Goal: Transaction & Acquisition: Book appointment/travel/reservation

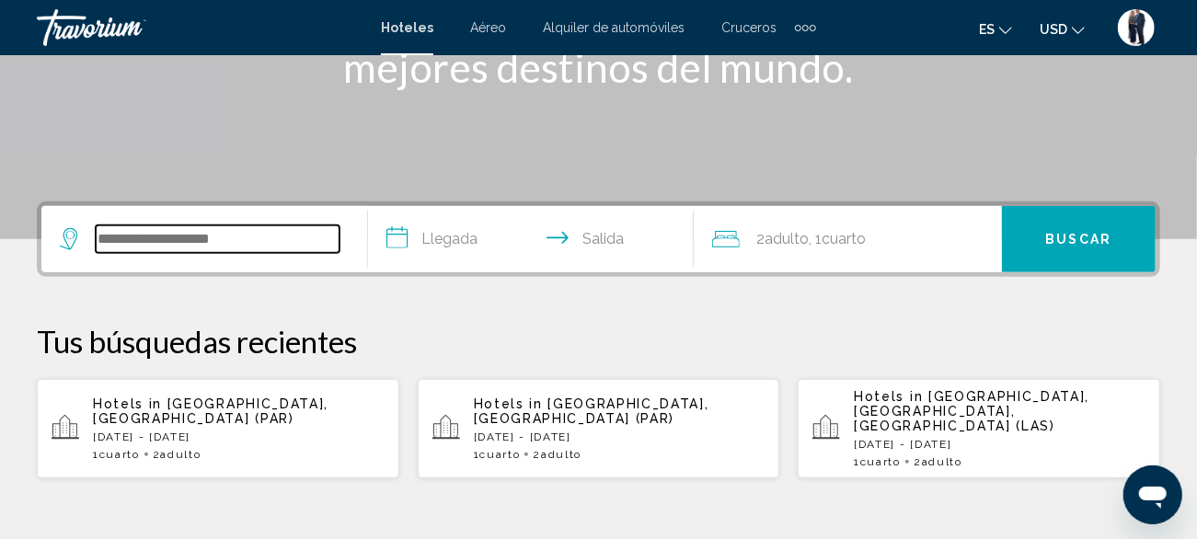
click at [173, 231] on input "Search widget" at bounding box center [218, 240] width 244 height 28
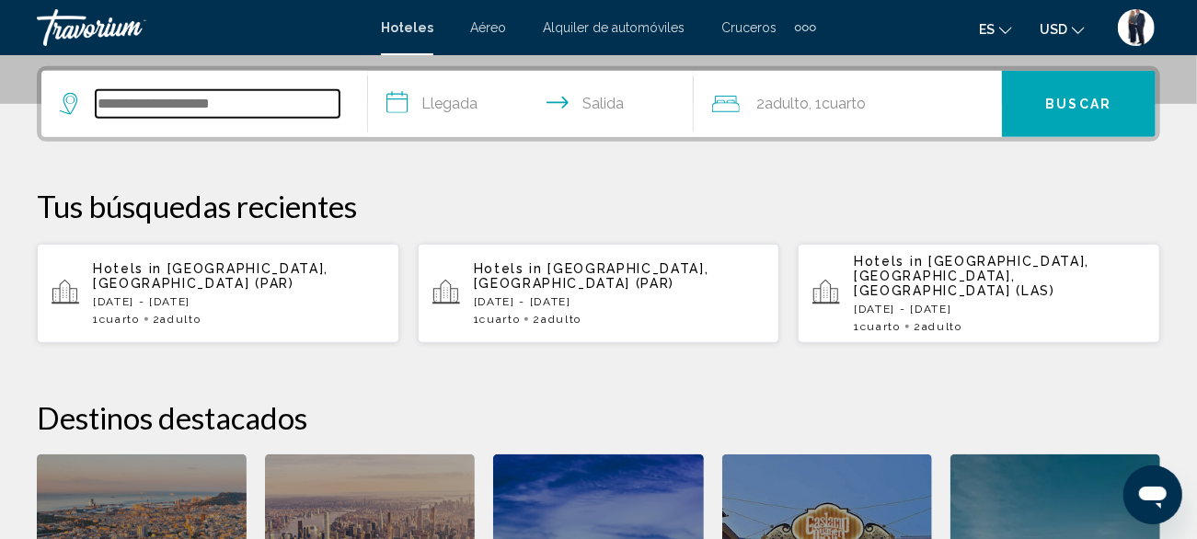
scroll to position [454, 0]
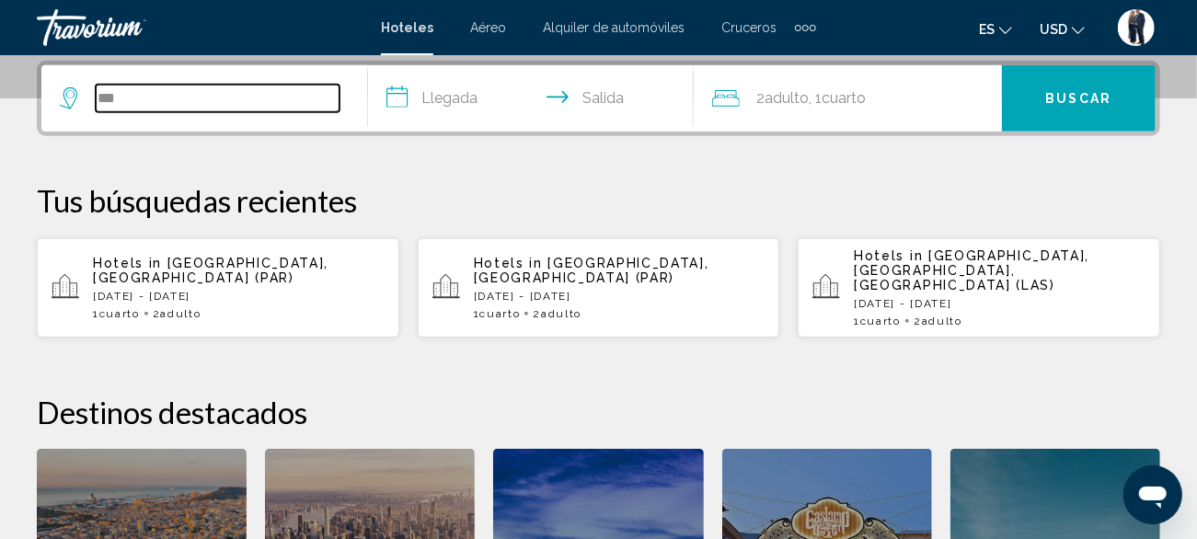
type input "***"
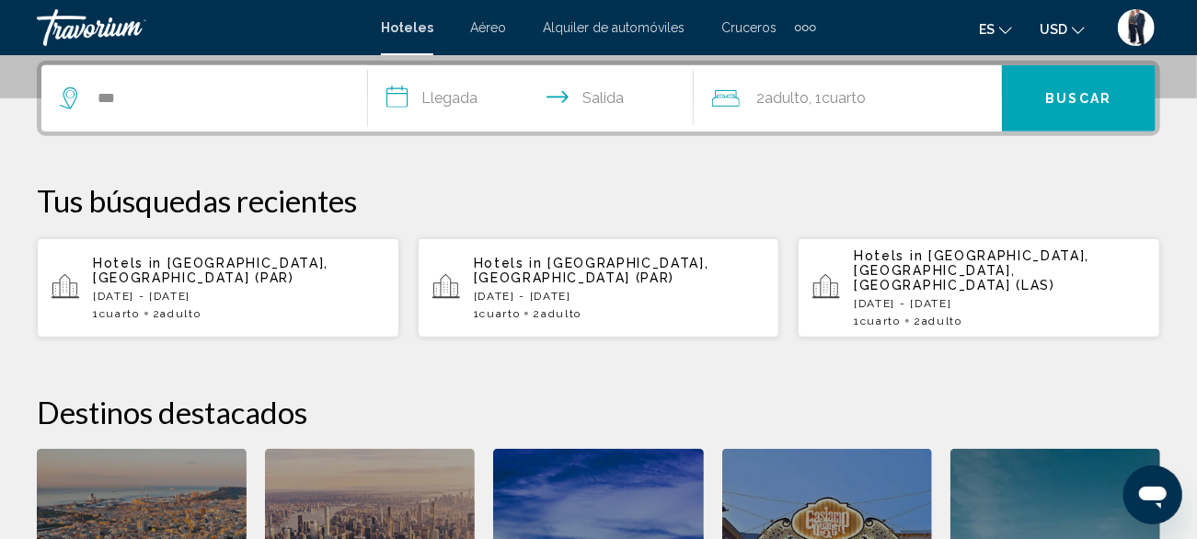
click at [1026, 265] on p "Hotels in [GEOGRAPHIC_DATA], [GEOGRAPHIC_DATA], [GEOGRAPHIC_DATA] (LAS)" at bounding box center [1000, 271] width 292 height 44
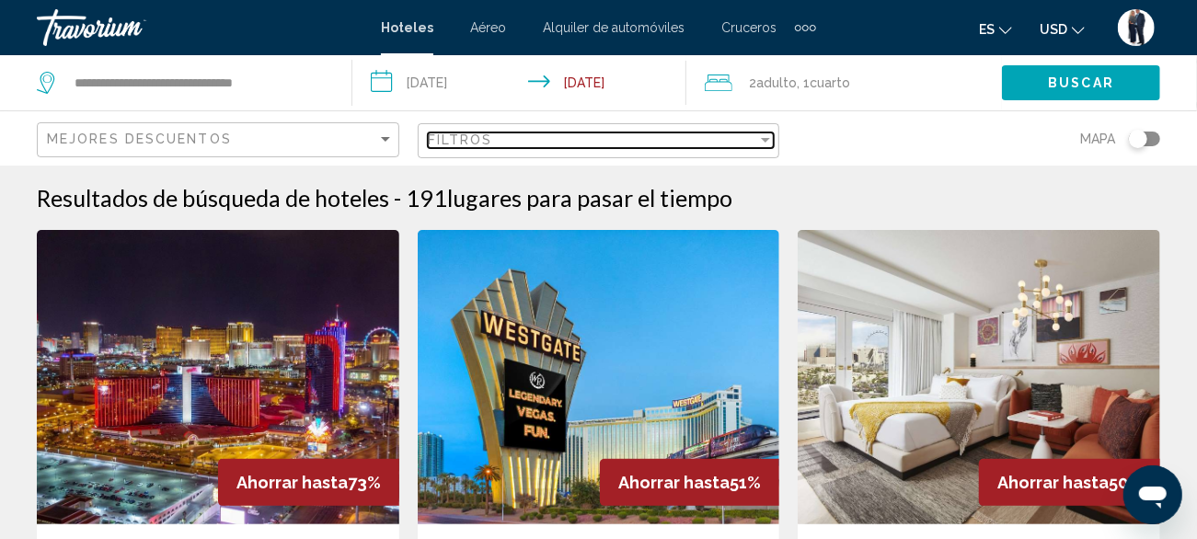
click at [567, 135] on div "Filtros" at bounding box center [593, 140] width 330 height 15
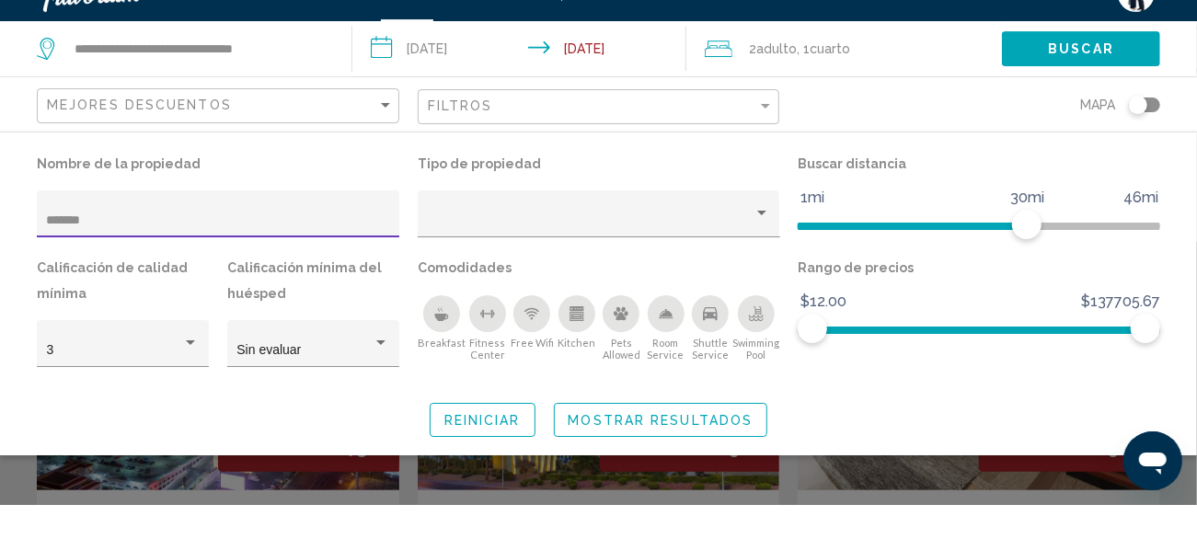
type input "********"
click at [715, 449] on span "Mostrar resultados" at bounding box center [661, 454] width 185 height 15
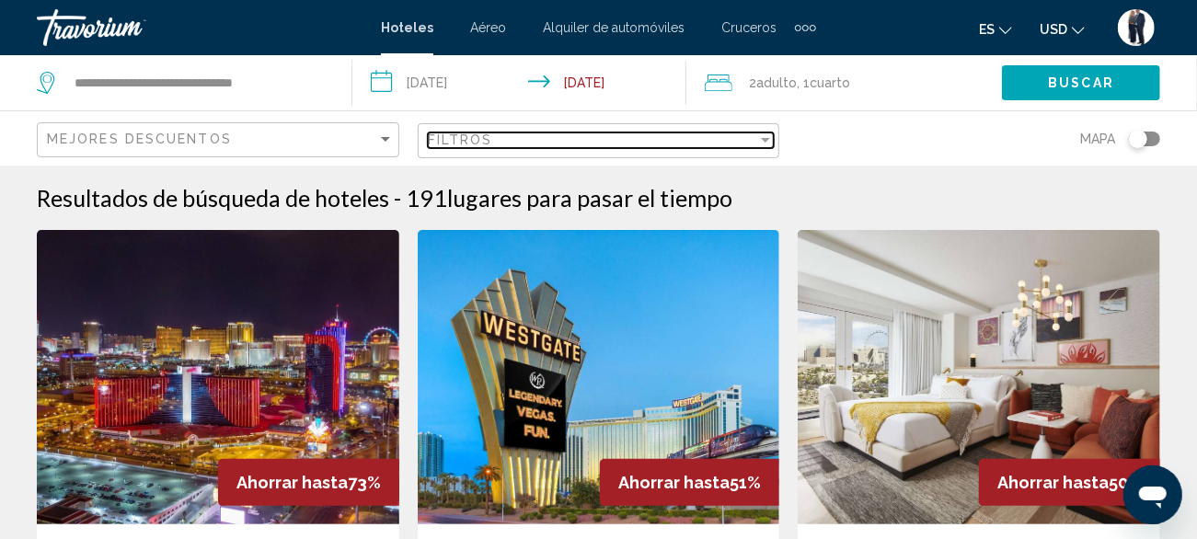
click at [554, 139] on div "Filtros" at bounding box center [593, 140] width 330 height 15
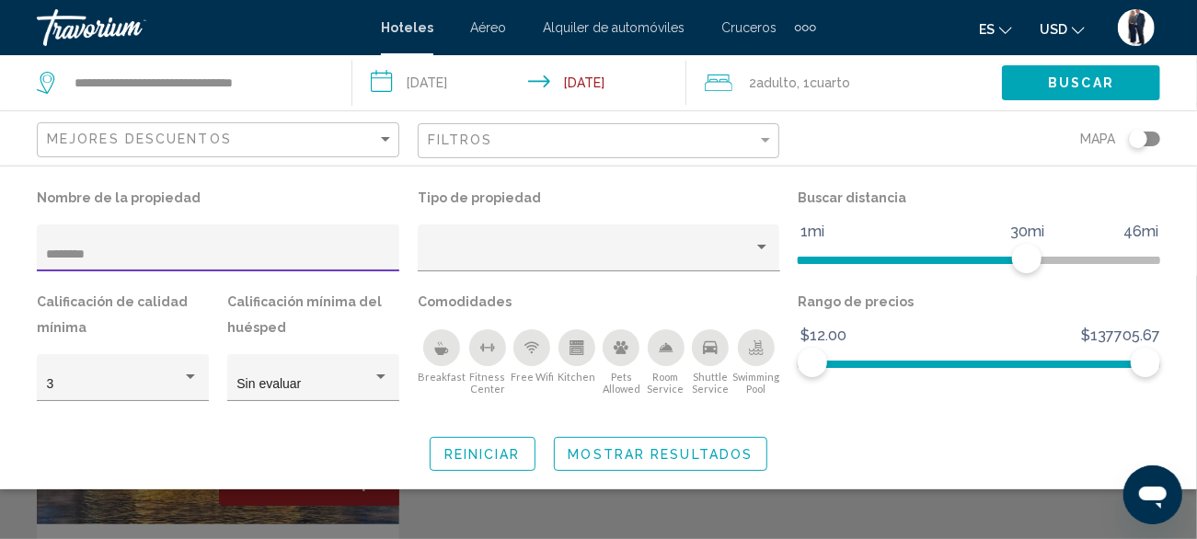
click at [595, 510] on div "Search widget" at bounding box center [598, 407] width 1197 height 263
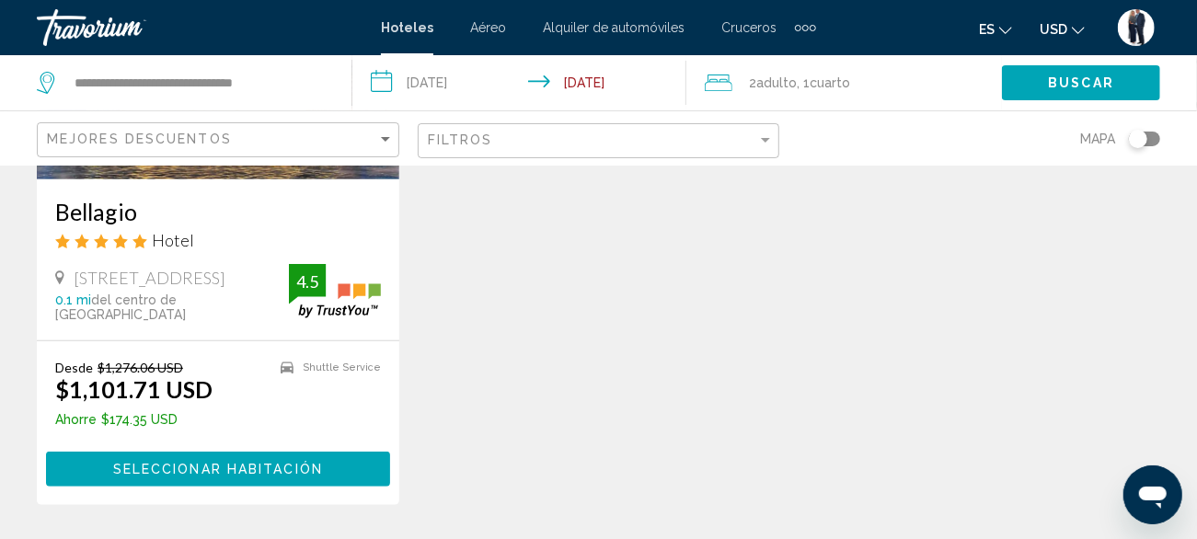
scroll to position [346, 0]
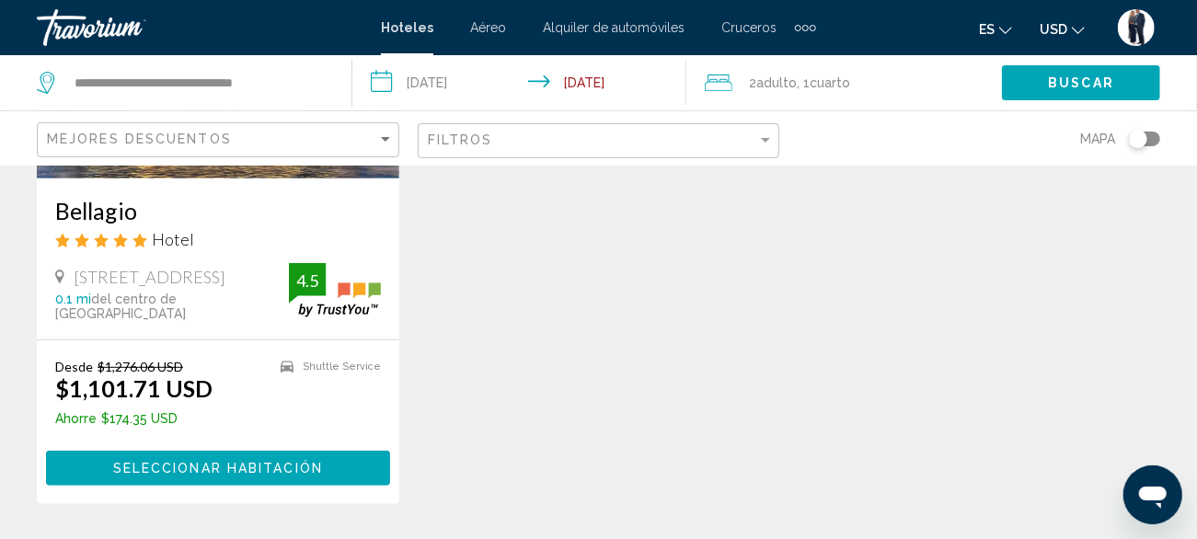
click at [222, 457] on button "Seleccionar habitación" at bounding box center [218, 468] width 344 height 34
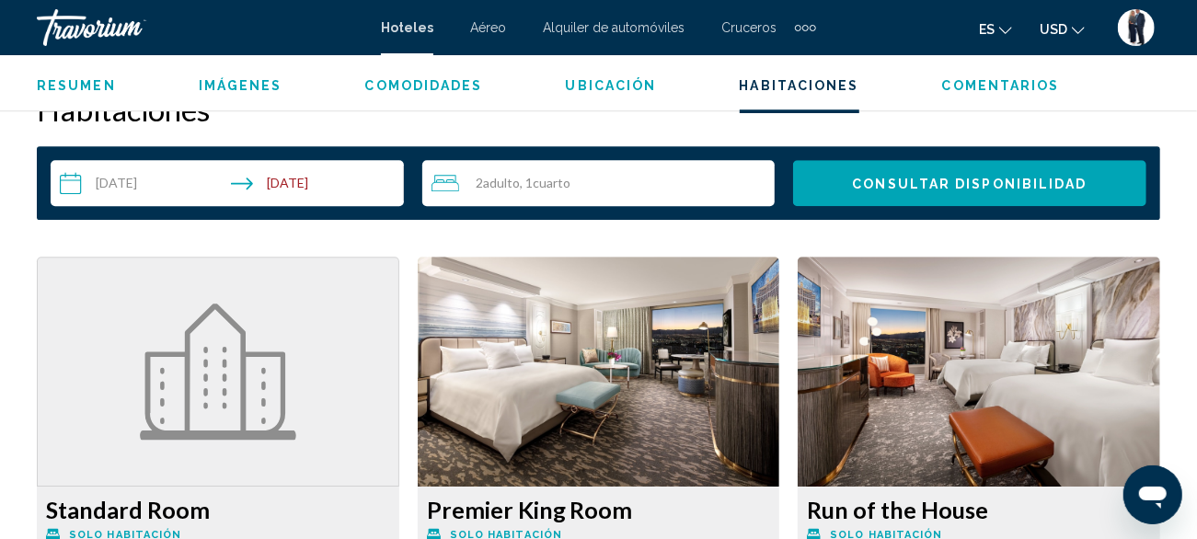
scroll to position [2672, 0]
click at [139, 176] on input "**********" at bounding box center [231, 186] width 361 height 52
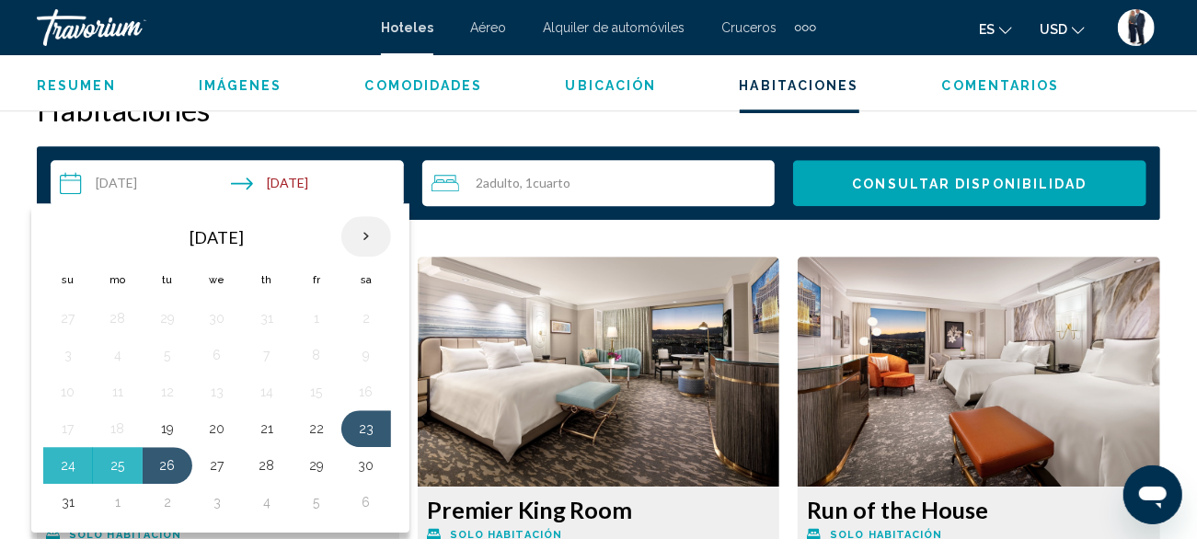
click at [367, 228] on th "Next month" at bounding box center [366, 236] width 50 height 40
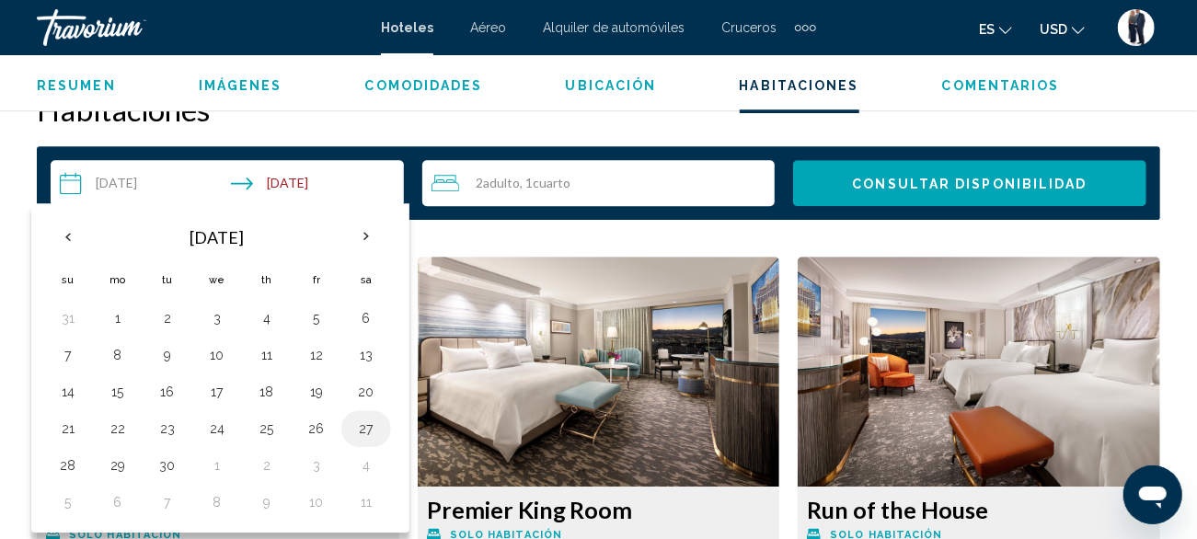
click at [365, 416] on button "27" at bounding box center [366, 429] width 29 height 26
click at [169, 459] on button "30" at bounding box center [167, 466] width 29 height 26
type input "**********"
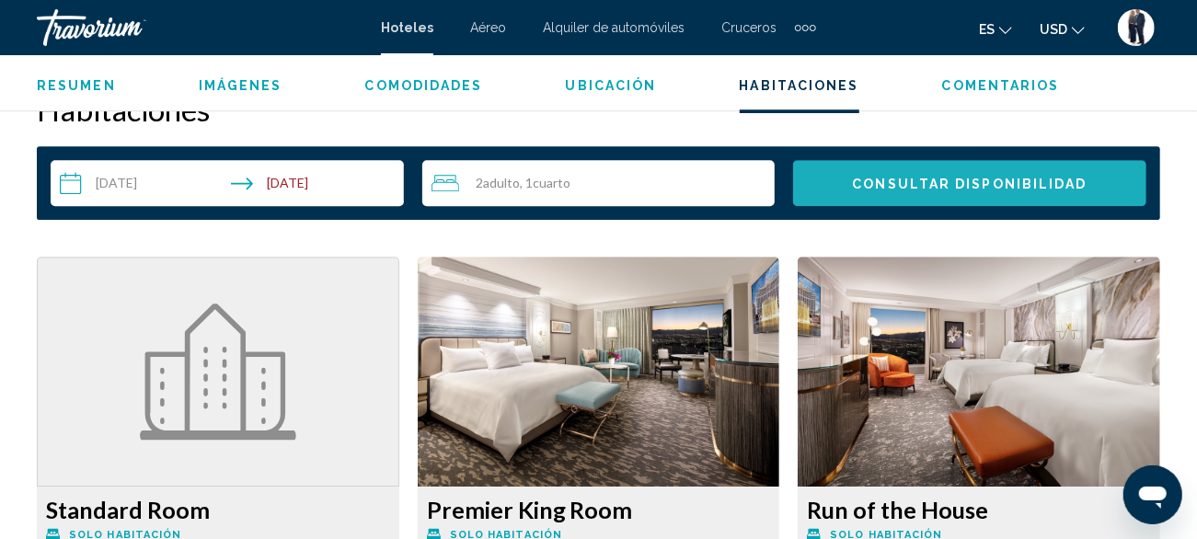
click at [972, 175] on span "Consultar disponibilidad" at bounding box center [969, 182] width 235 height 15
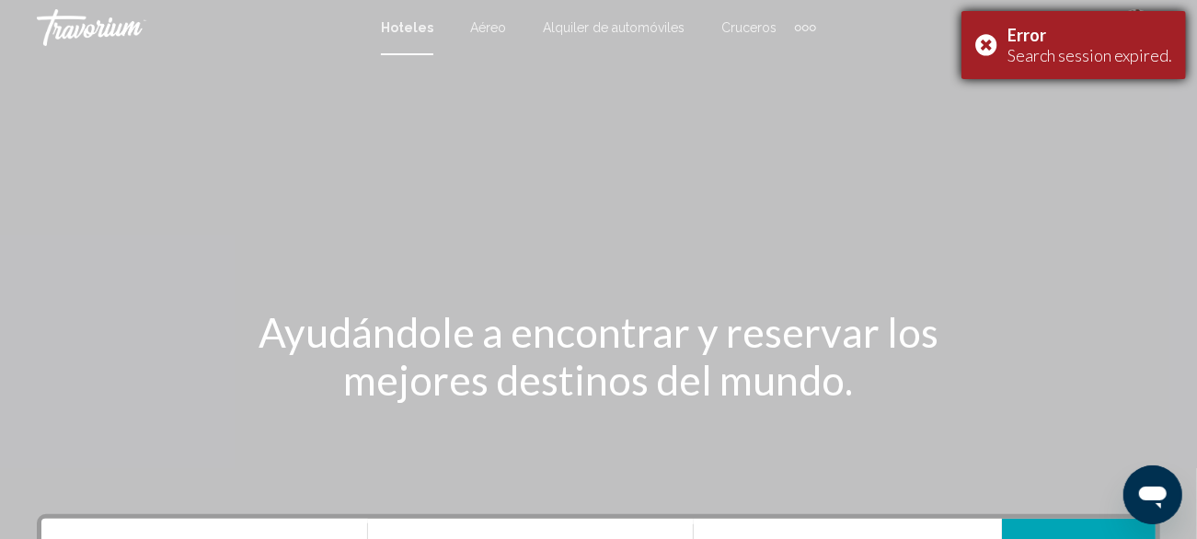
click at [998, 47] on div "Error Search session expired." at bounding box center [1074, 45] width 225 height 68
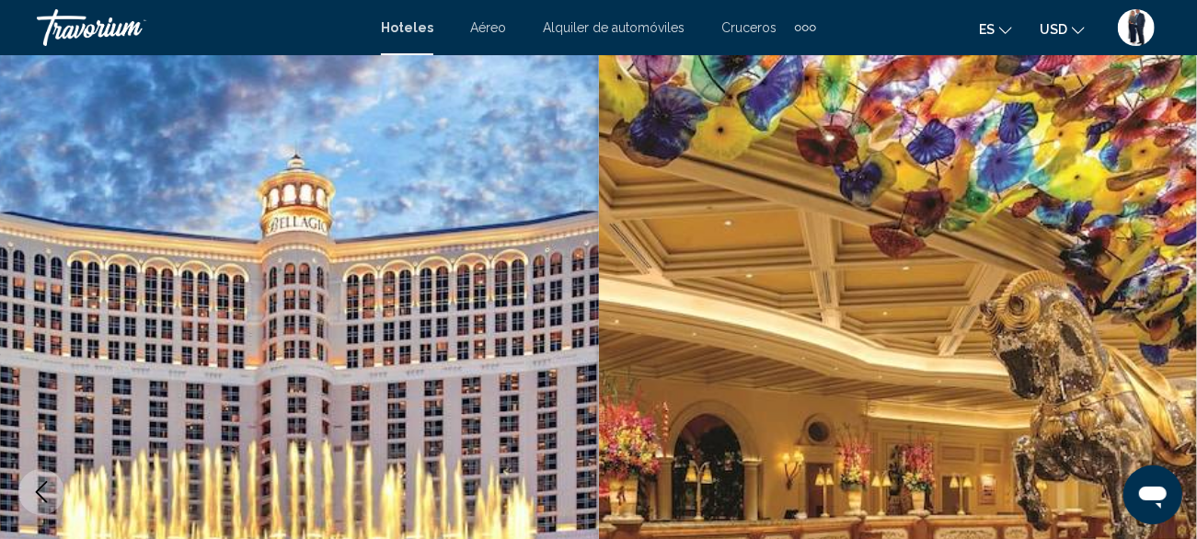
scroll to position [1393, 0]
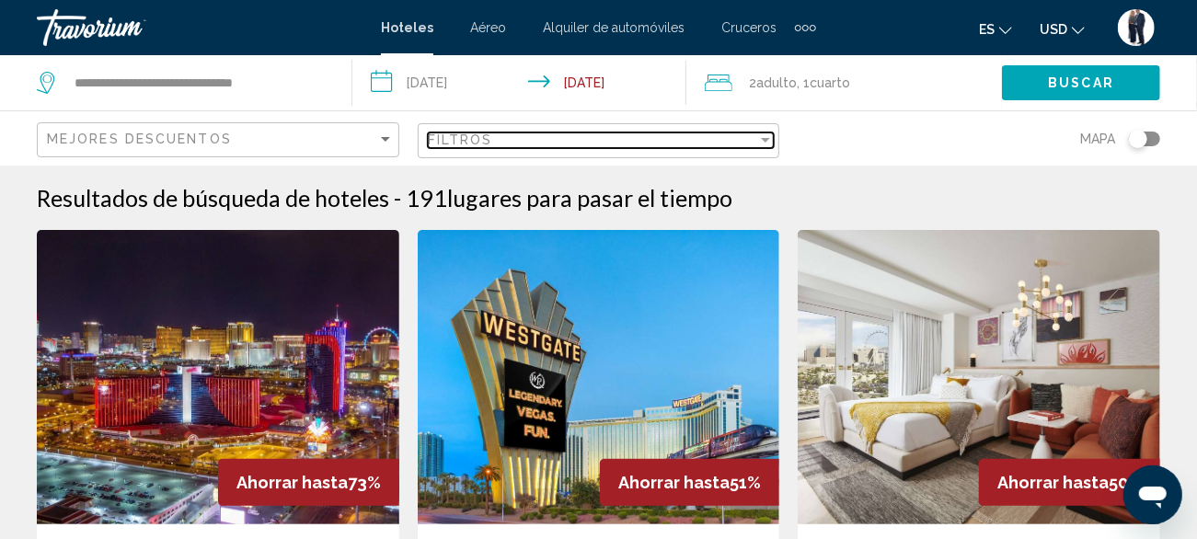
click at [747, 137] on div "Filtros" at bounding box center [593, 140] width 330 height 15
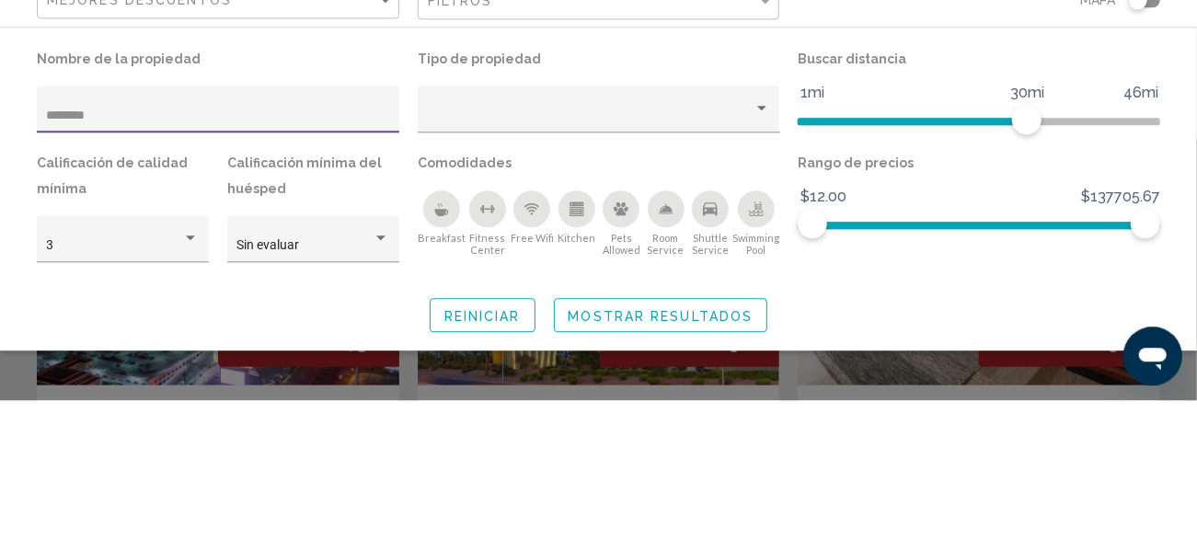
type input "********"
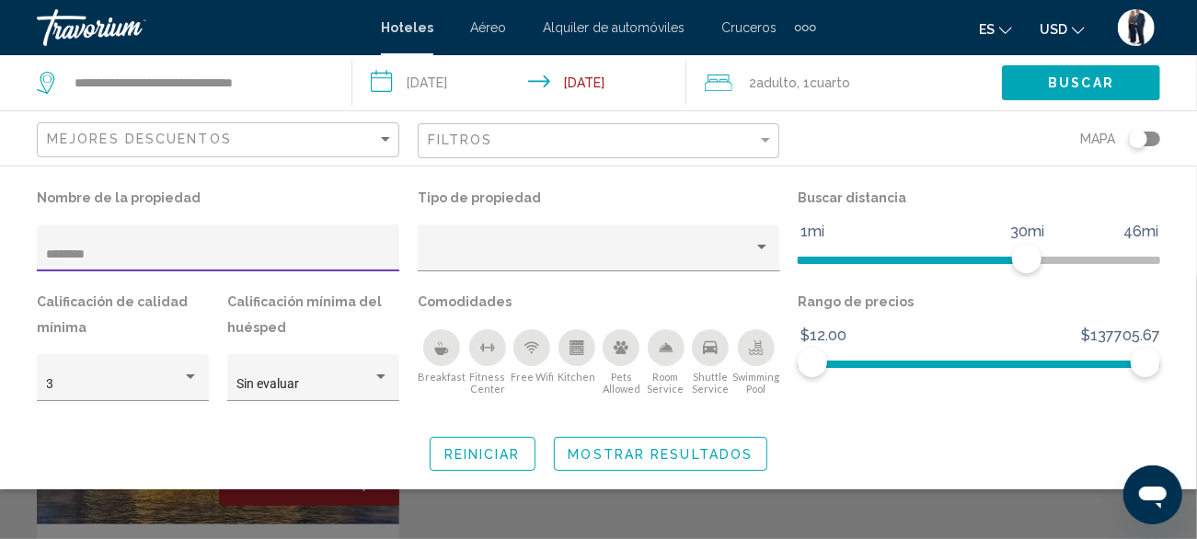
click at [654, 520] on div "Search widget" at bounding box center [598, 407] width 1197 height 263
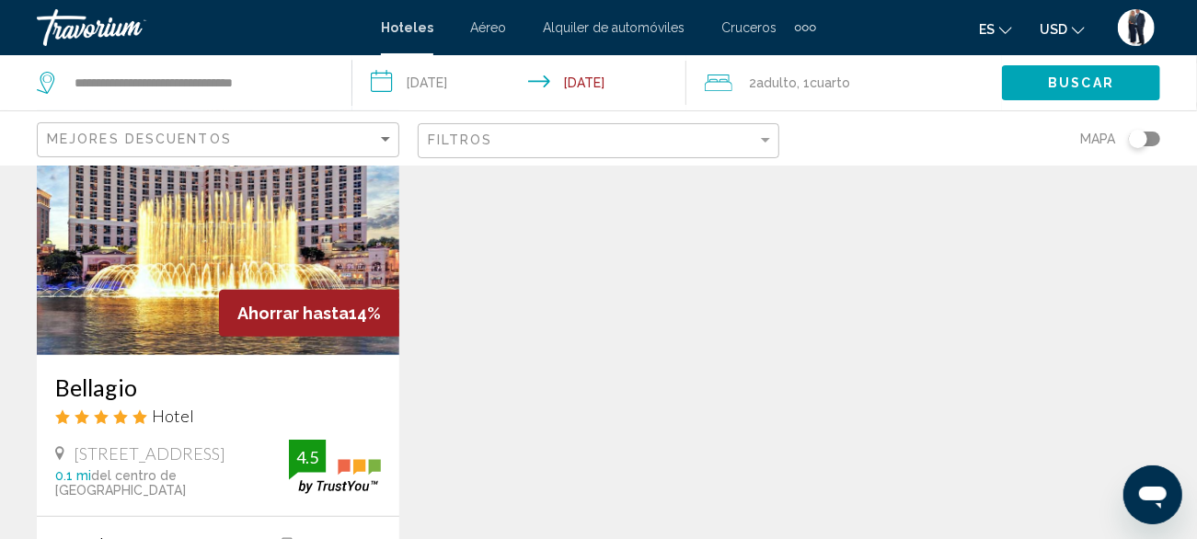
scroll to position [210, 0]
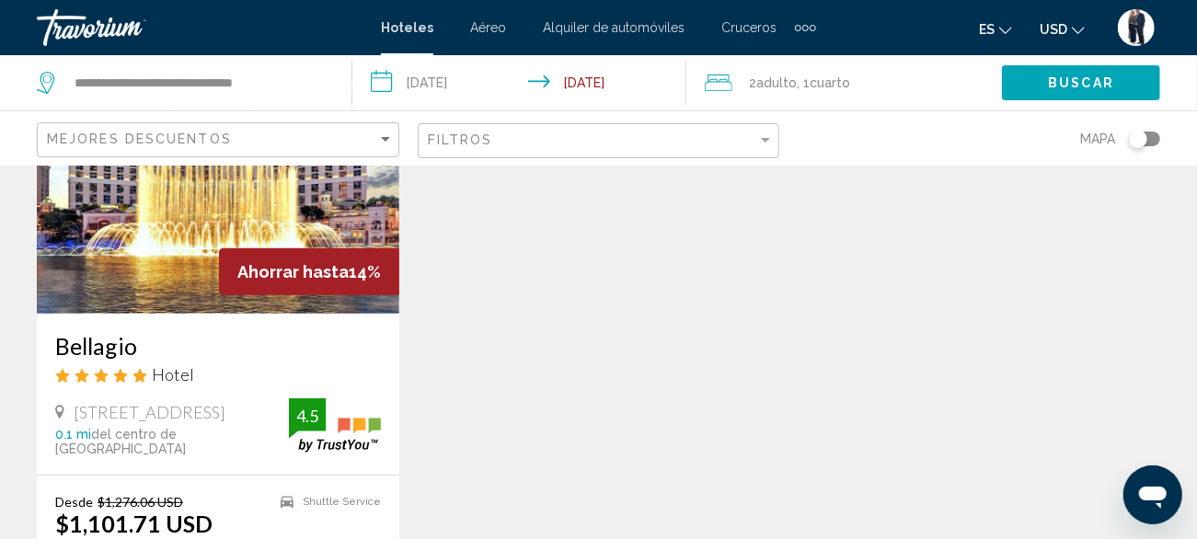
click at [148, 239] on img "Main content" at bounding box center [218, 166] width 363 height 295
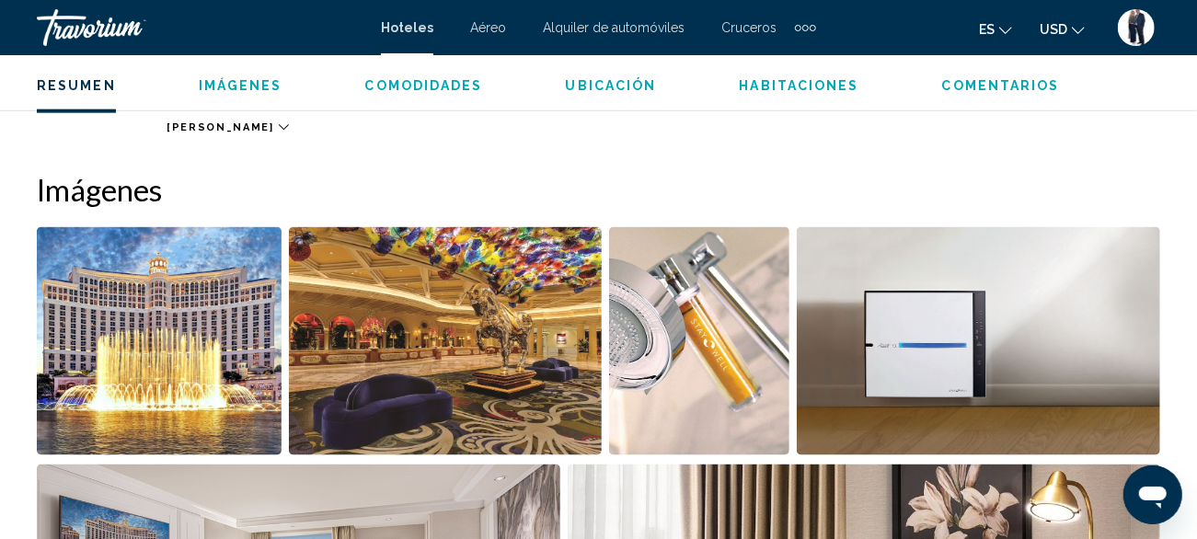
scroll to position [1160, 0]
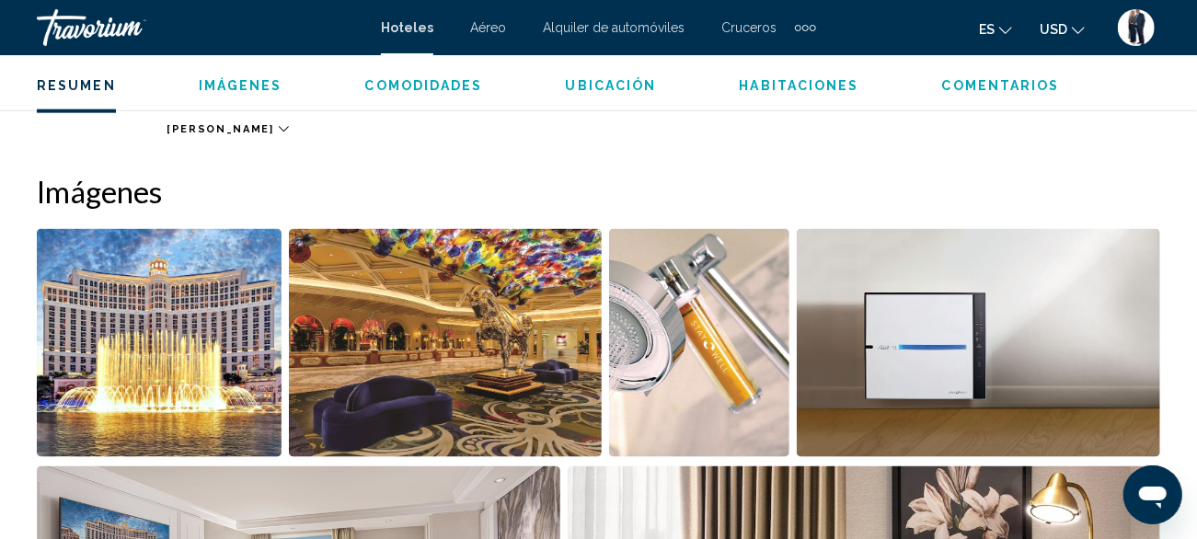
click at [178, 357] on img "Open full-screen image slider" at bounding box center [159, 343] width 245 height 228
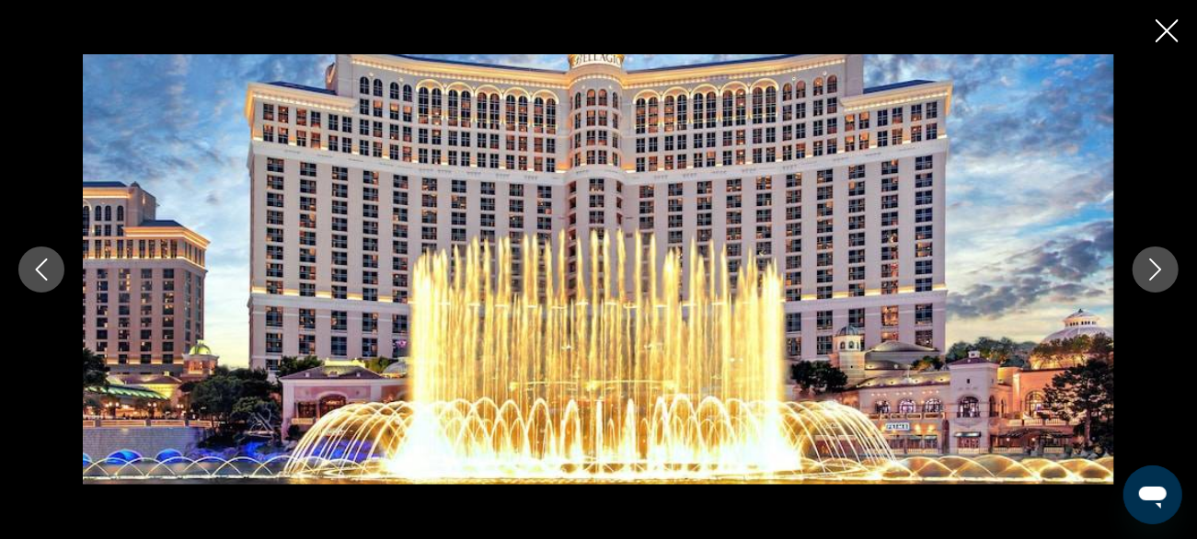
click at [1149, 289] on button "Next image" at bounding box center [1156, 270] width 46 height 46
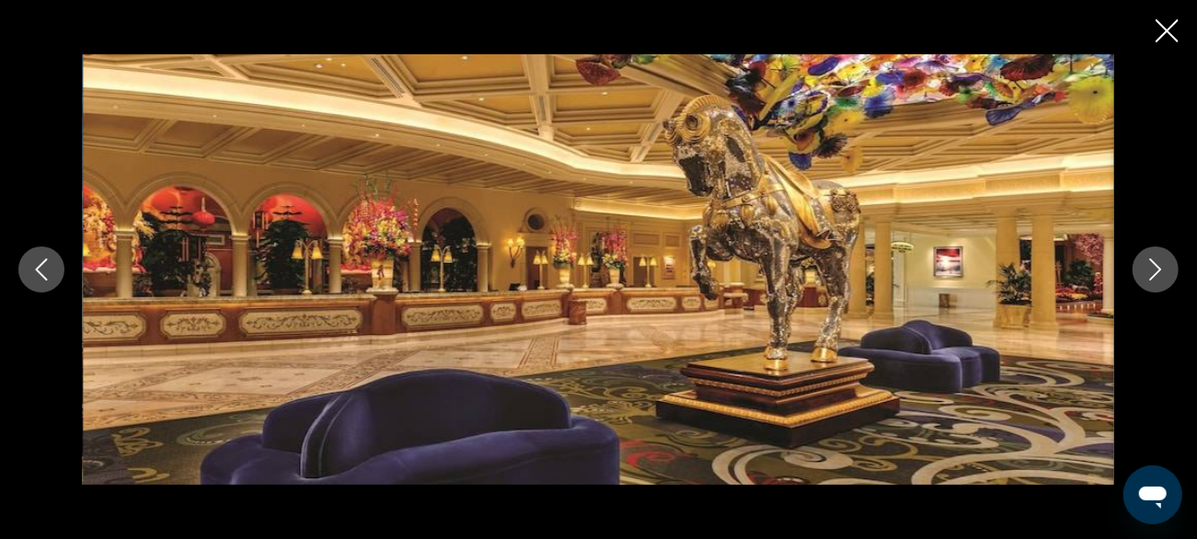
click at [1144, 282] on button "Next image" at bounding box center [1156, 270] width 46 height 46
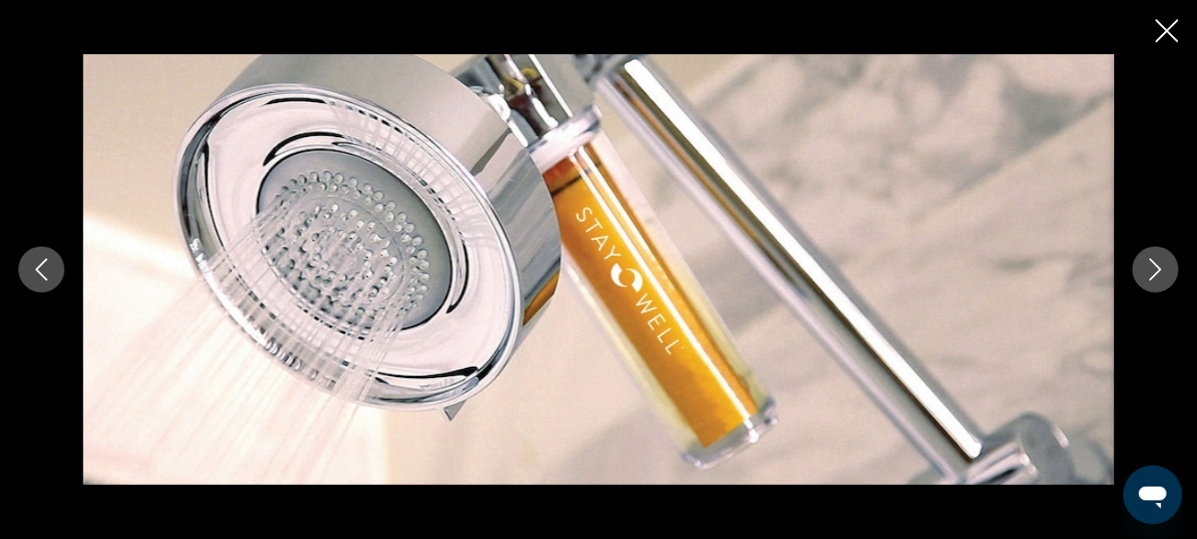
click at [1139, 279] on button "Next image" at bounding box center [1156, 270] width 46 height 46
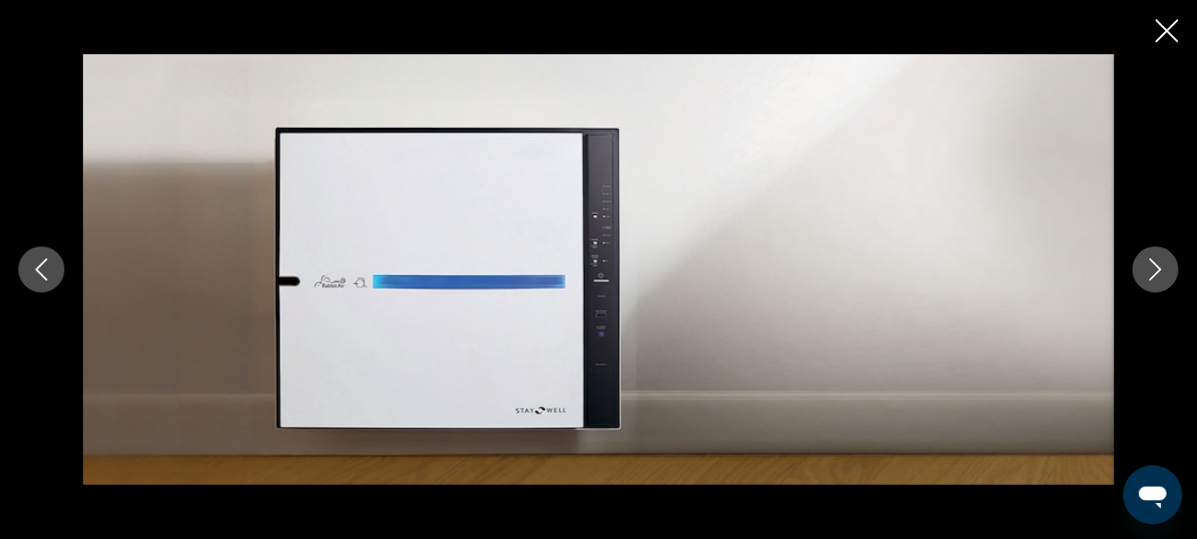
click at [1147, 272] on icon "Next image" at bounding box center [1156, 270] width 22 height 22
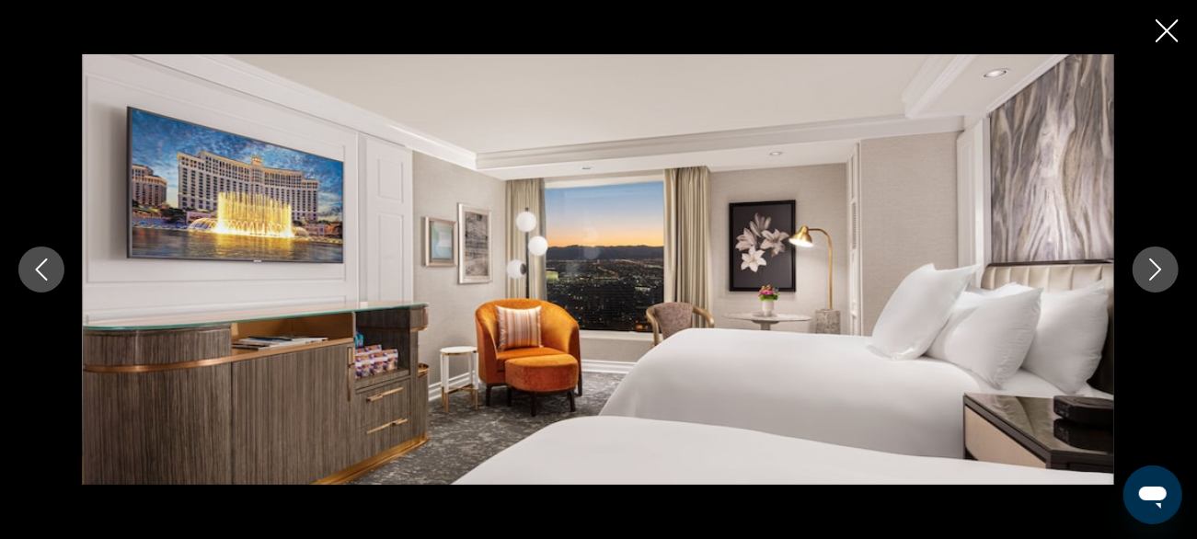
click at [33, 268] on icon "Previous image" at bounding box center [41, 270] width 22 height 22
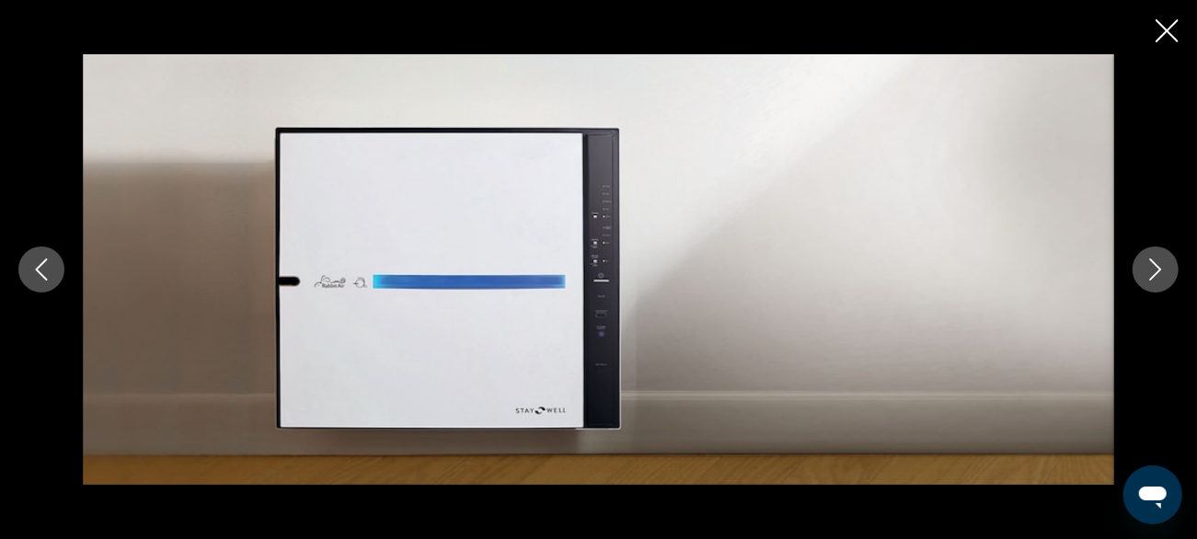
click at [38, 264] on icon "Previous image" at bounding box center [41, 270] width 22 height 22
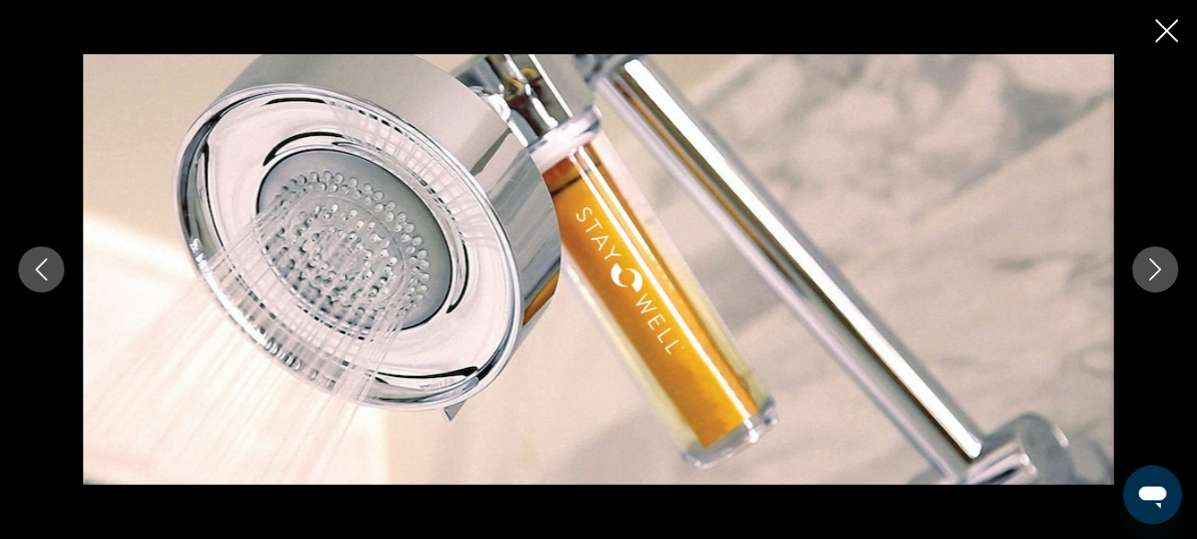
click at [1145, 272] on icon "Next image" at bounding box center [1156, 270] width 22 height 22
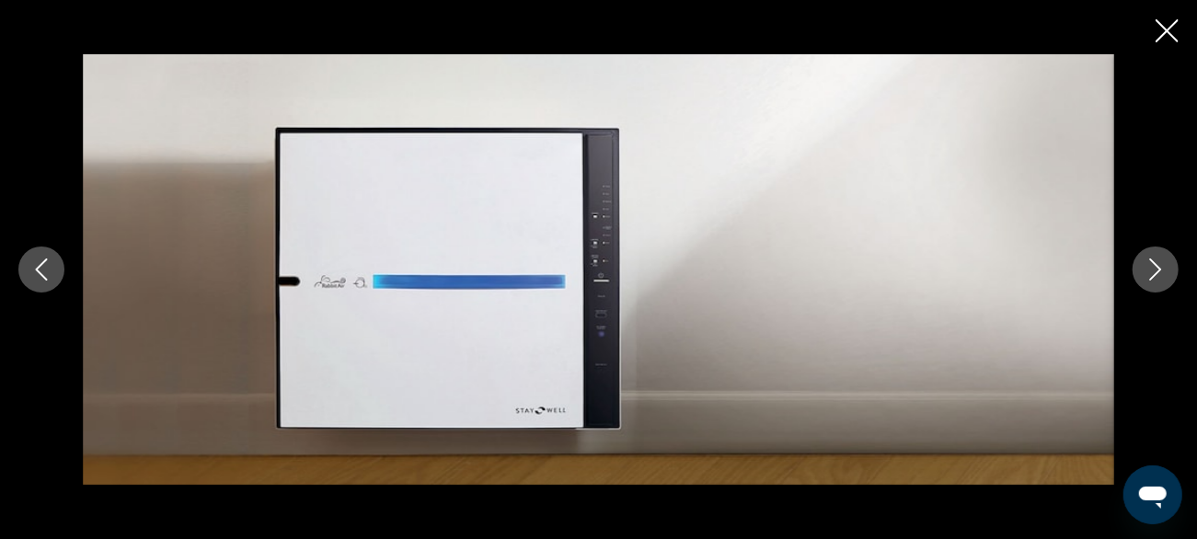
click at [1141, 273] on button "Next image" at bounding box center [1156, 270] width 46 height 46
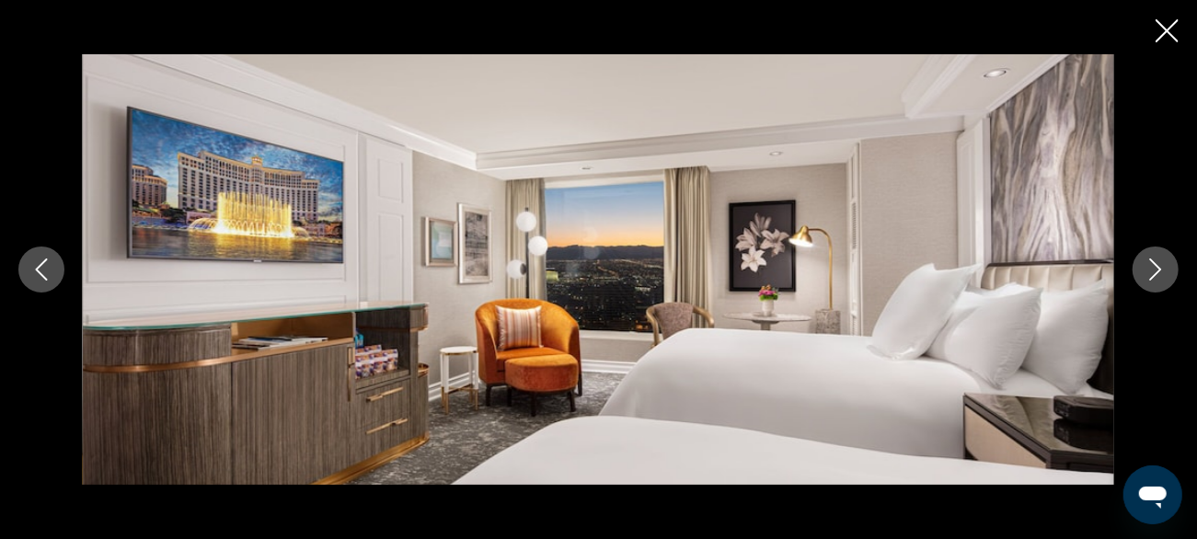
click at [1138, 272] on button "Next image" at bounding box center [1156, 270] width 46 height 46
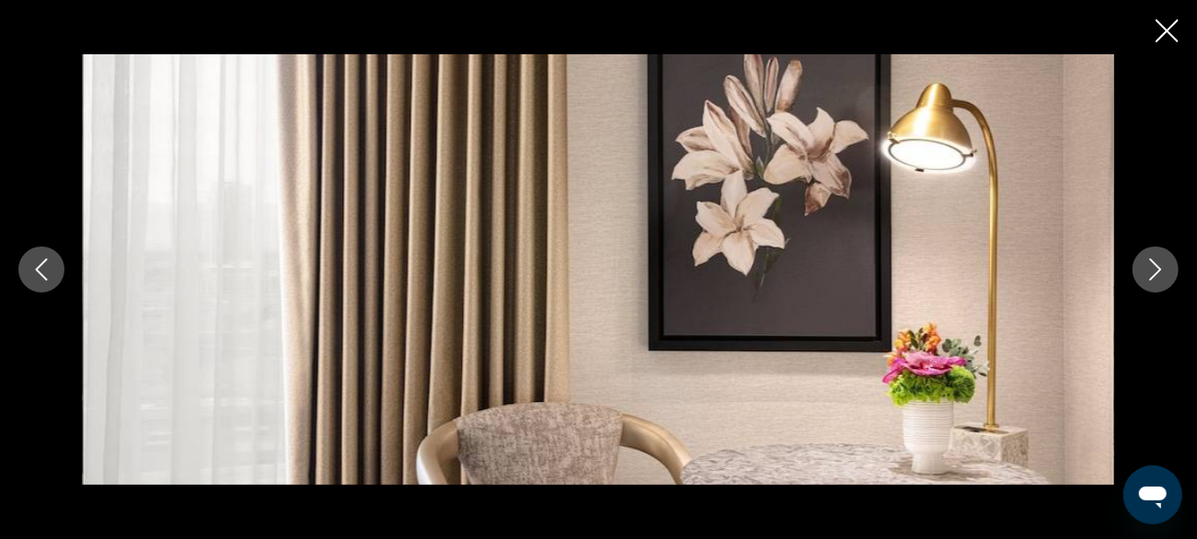
click at [1140, 267] on button "Next image" at bounding box center [1156, 270] width 46 height 46
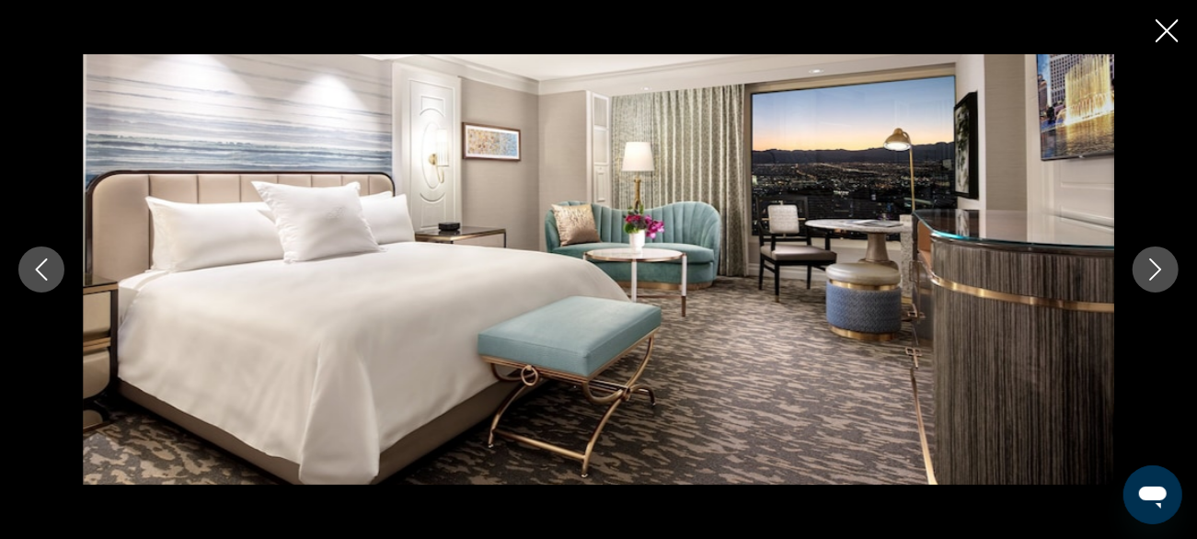
click at [1140, 269] on button "Next image" at bounding box center [1156, 270] width 46 height 46
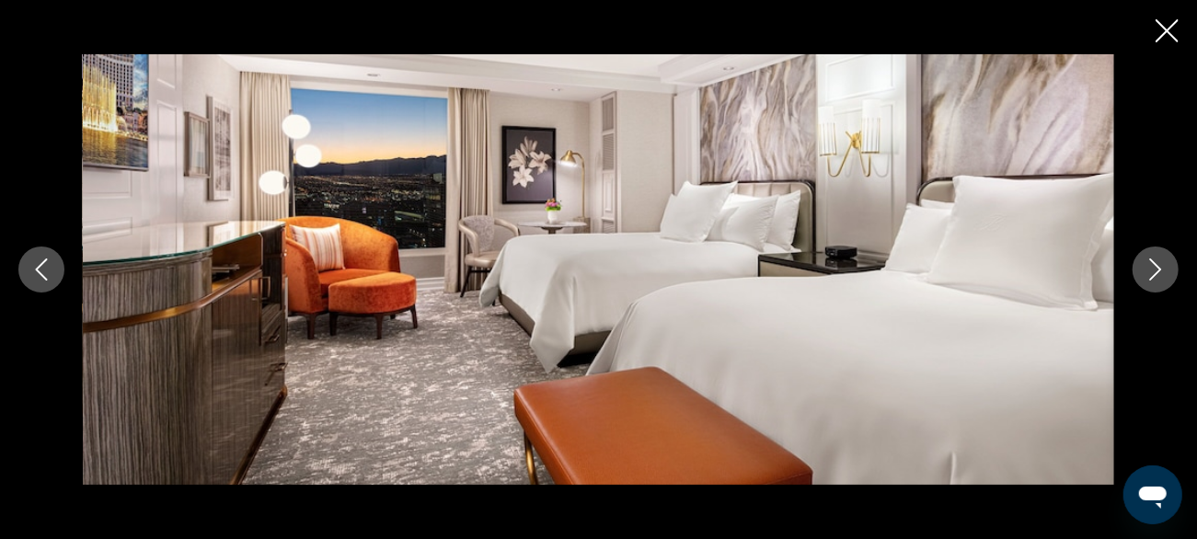
click at [1141, 268] on button "Next image" at bounding box center [1156, 270] width 46 height 46
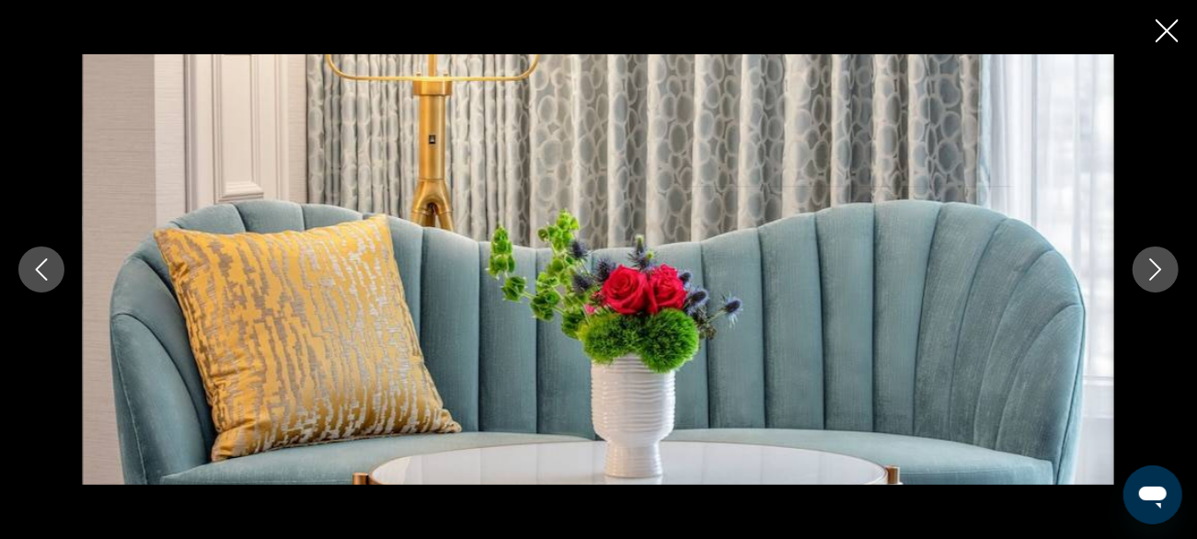
click at [1138, 272] on button "Next image" at bounding box center [1156, 270] width 46 height 46
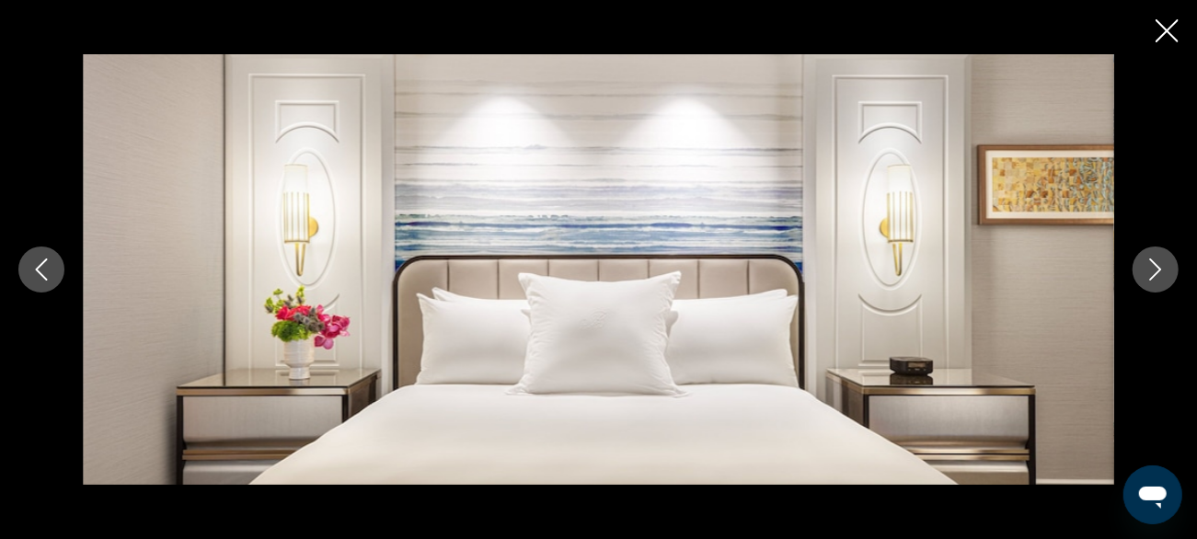
click at [1141, 268] on button "Next image" at bounding box center [1156, 270] width 46 height 46
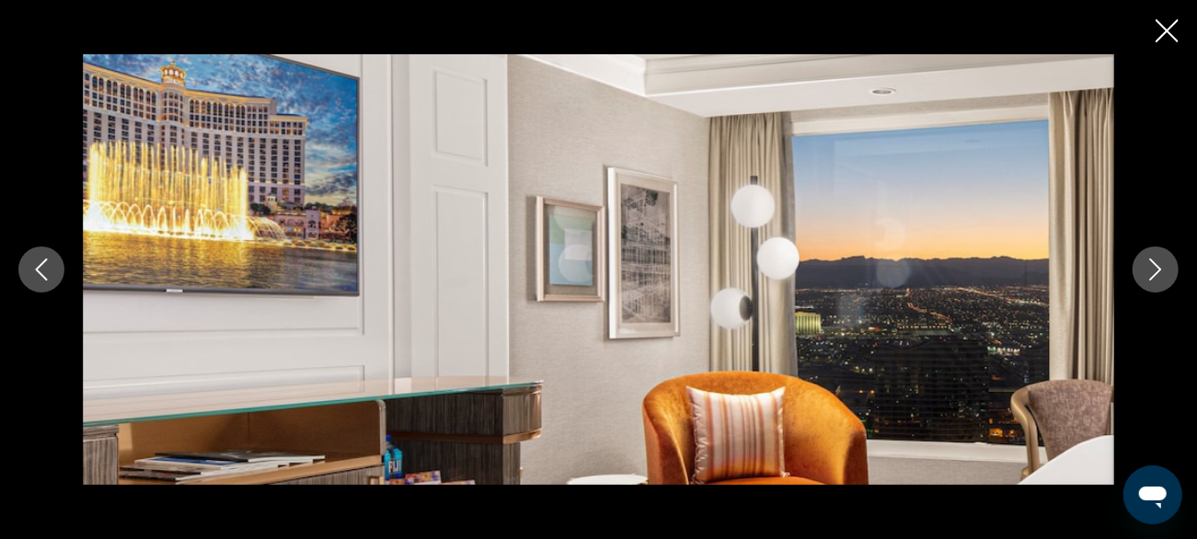
click at [1139, 270] on button "Next image" at bounding box center [1156, 270] width 46 height 46
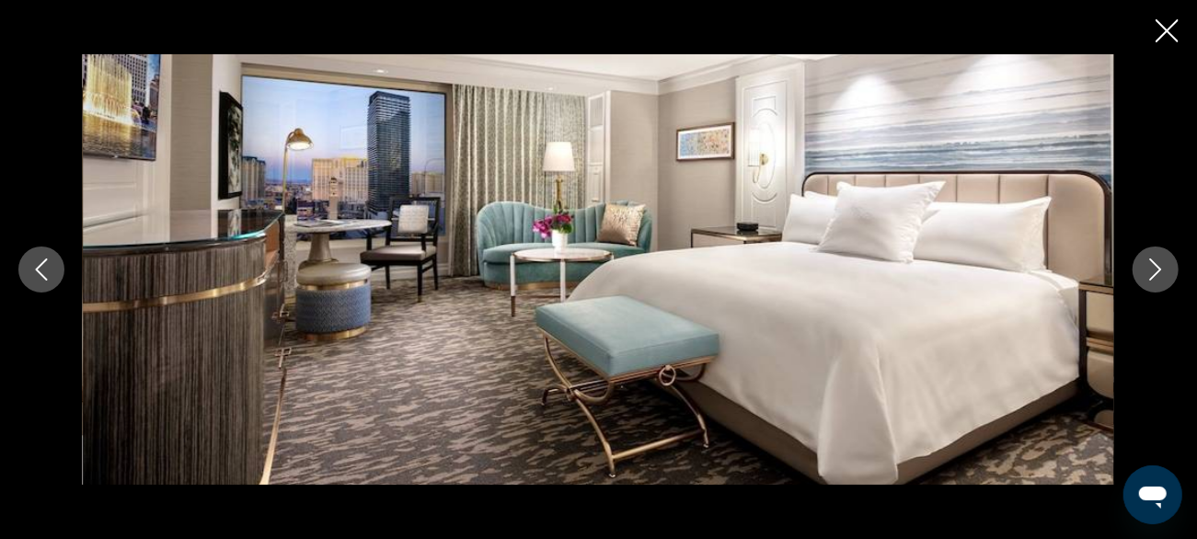
click at [1141, 272] on button "Next image" at bounding box center [1156, 270] width 46 height 46
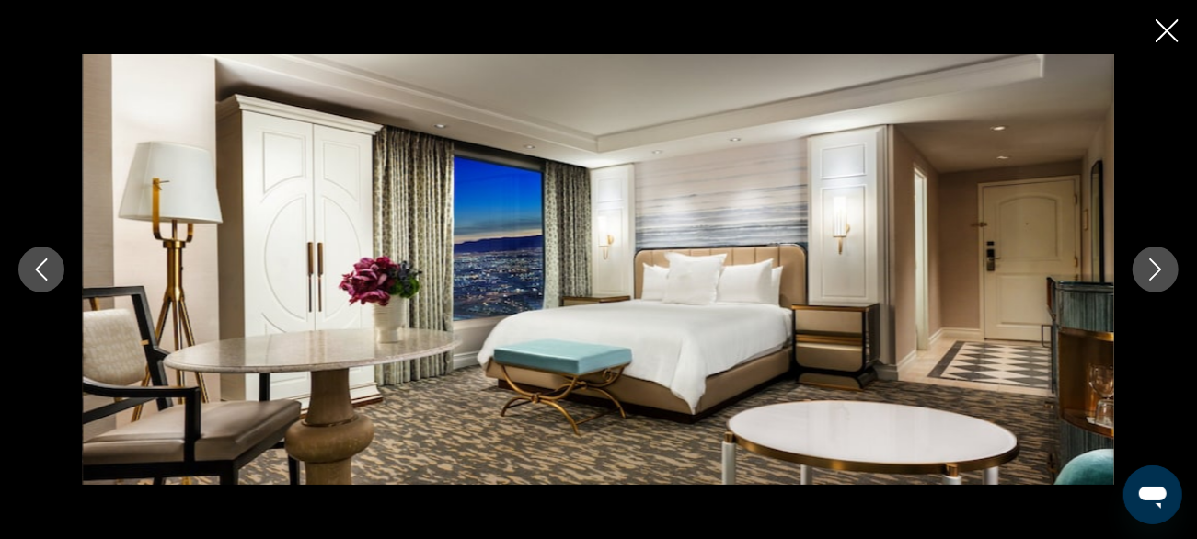
click at [1143, 270] on button "Next image" at bounding box center [1156, 270] width 46 height 46
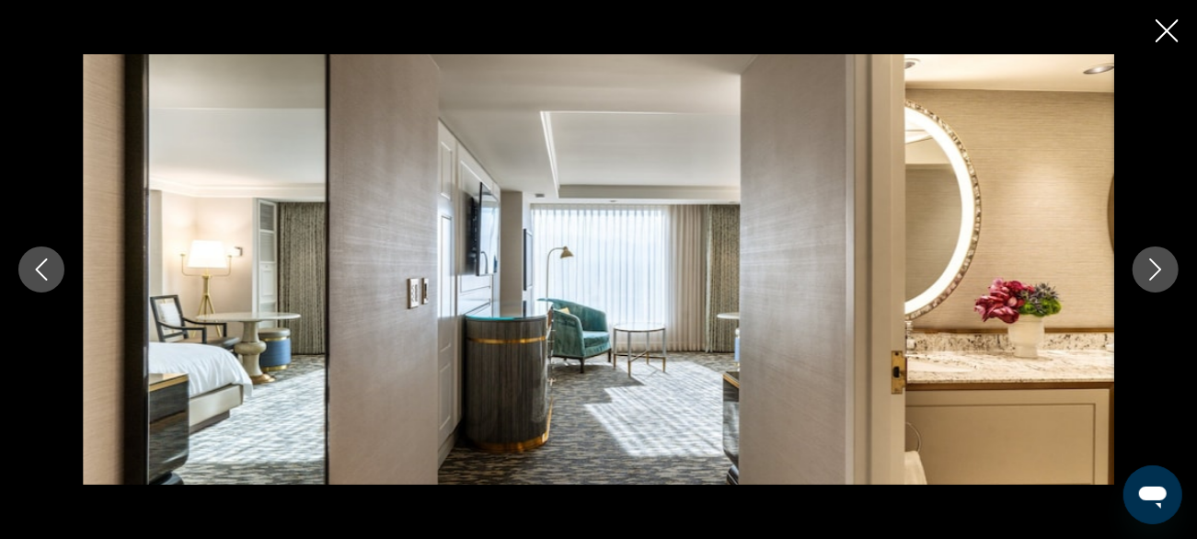
click at [1139, 280] on button "Next image" at bounding box center [1156, 270] width 46 height 46
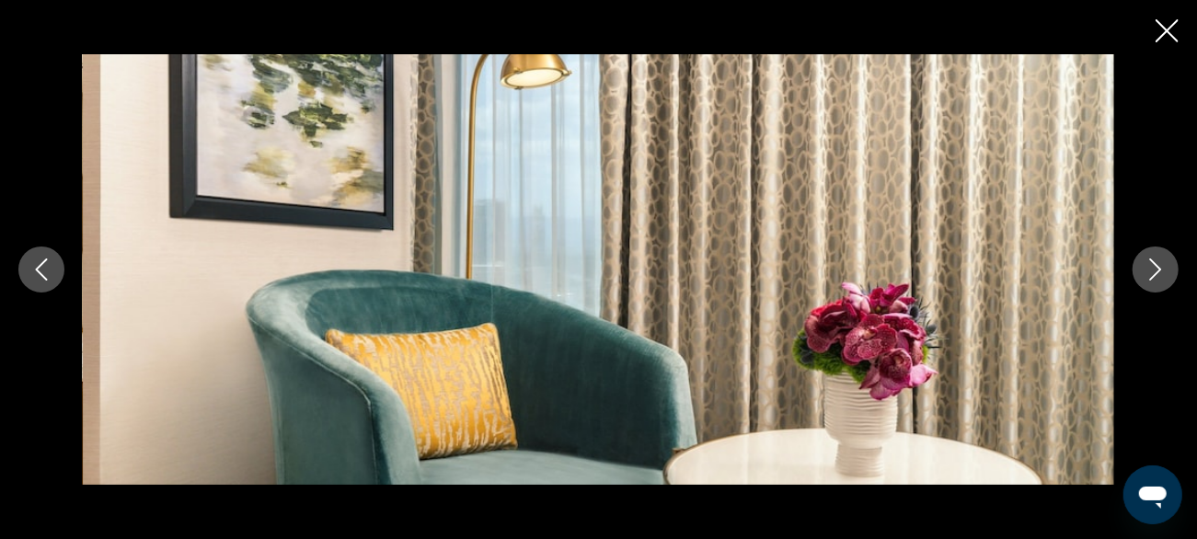
click at [1147, 272] on icon "Next image" at bounding box center [1156, 270] width 22 height 22
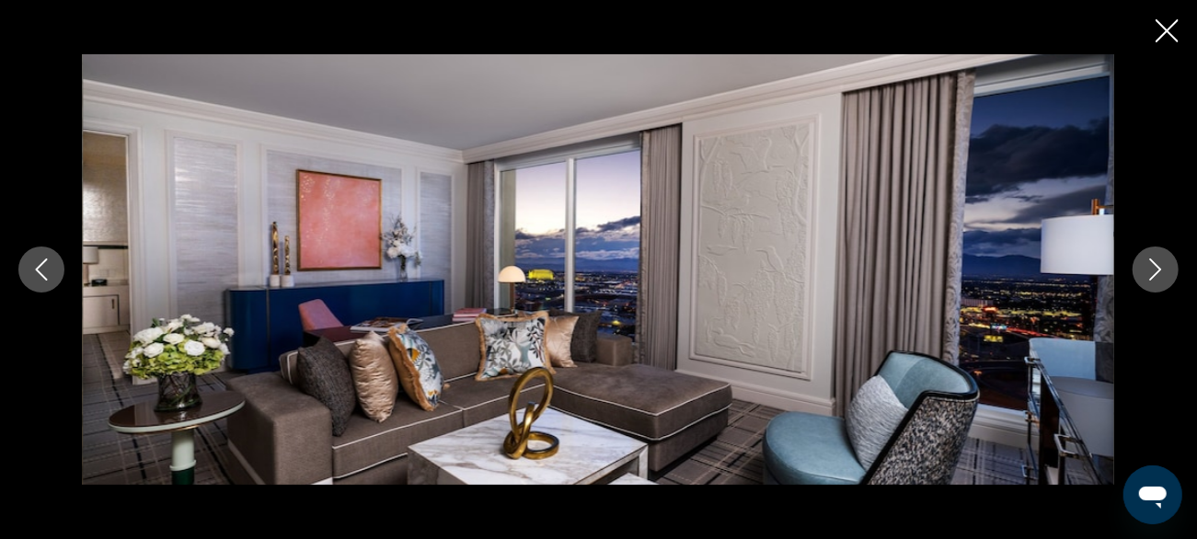
click at [1149, 272] on icon "Next image" at bounding box center [1156, 270] width 22 height 22
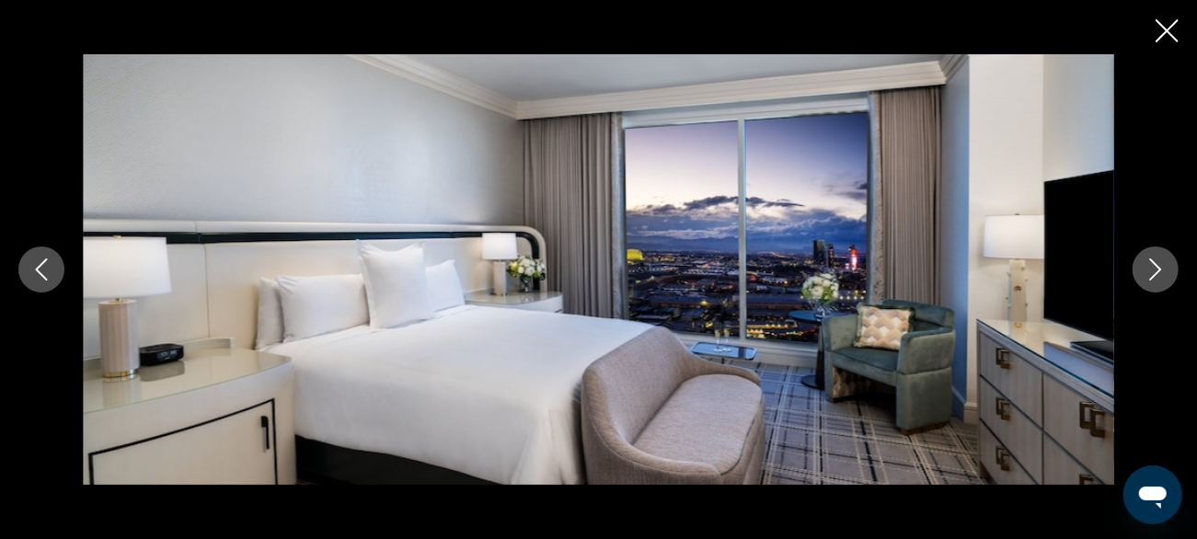
click at [1144, 274] on button "Next image" at bounding box center [1156, 270] width 46 height 46
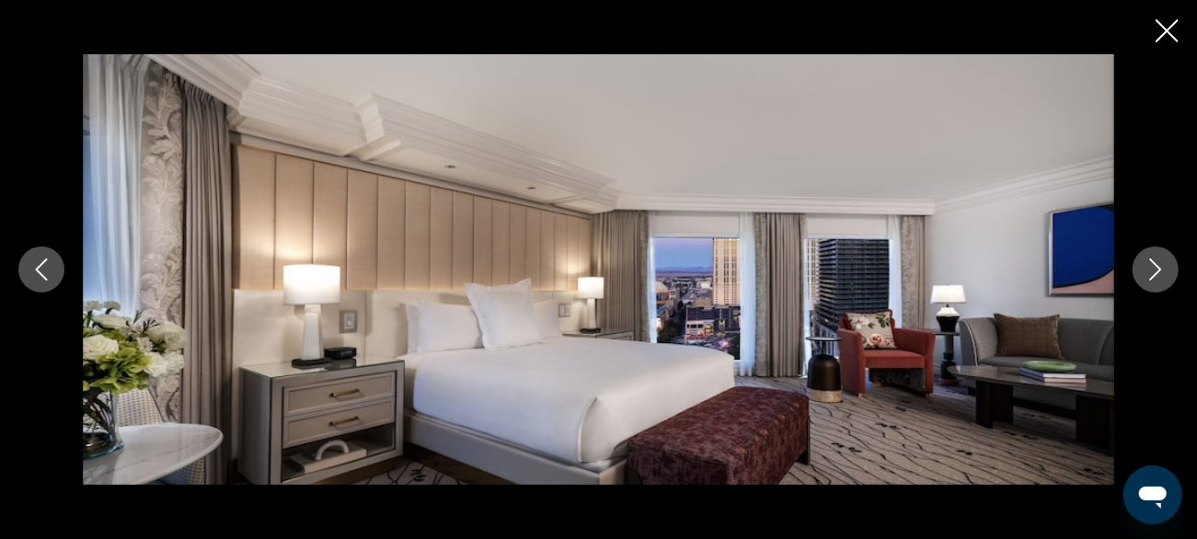
click at [1145, 272] on icon "Next image" at bounding box center [1156, 270] width 22 height 22
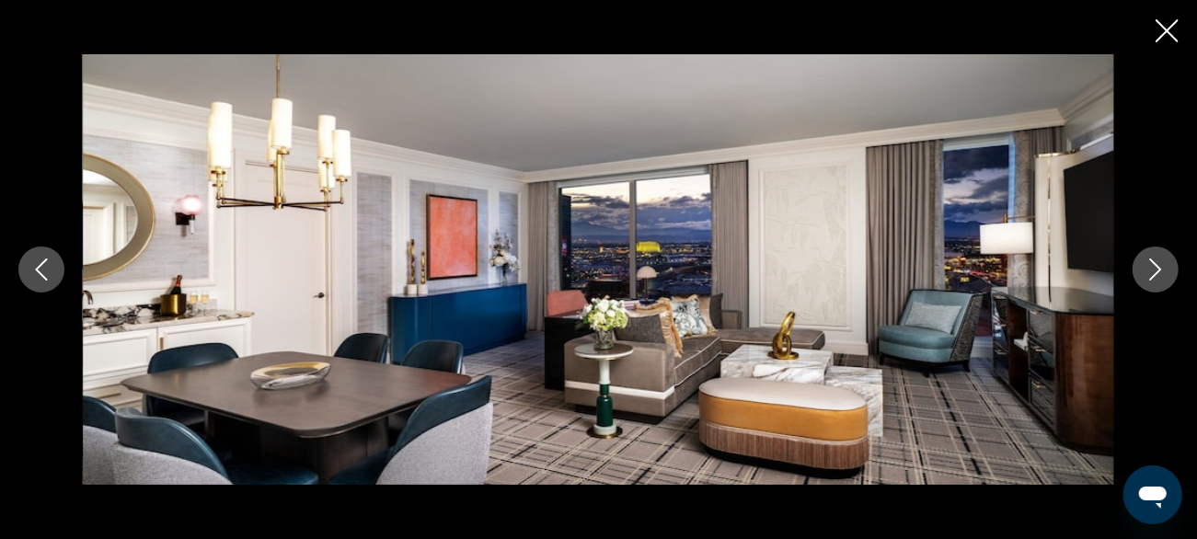
click at [1144, 278] on button "Next image" at bounding box center [1156, 270] width 46 height 46
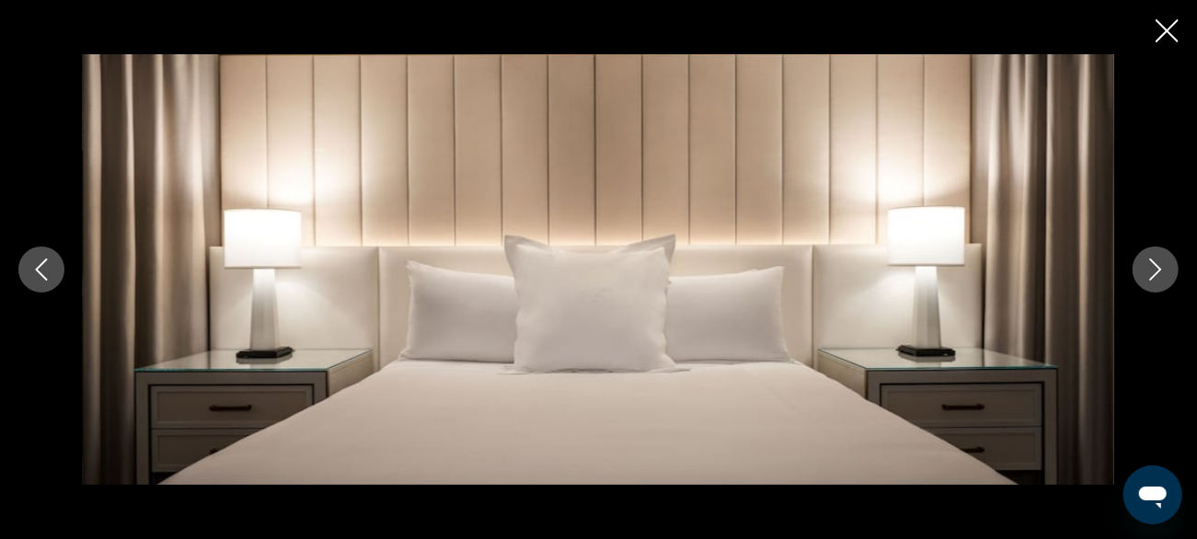
click at [1149, 276] on icon "Next image" at bounding box center [1156, 270] width 22 height 22
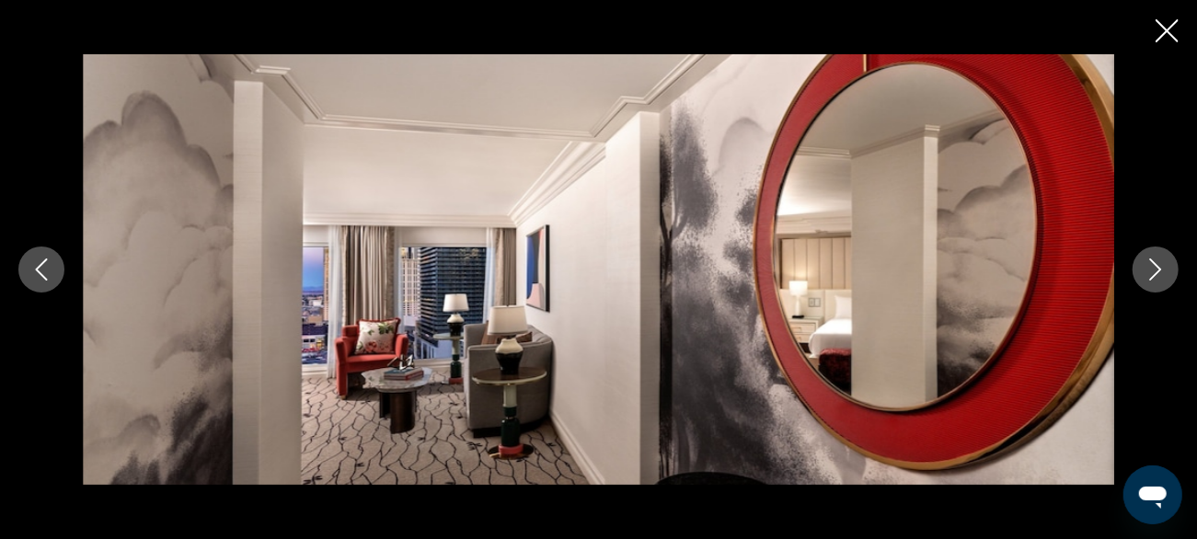
click at [1148, 274] on icon "Next image" at bounding box center [1156, 270] width 22 height 22
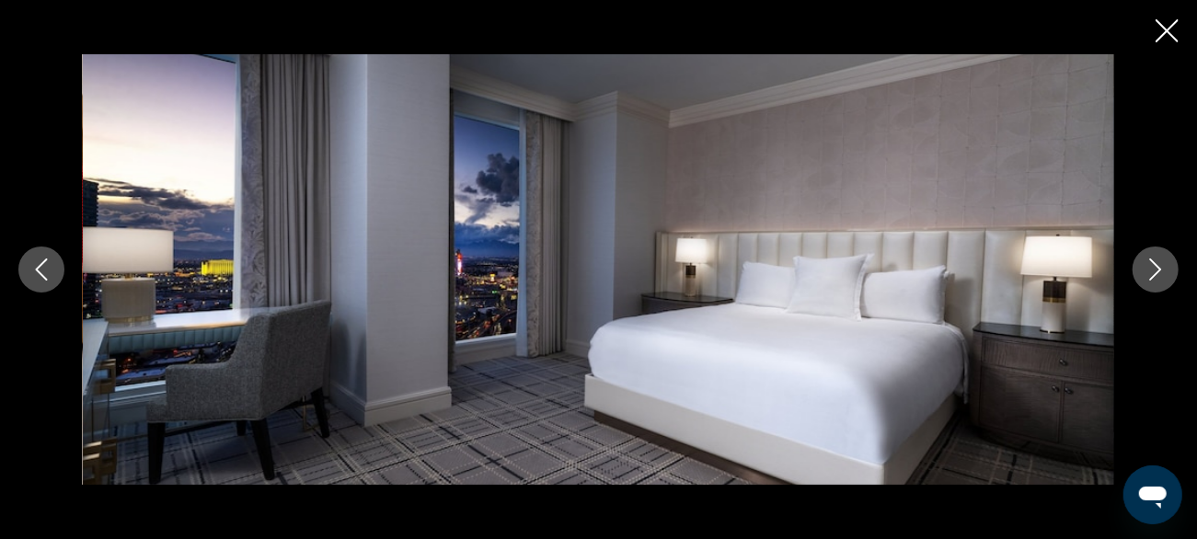
click at [1150, 272] on icon "Next image" at bounding box center [1156, 270] width 22 height 22
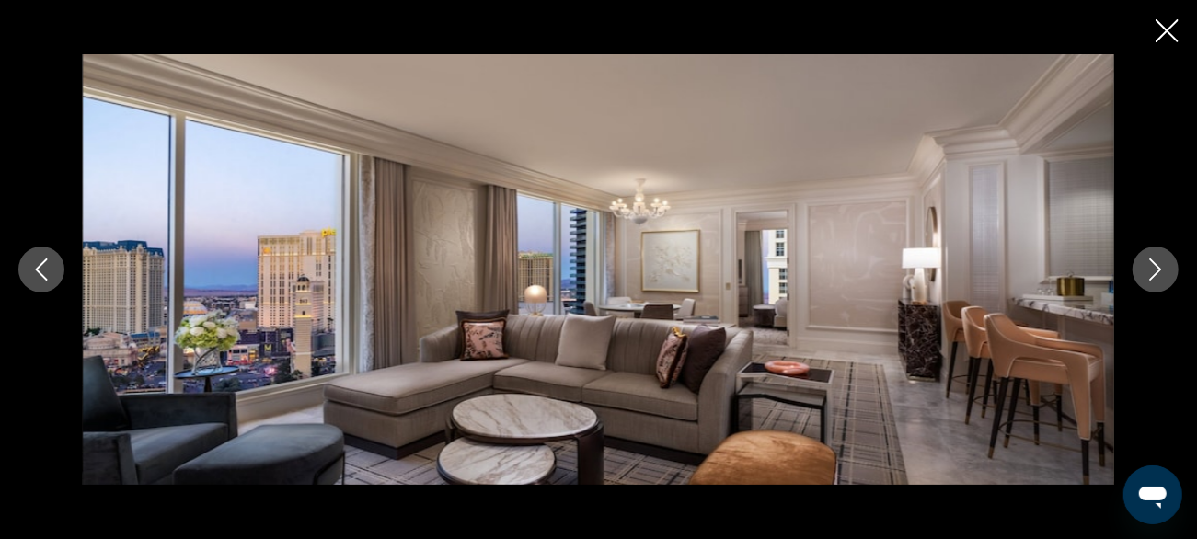
click at [1140, 277] on button "Next image" at bounding box center [1156, 270] width 46 height 46
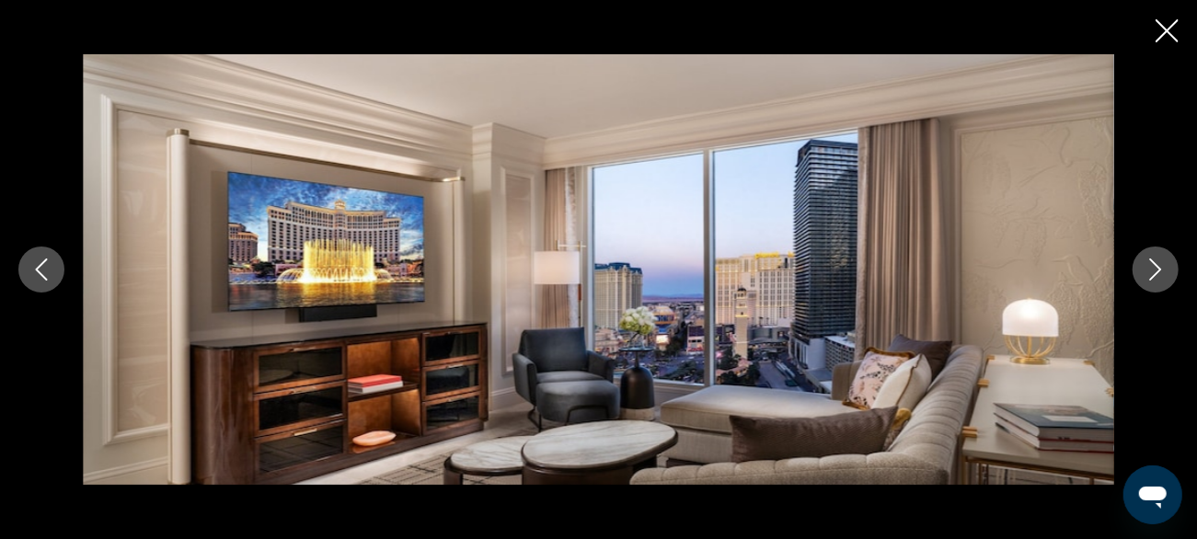
click at [1141, 267] on button "Next image" at bounding box center [1156, 270] width 46 height 46
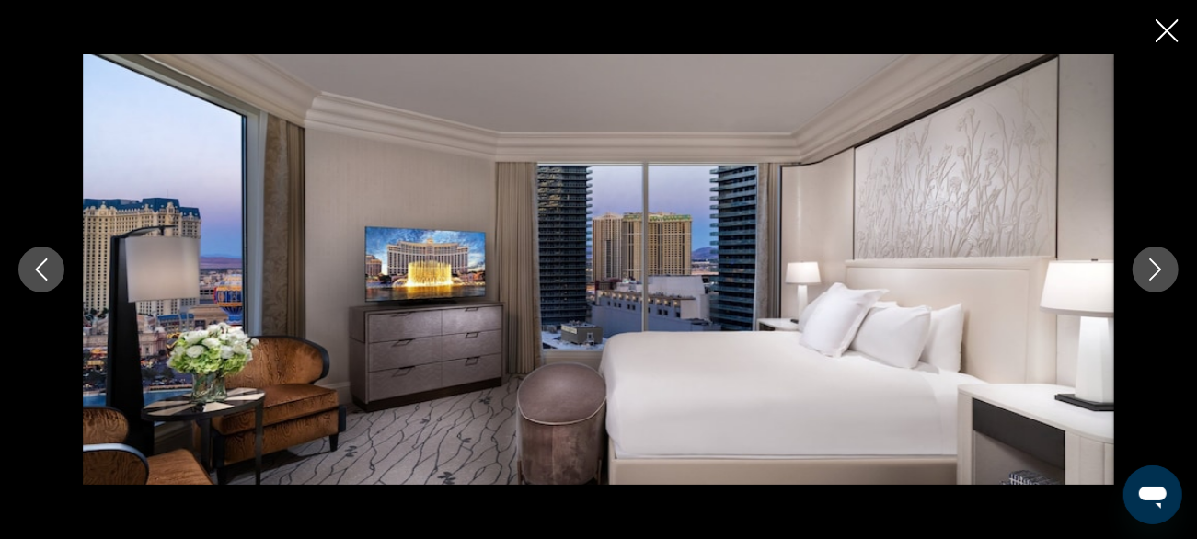
click at [1142, 279] on button "Next image" at bounding box center [1156, 270] width 46 height 46
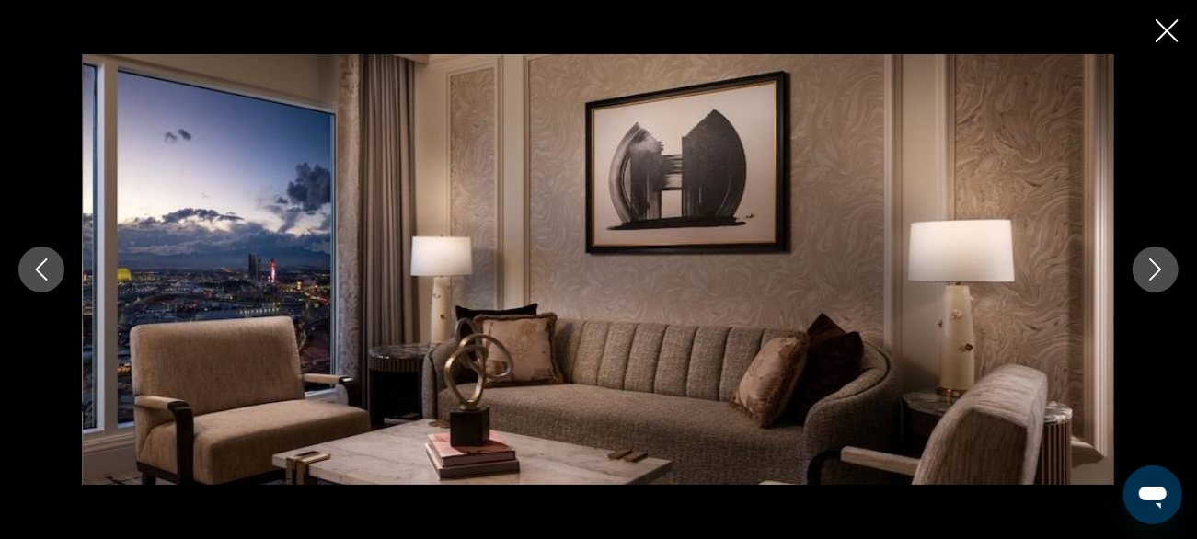
click at [1152, 267] on icon "Next image" at bounding box center [1156, 270] width 22 height 22
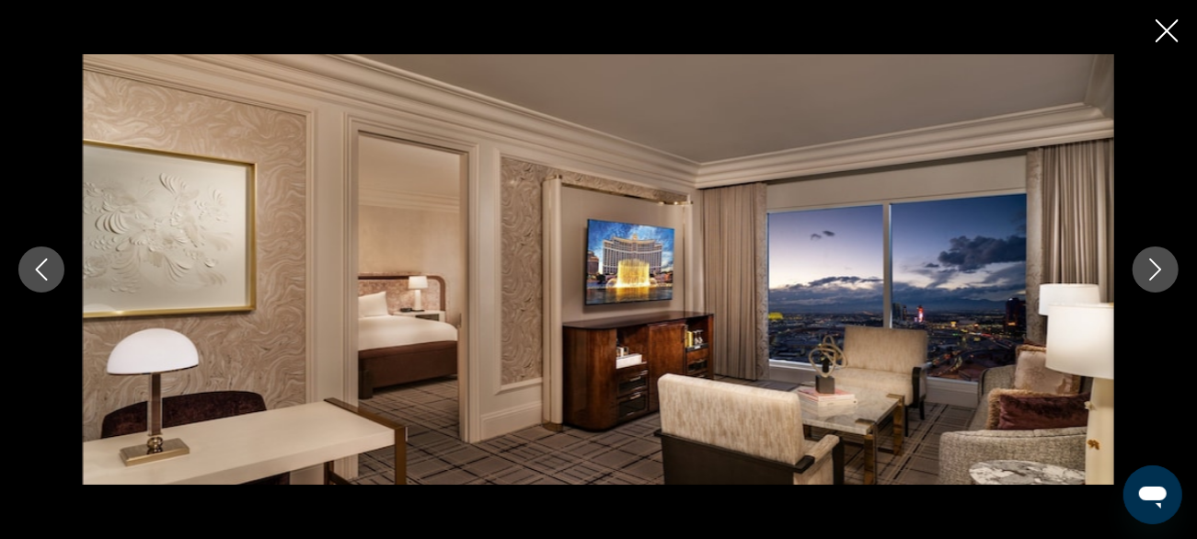
click at [1147, 271] on icon "Next image" at bounding box center [1156, 270] width 22 height 22
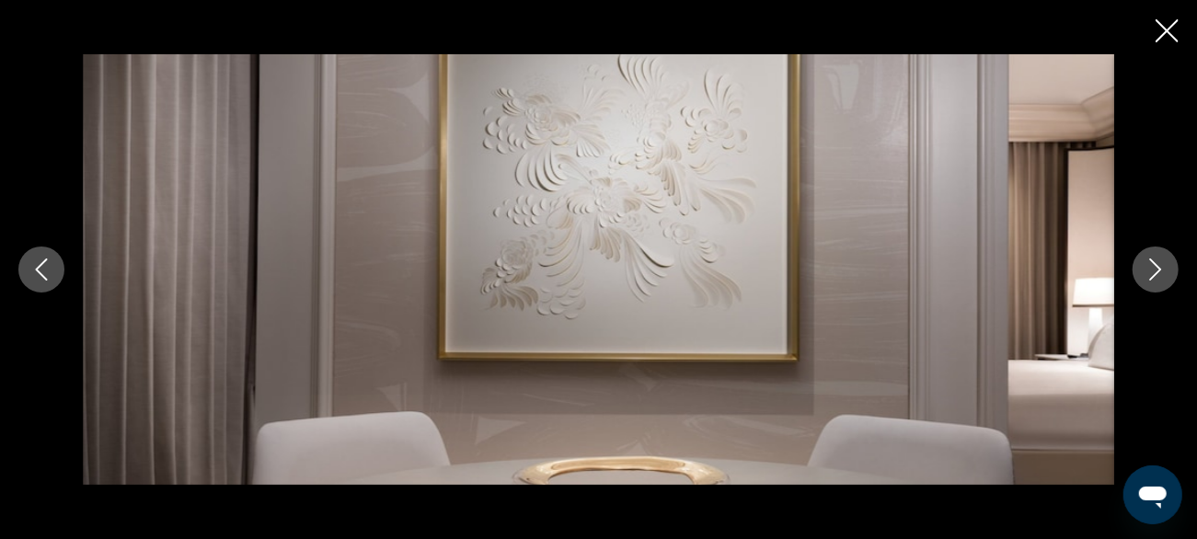
click at [1139, 268] on button "Next image" at bounding box center [1156, 270] width 46 height 46
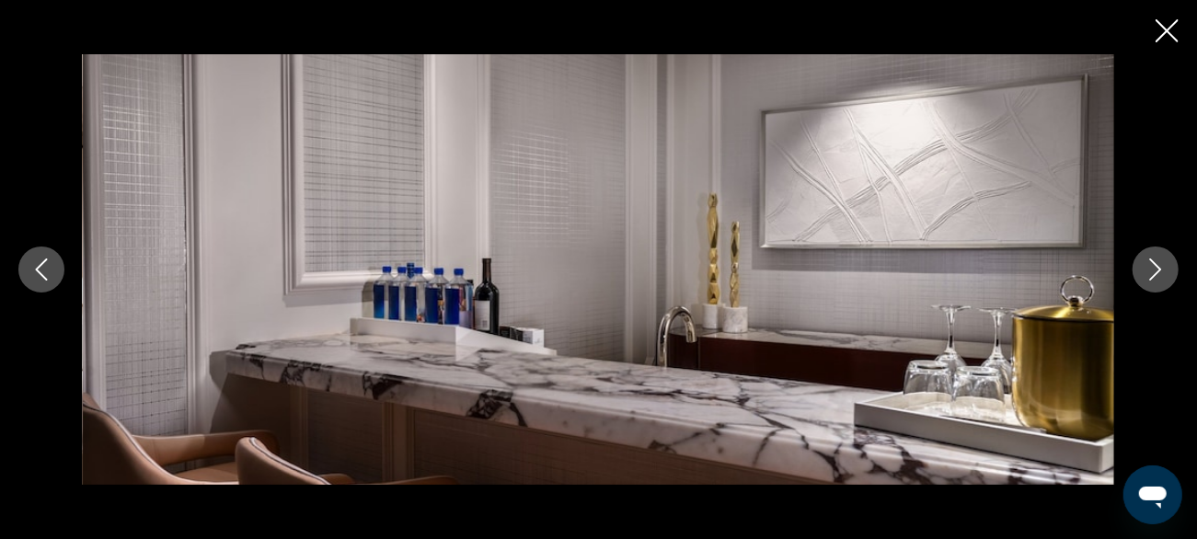
click at [1149, 276] on icon "Next image" at bounding box center [1156, 270] width 22 height 22
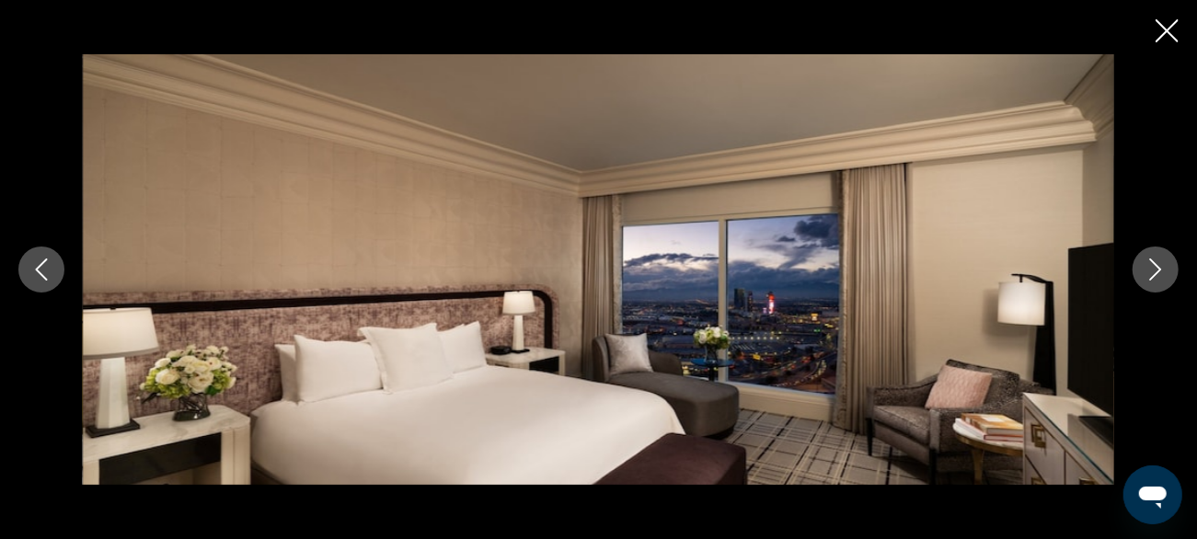
click at [1150, 272] on icon "Next image" at bounding box center [1156, 270] width 22 height 22
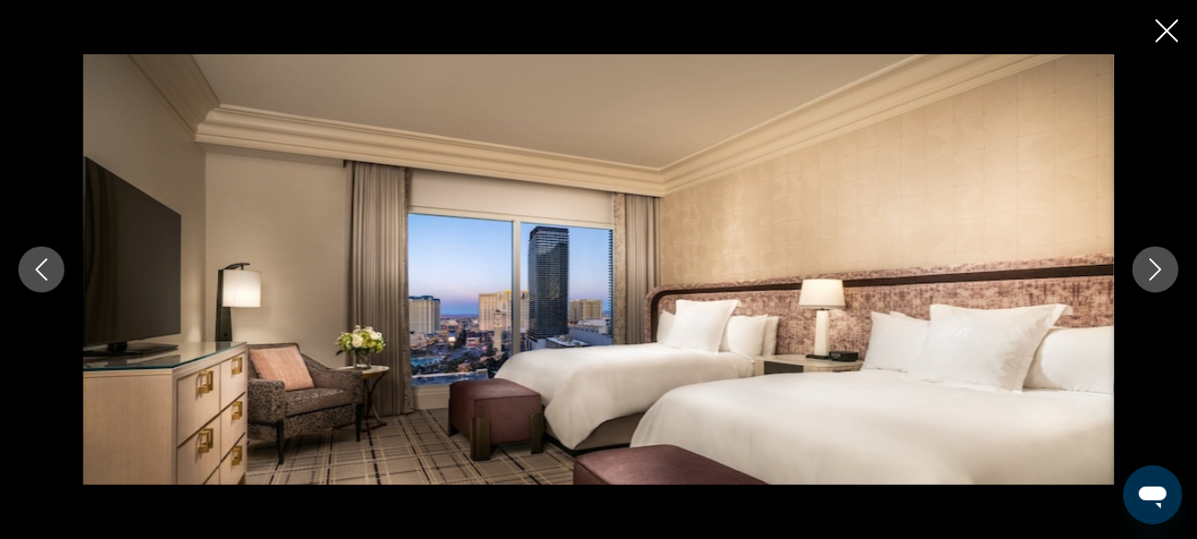
click at [1153, 273] on icon "Next image" at bounding box center [1156, 270] width 22 height 22
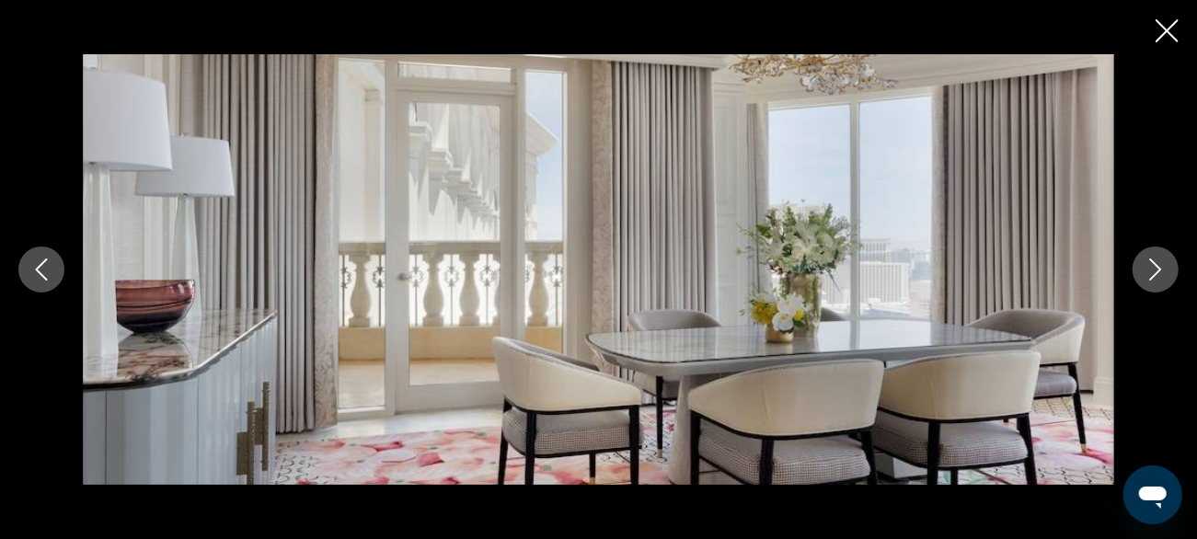
click at [1154, 269] on icon "Next image" at bounding box center [1156, 270] width 22 height 22
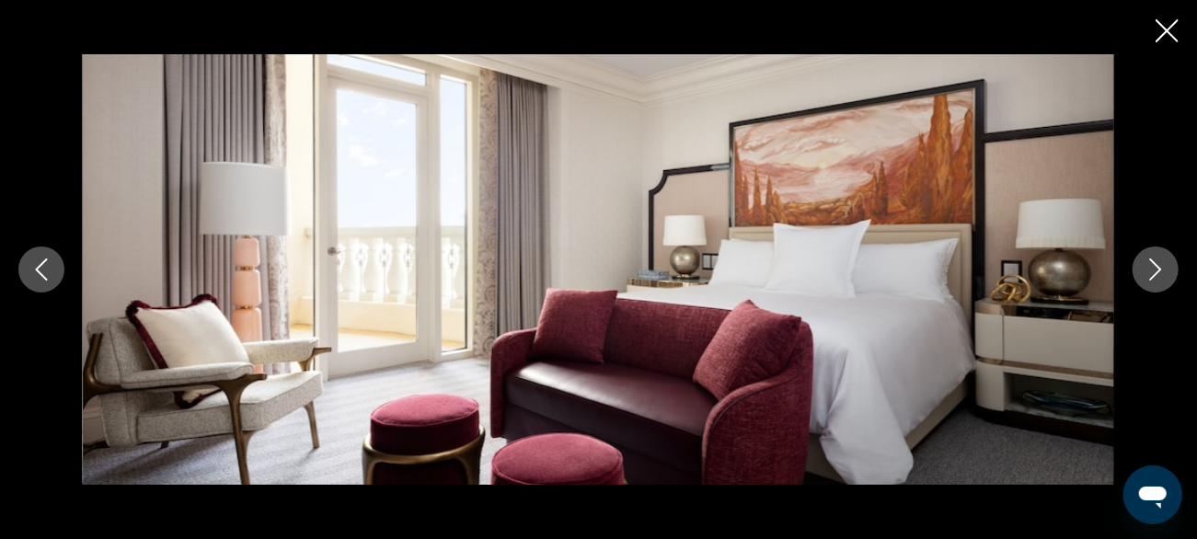
click at [1145, 270] on icon "Next image" at bounding box center [1156, 270] width 22 height 22
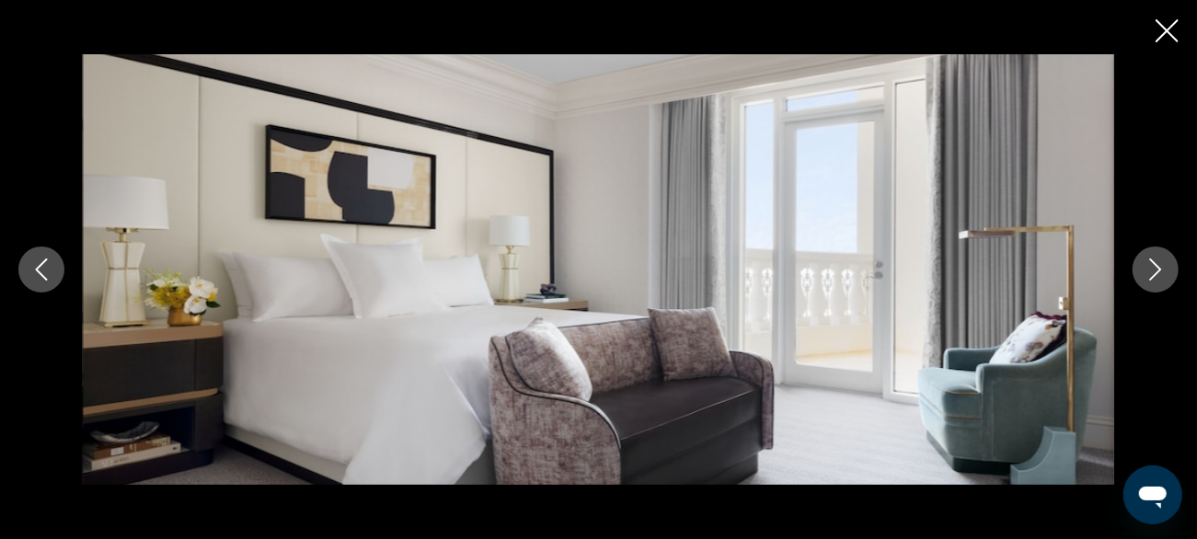
click at [1151, 274] on icon "Next image" at bounding box center [1156, 270] width 22 height 22
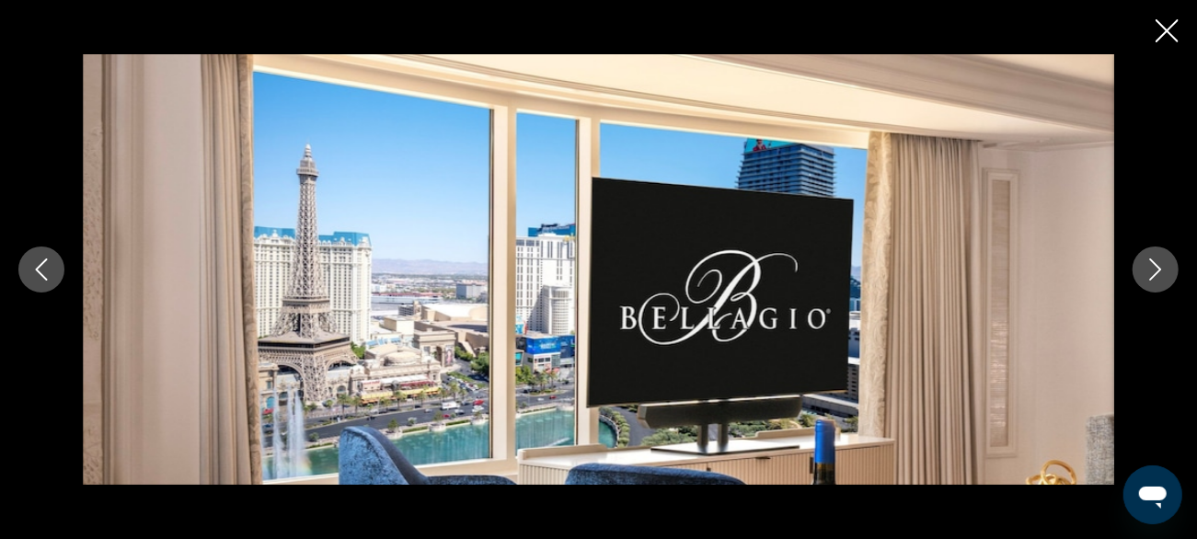
click at [1148, 286] on button "Next image" at bounding box center [1156, 270] width 46 height 46
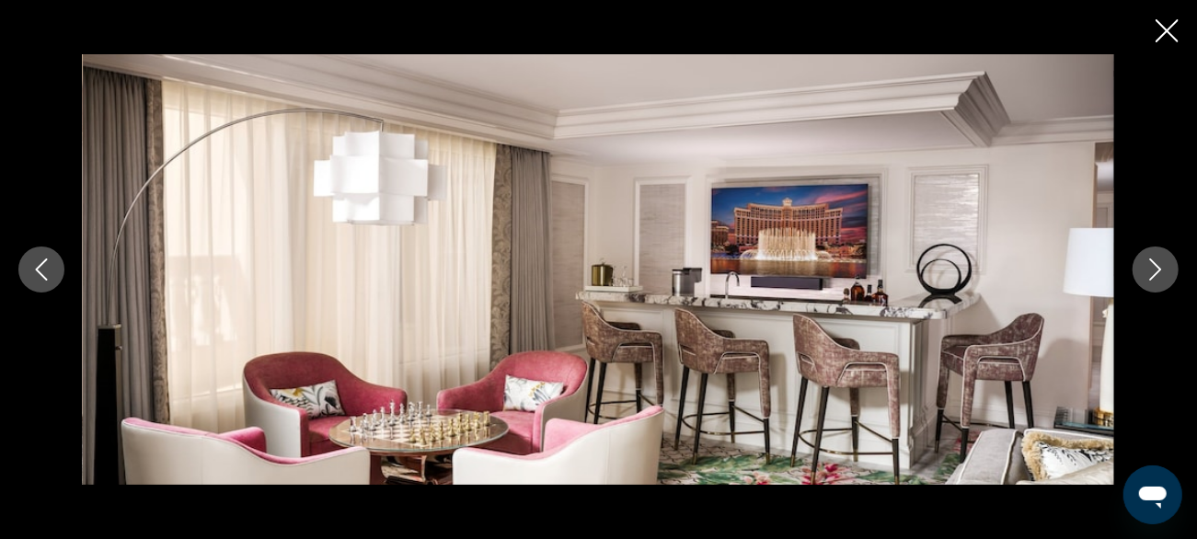
click at [1145, 274] on icon "Next image" at bounding box center [1156, 270] width 22 height 22
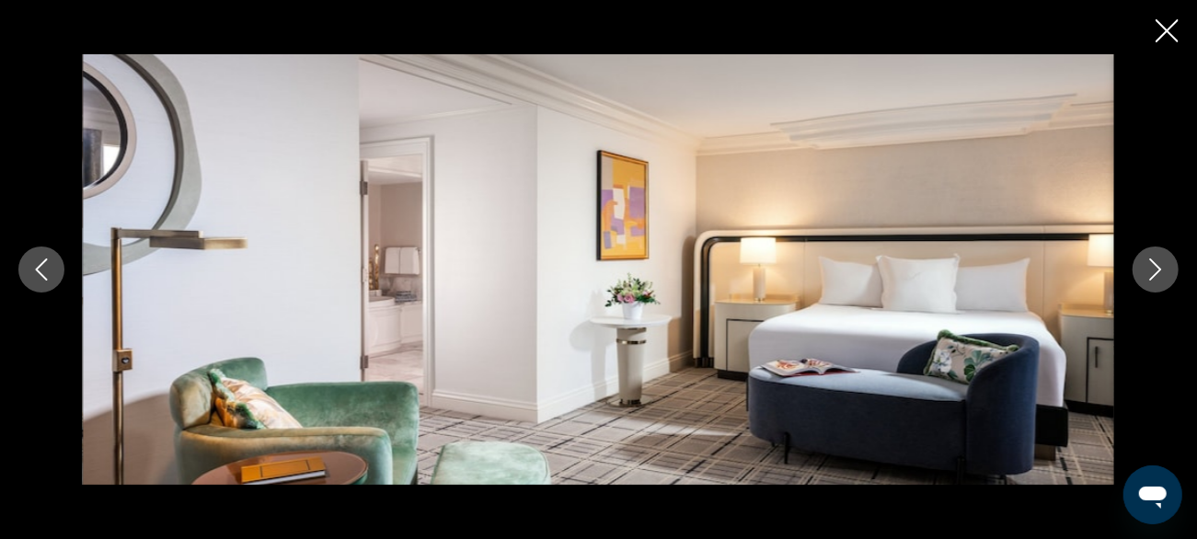
click at [1145, 270] on icon "Next image" at bounding box center [1156, 270] width 22 height 22
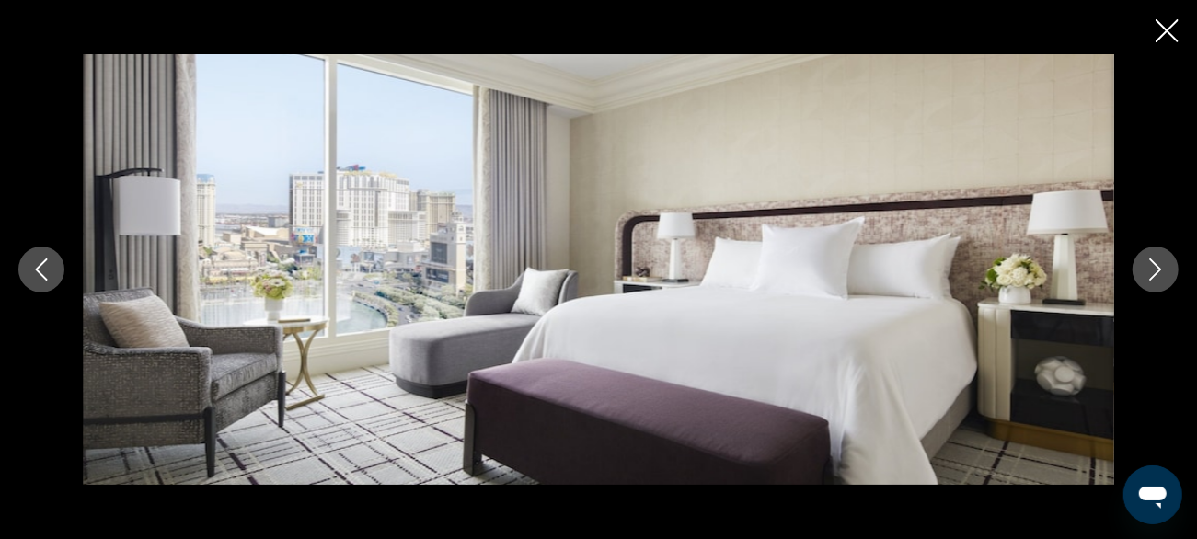
click at [1153, 267] on icon "Next image" at bounding box center [1156, 270] width 22 height 22
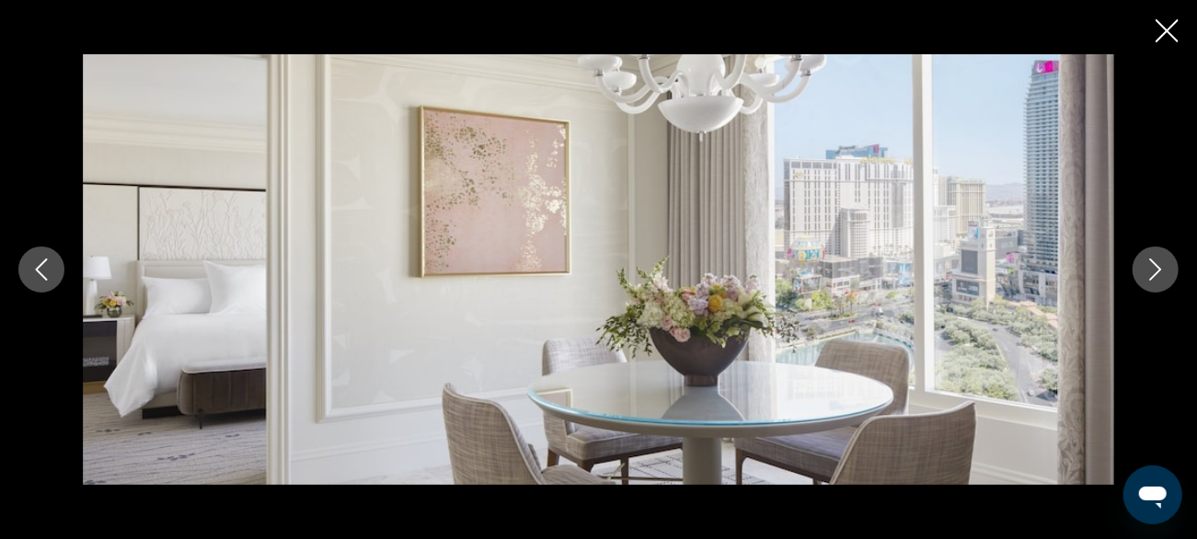
click at [1149, 267] on icon "Next image" at bounding box center [1156, 270] width 22 height 22
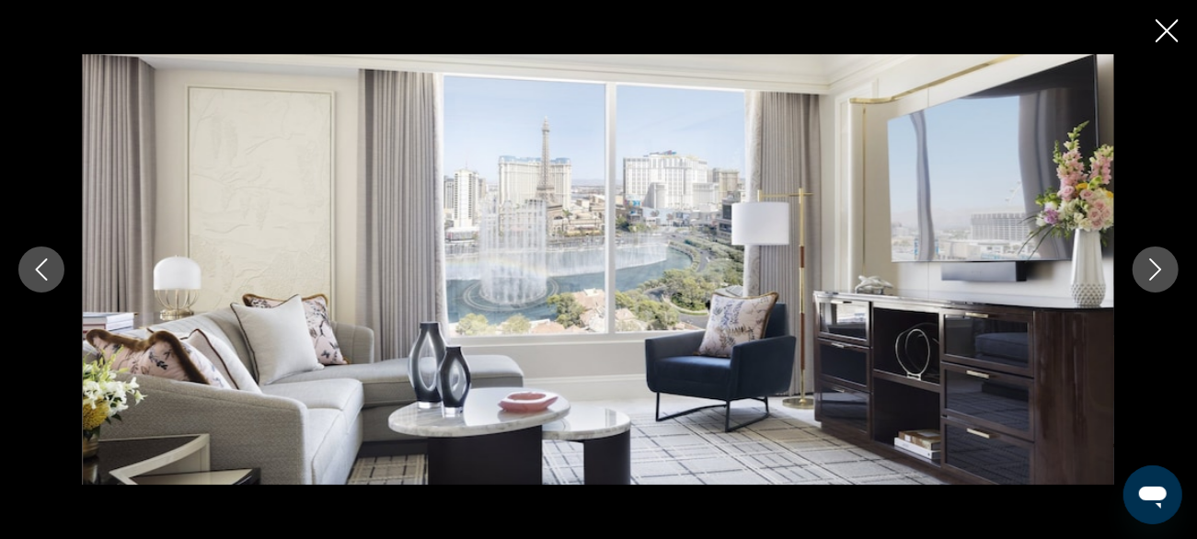
click at [1141, 275] on button "Next image" at bounding box center [1156, 270] width 46 height 46
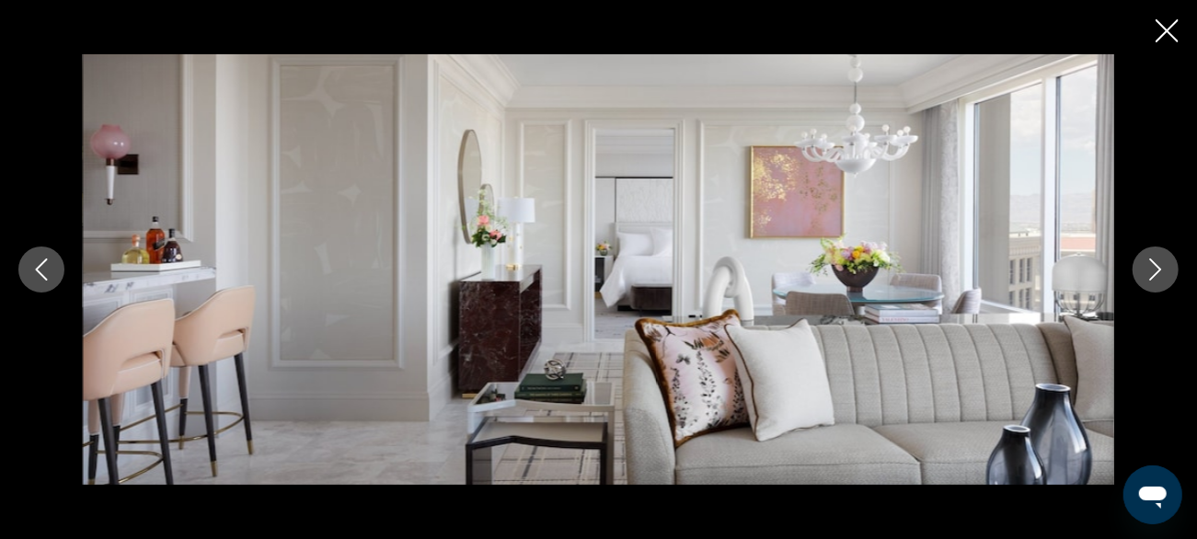
click at [1144, 273] on button "Next image" at bounding box center [1156, 270] width 46 height 46
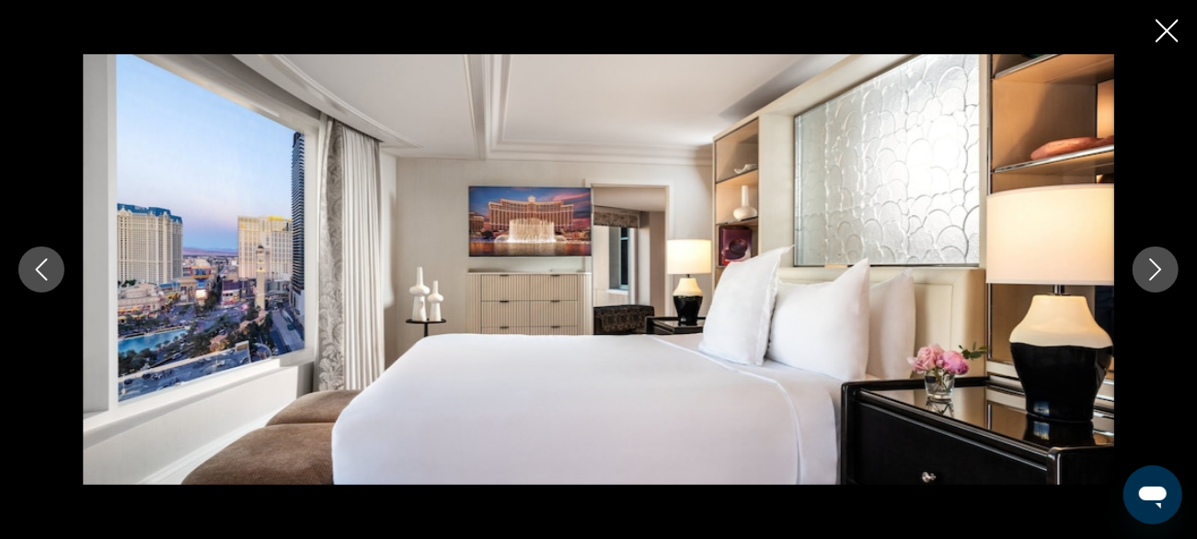
click at [1139, 274] on button "Next image" at bounding box center [1156, 270] width 46 height 46
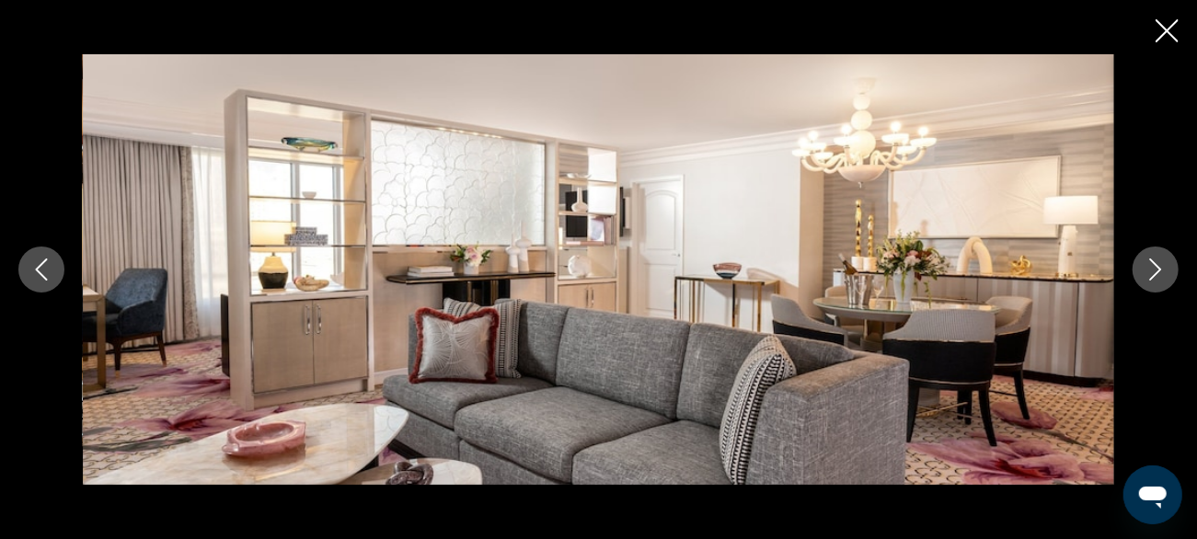
click at [1151, 268] on icon "Next image" at bounding box center [1156, 270] width 22 height 22
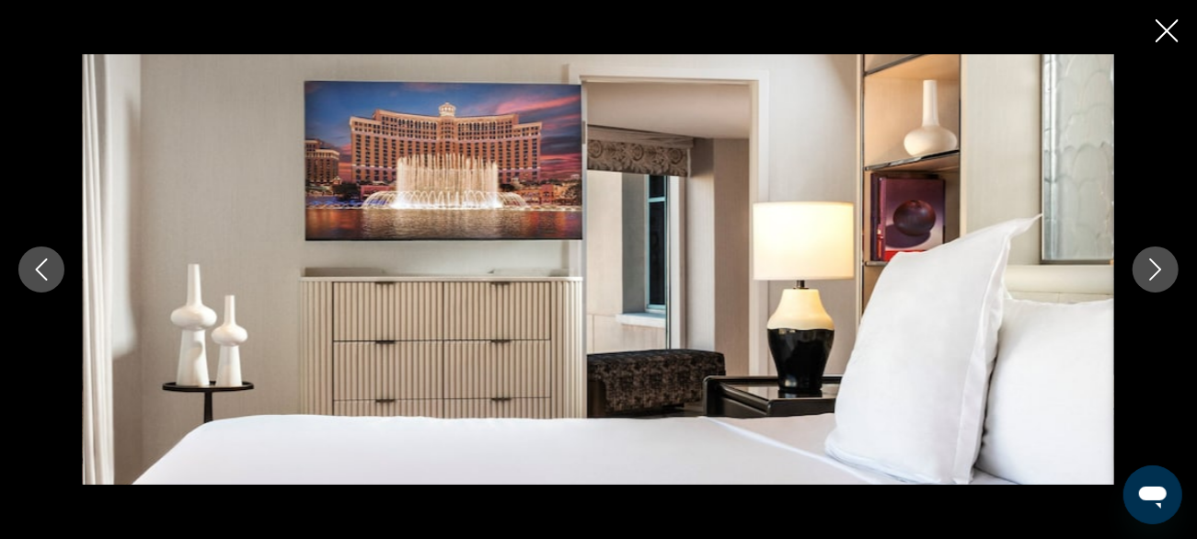
click at [1141, 269] on button "Next image" at bounding box center [1156, 270] width 46 height 46
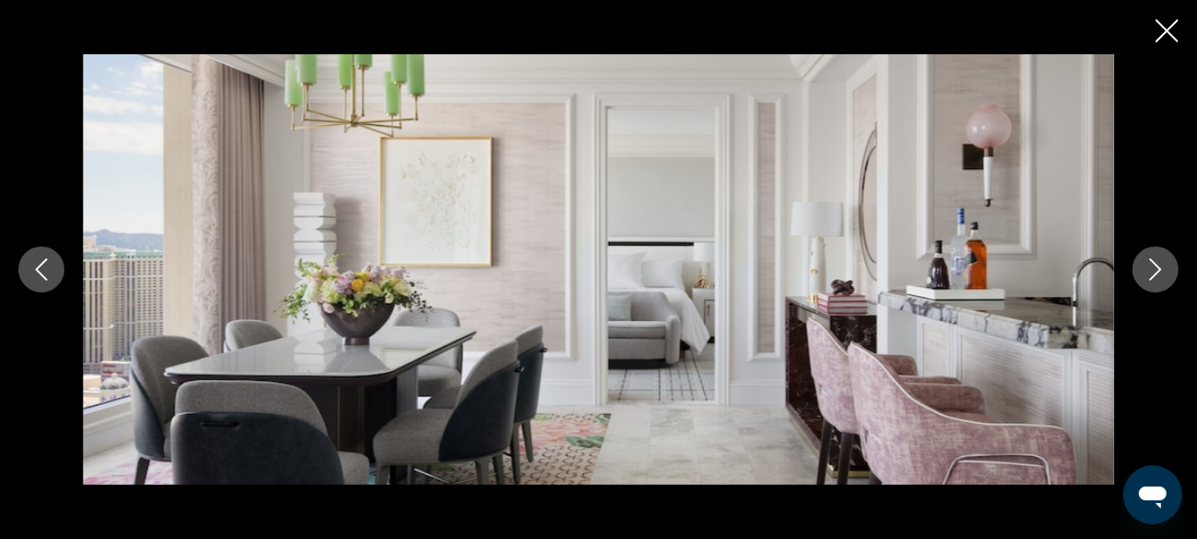
click at [1150, 268] on icon "Next image" at bounding box center [1156, 270] width 22 height 22
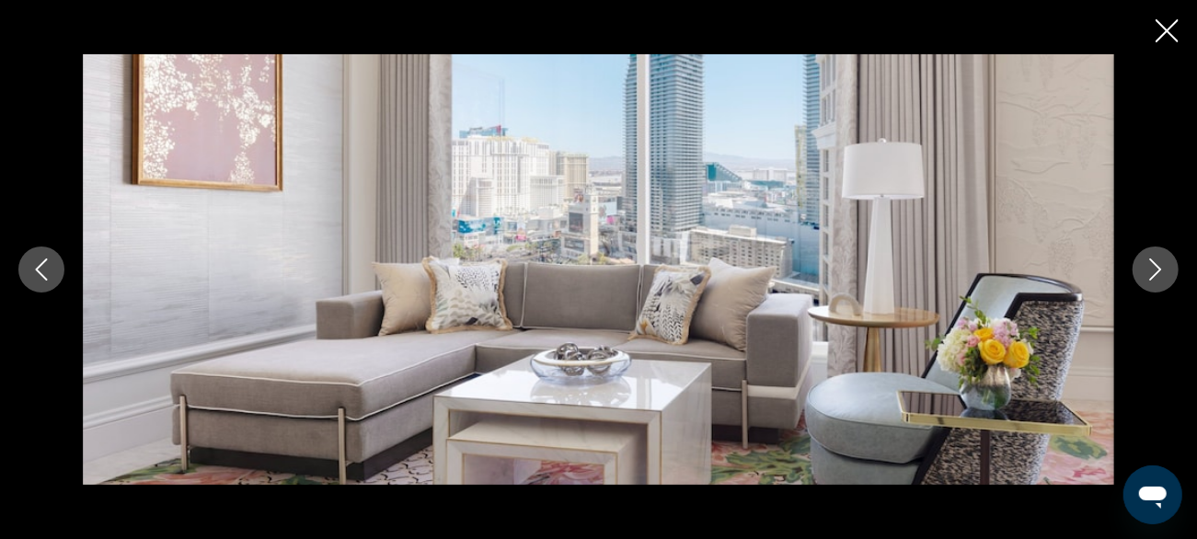
click at [1148, 269] on icon "Next image" at bounding box center [1156, 270] width 22 height 22
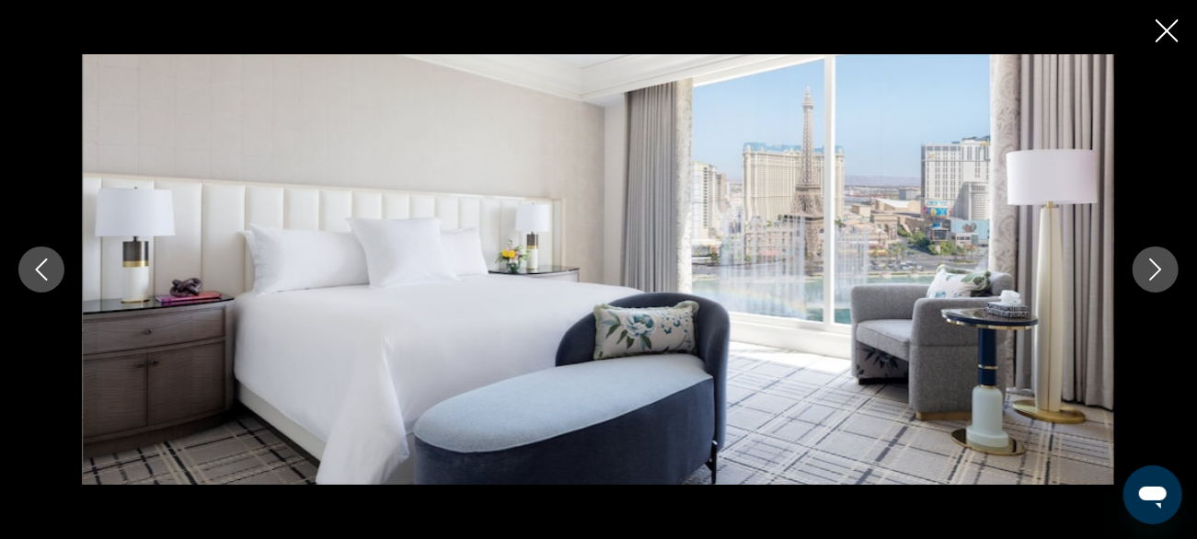
click at [1145, 269] on icon "Next image" at bounding box center [1156, 270] width 22 height 22
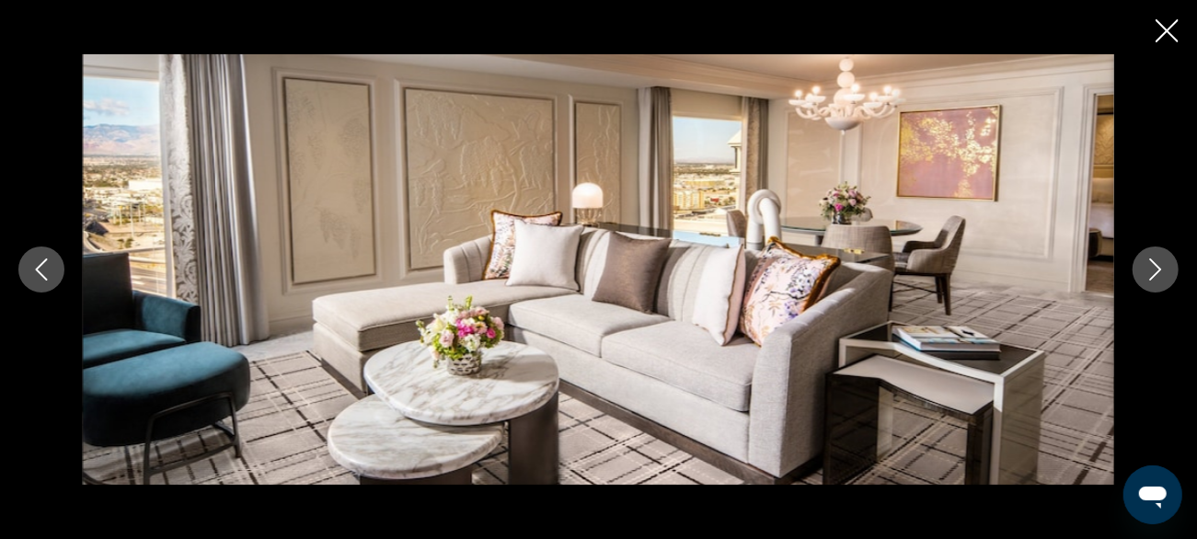
click at [1163, 274] on icon "Next image" at bounding box center [1156, 270] width 22 height 22
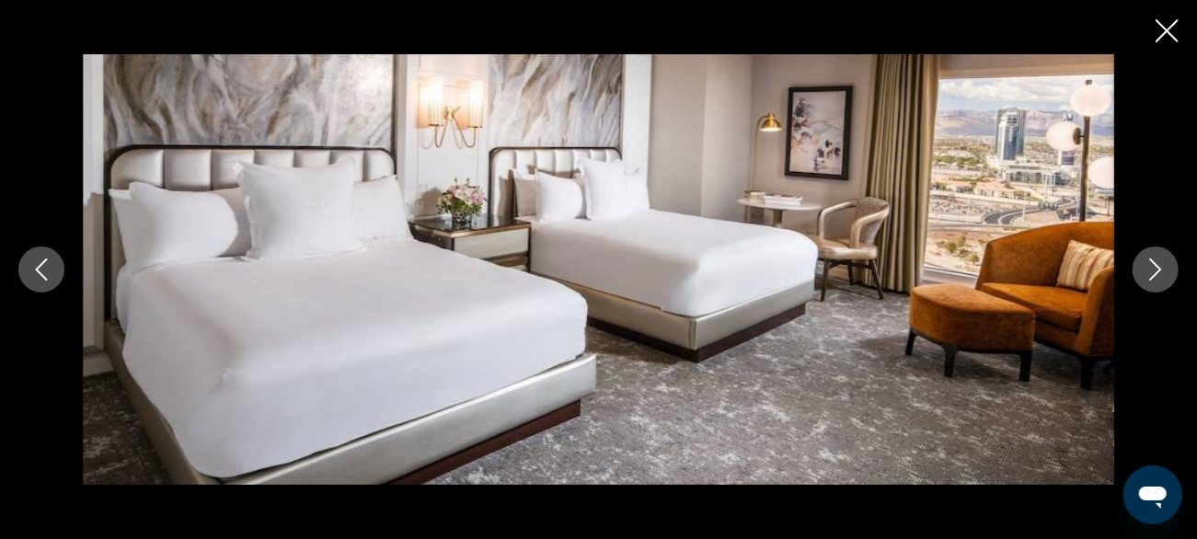
click at [1147, 272] on icon "Next image" at bounding box center [1156, 270] width 22 height 22
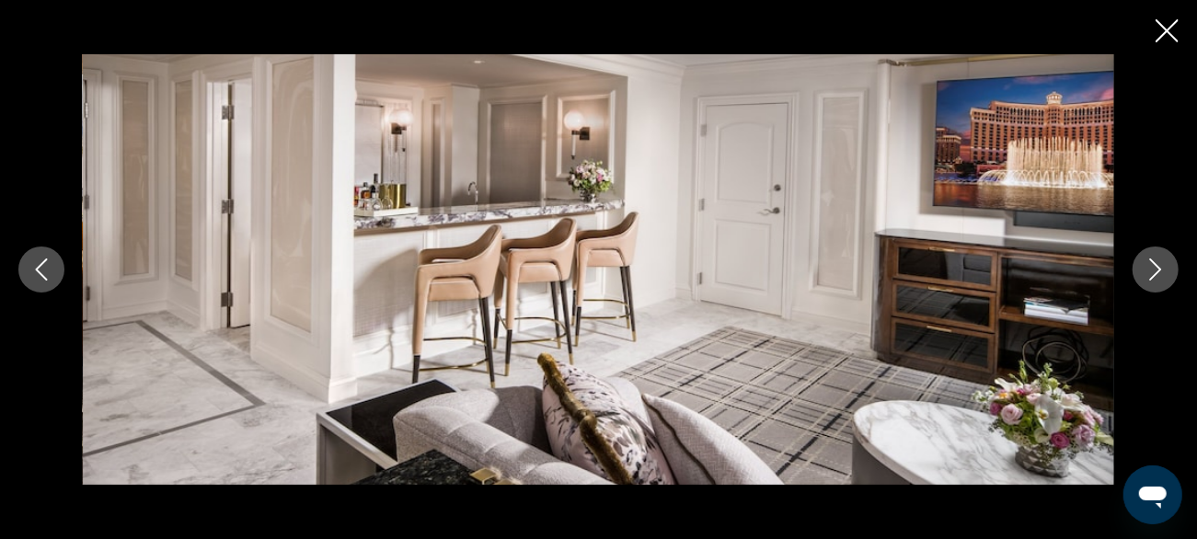
click at [1147, 272] on icon "Next image" at bounding box center [1156, 270] width 22 height 22
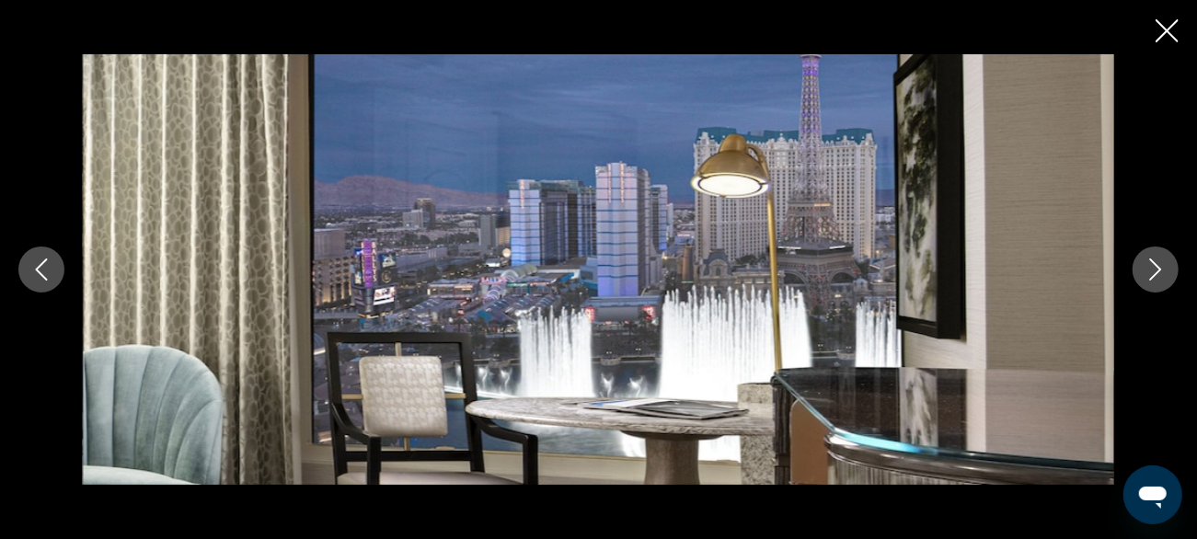
click at [1143, 276] on button "Next image" at bounding box center [1156, 270] width 46 height 46
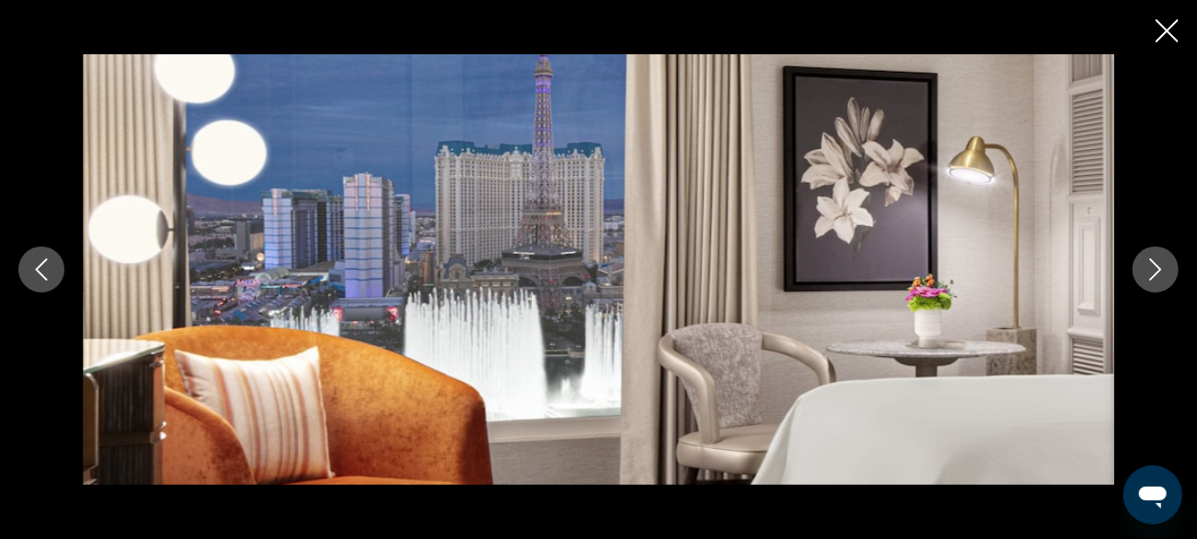
click at [1148, 279] on icon "Next image" at bounding box center [1156, 270] width 22 height 22
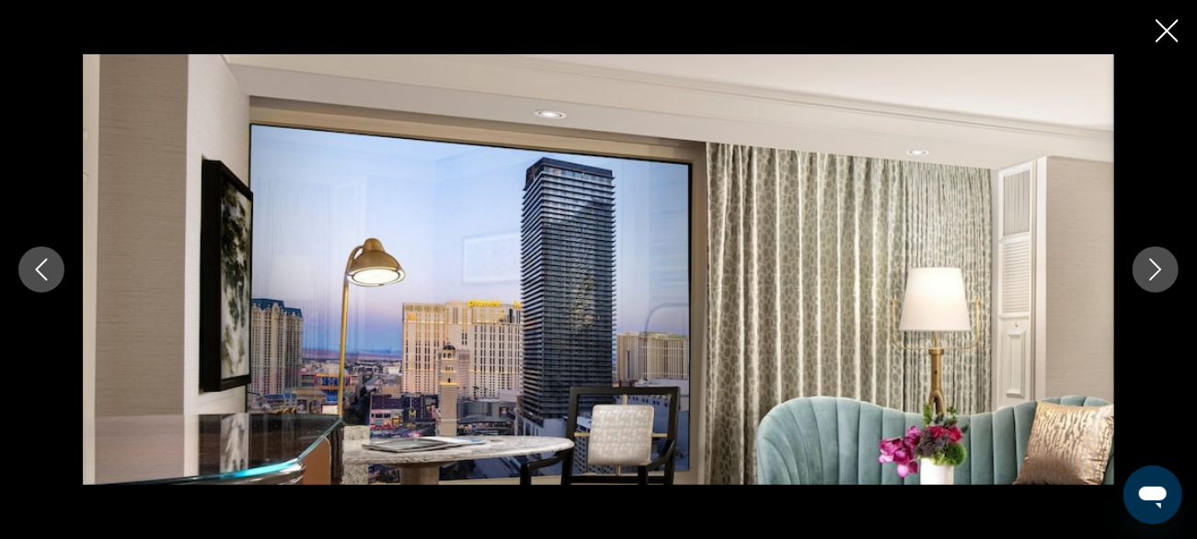
click at [1151, 270] on icon "Next image" at bounding box center [1156, 270] width 22 height 22
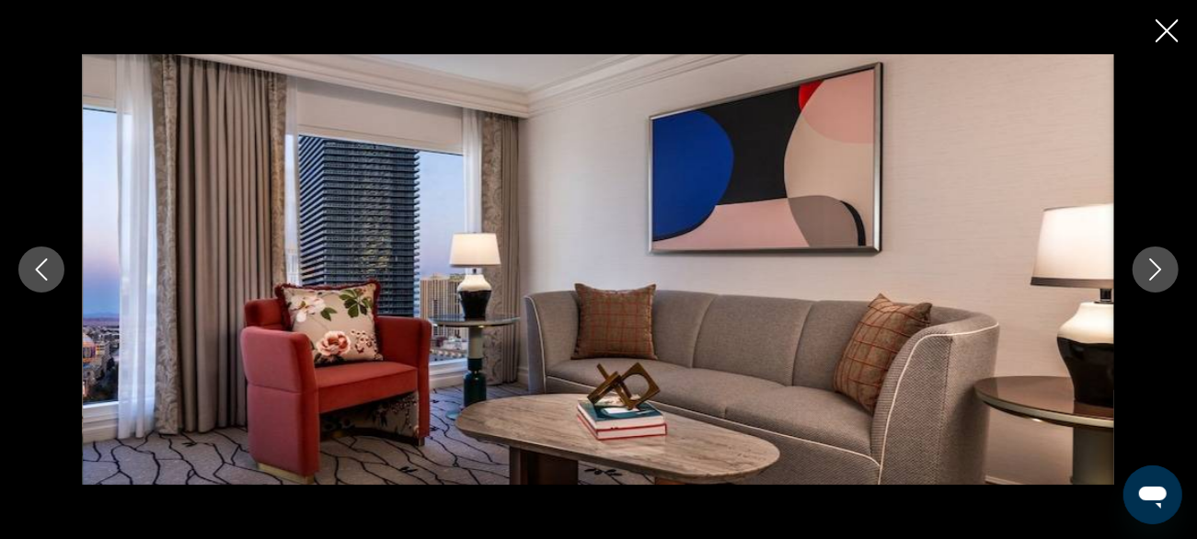
click at [1149, 269] on icon "Next image" at bounding box center [1156, 270] width 22 height 22
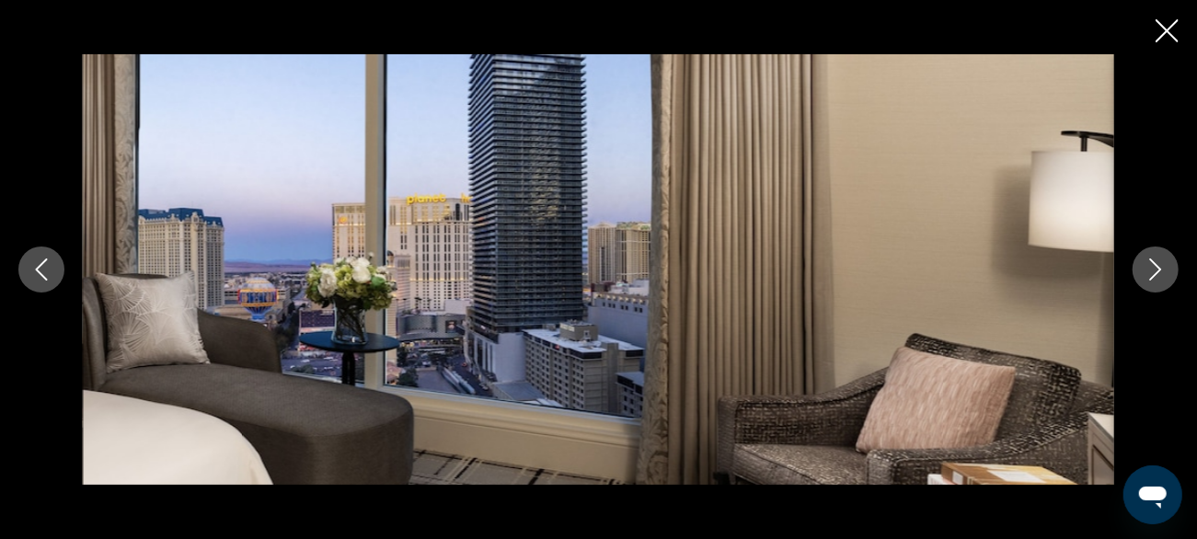
click at [1142, 276] on button "Next image" at bounding box center [1156, 270] width 46 height 46
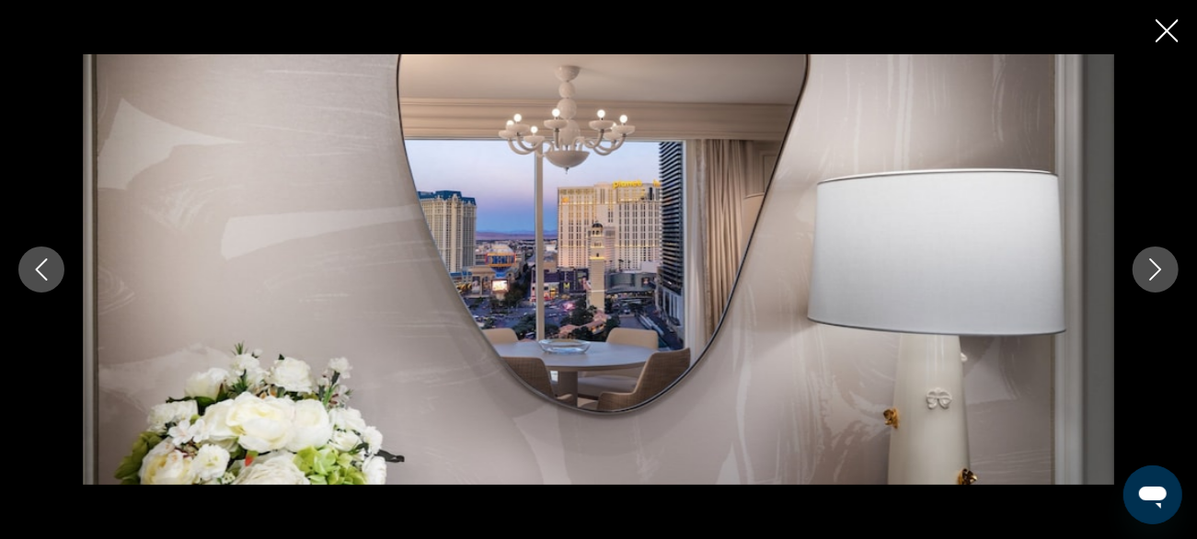
click at [1144, 274] on button "Next image" at bounding box center [1156, 270] width 46 height 46
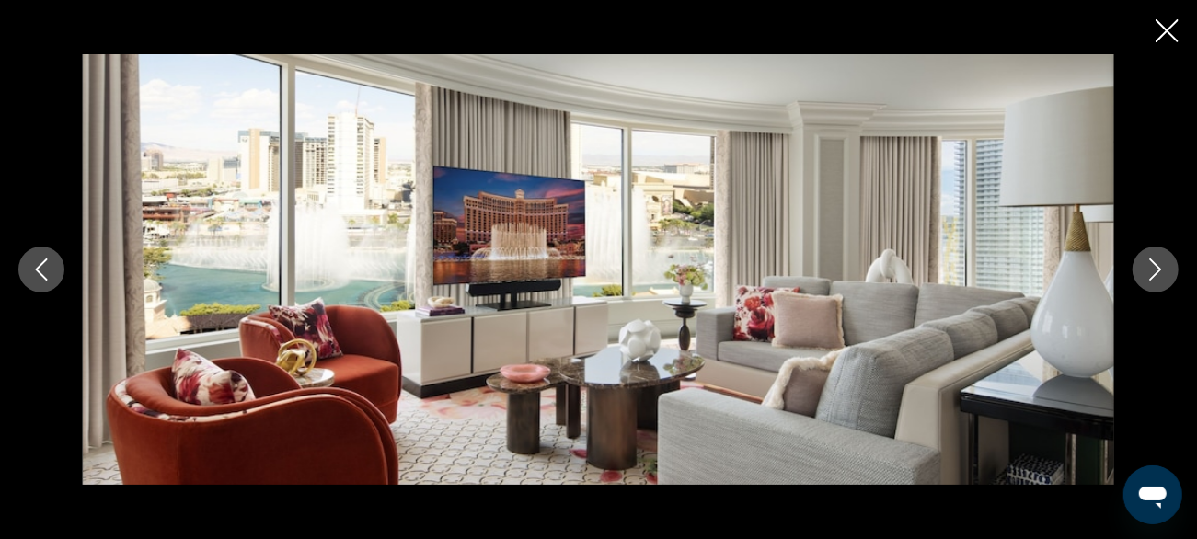
click at [1145, 273] on icon "Next image" at bounding box center [1156, 270] width 22 height 22
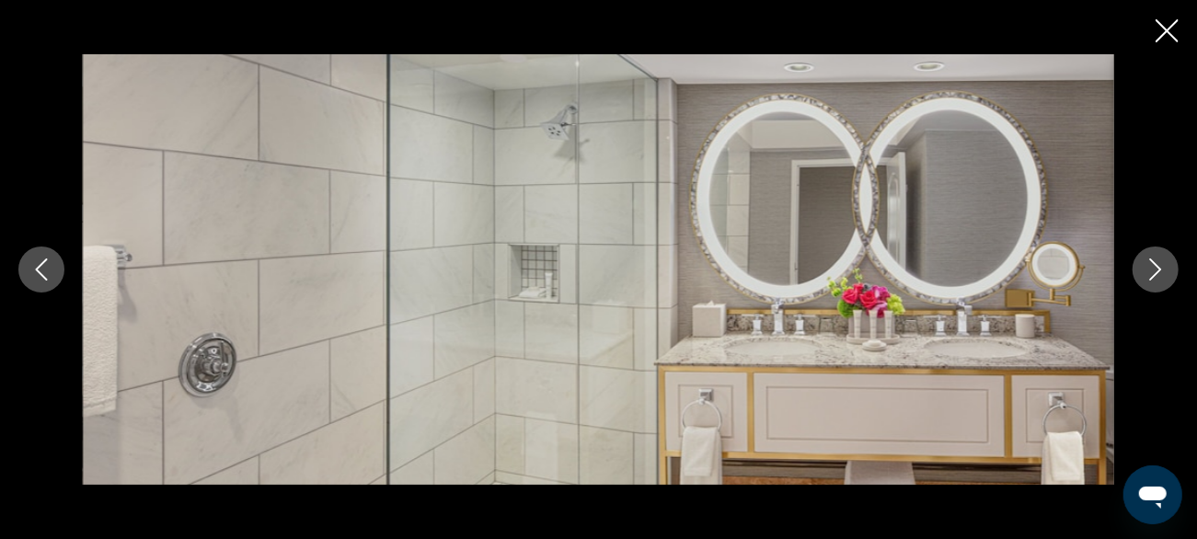
click at [1149, 273] on icon "Next image" at bounding box center [1156, 270] width 22 height 22
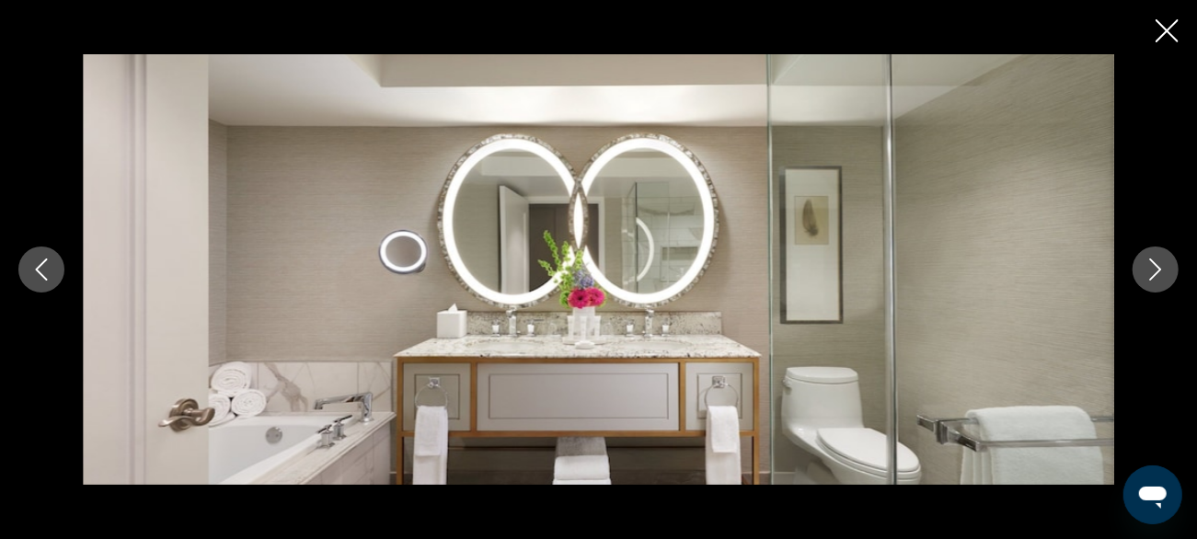
click at [1152, 272] on icon "Next image" at bounding box center [1156, 270] width 22 height 22
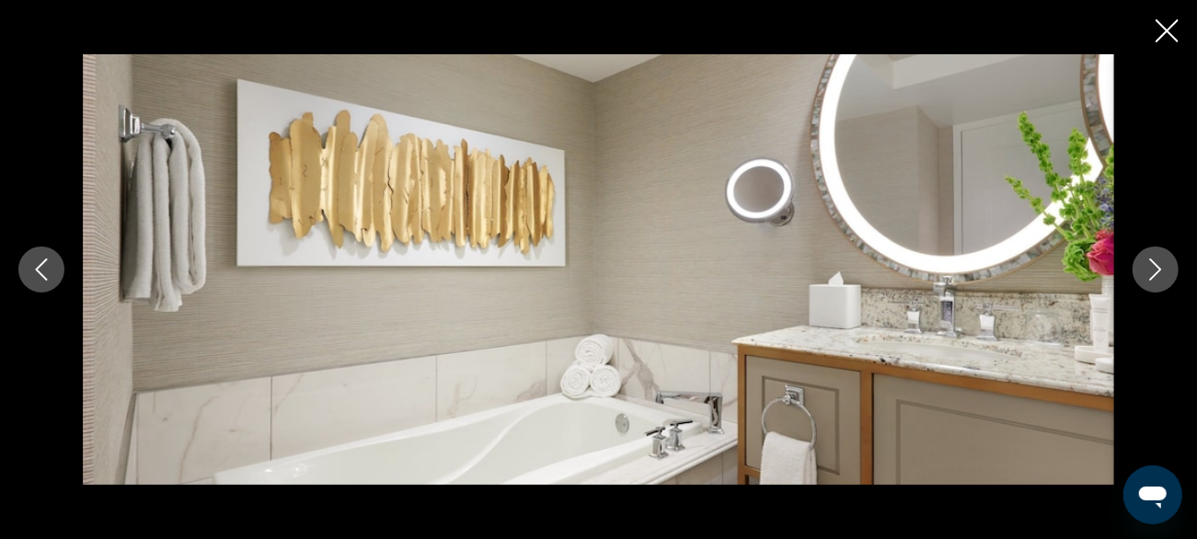
click at [1150, 274] on icon "Next image" at bounding box center [1156, 270] width 22 height 22
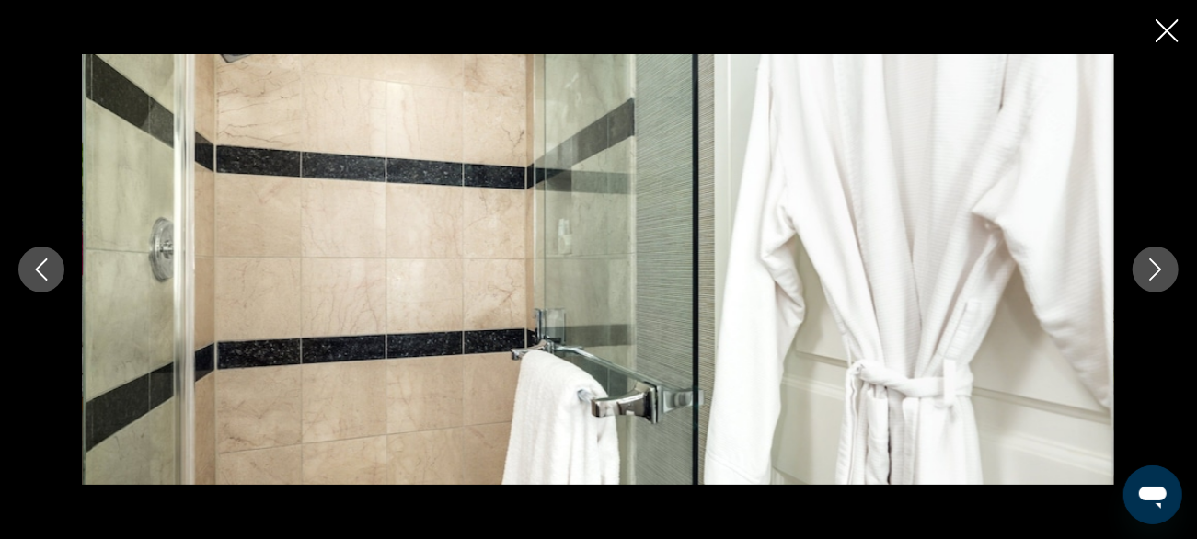
click at [1144, 283] on button "Next image" at bounding box center [1156, 270] width 46 height 46
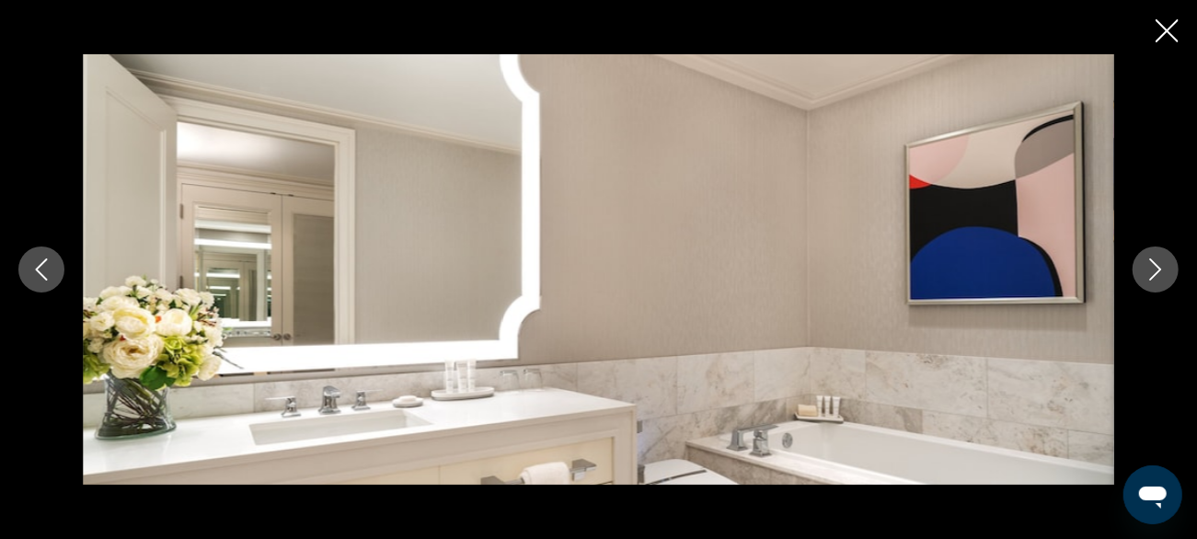
click at [1151, 280] on icon "Next image" at bounding box center [1157, 270] width 12 height 22
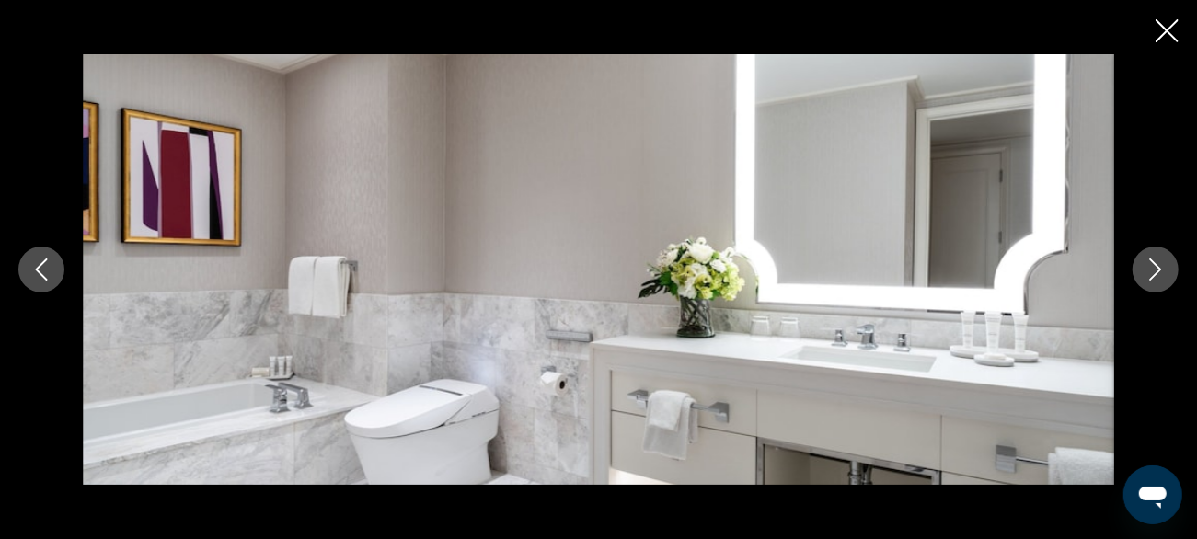
click at [1159, 281] on button "Next image" at bounding box center [1156, 270] width 46 height 46
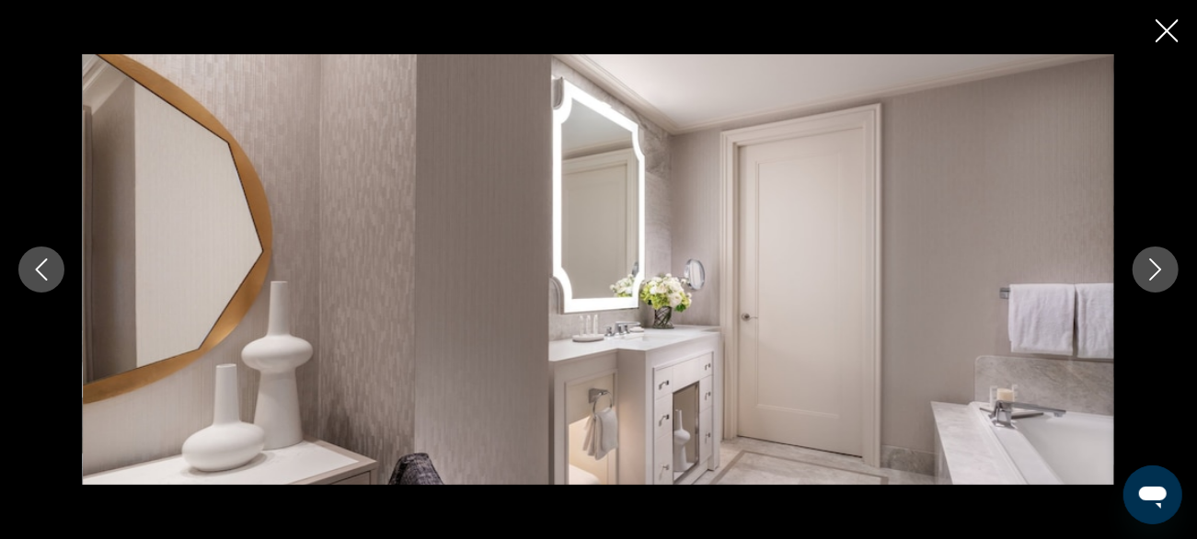
click at [1154, 287] on button "Next image" at bounding box center [1156, 270] width 46 height 46
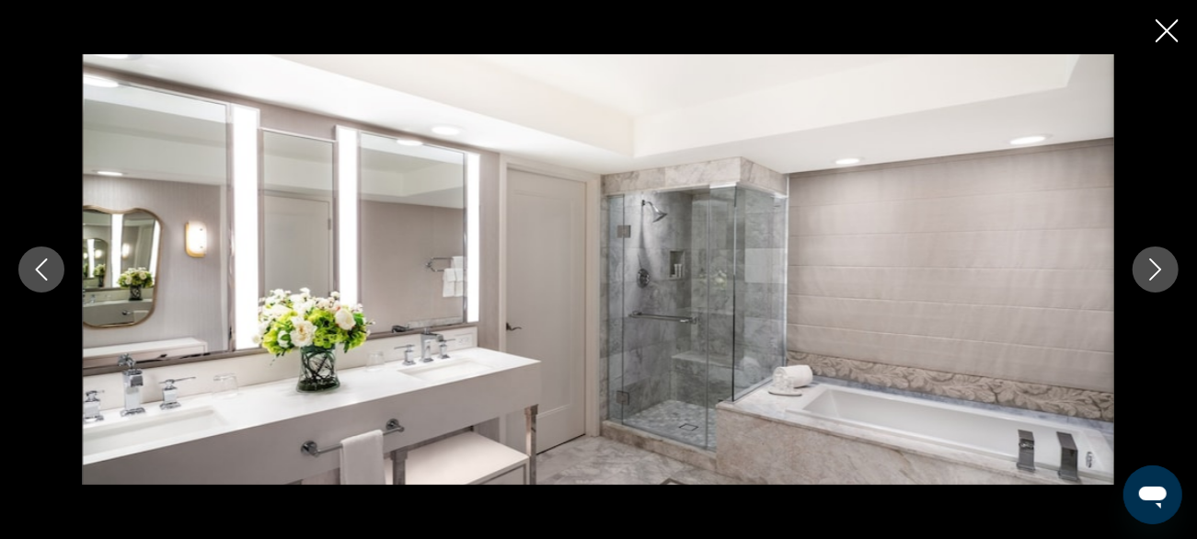
click at [1163, 269] on icon "Next image" at bounding box center [1156, 270] width 22 height 22
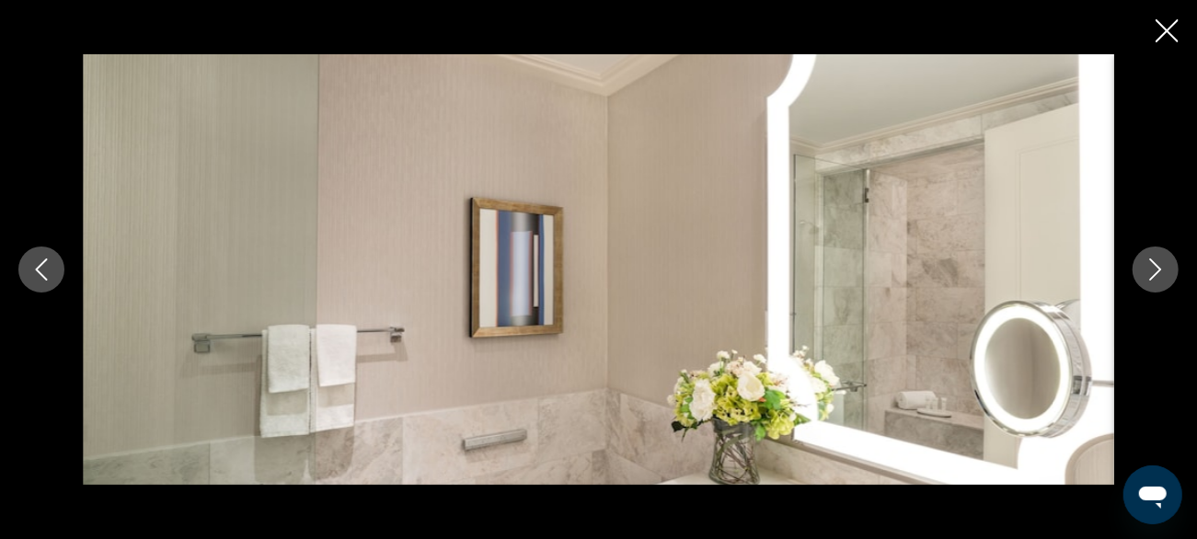
click at [1151, 276] on icon "Next image" at bounding box center [1156, 270] width 22 height 22
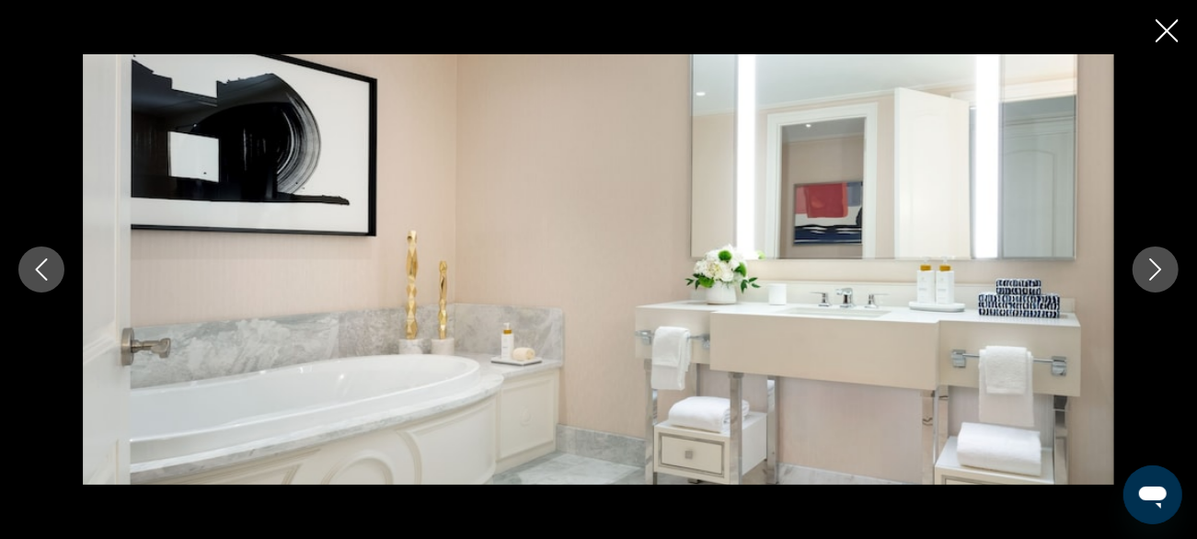
click at [1149, 271] on icon "Next image" at bounding box center [1156, 270] width 22 height 22
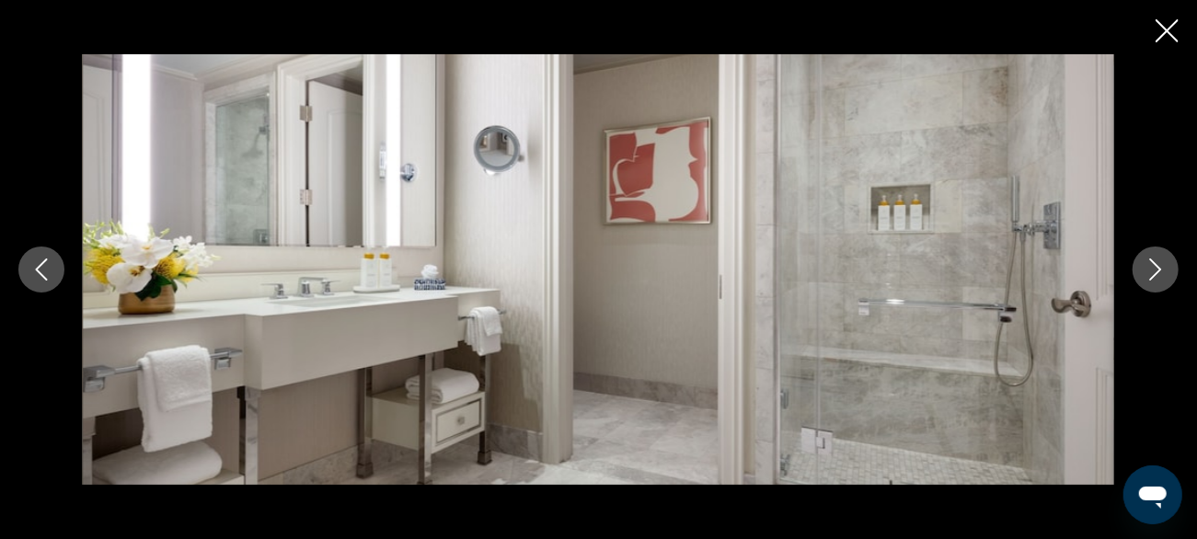
click at [46, 271] on icon "Previous image" at bounding box center [41, 270] width 22 height 22
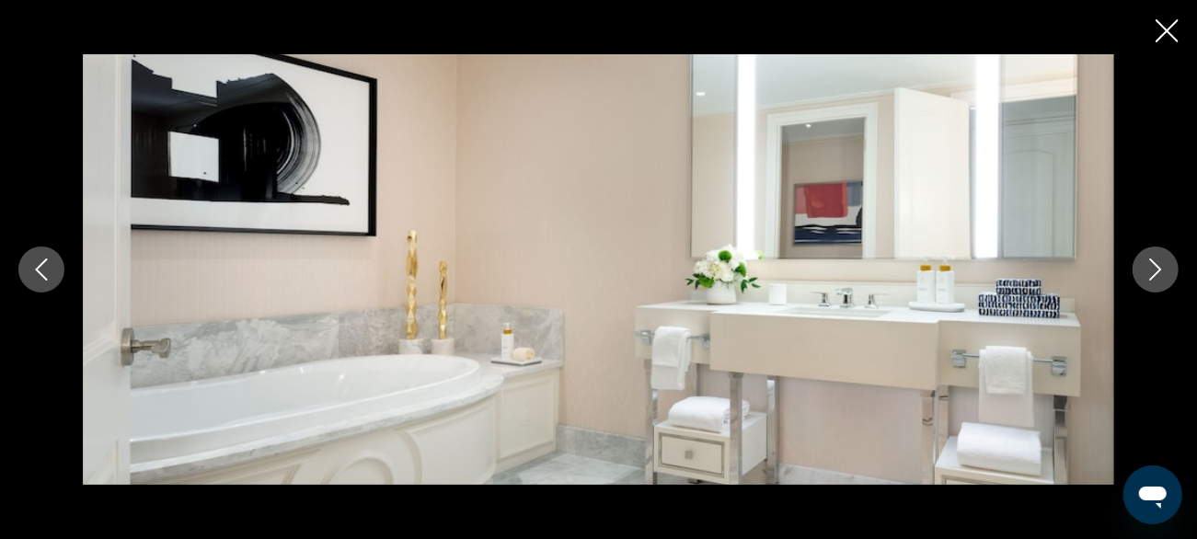
click at [41, 266] on icon "Previous image" at bounding box center [41, 270] width 22 height 22
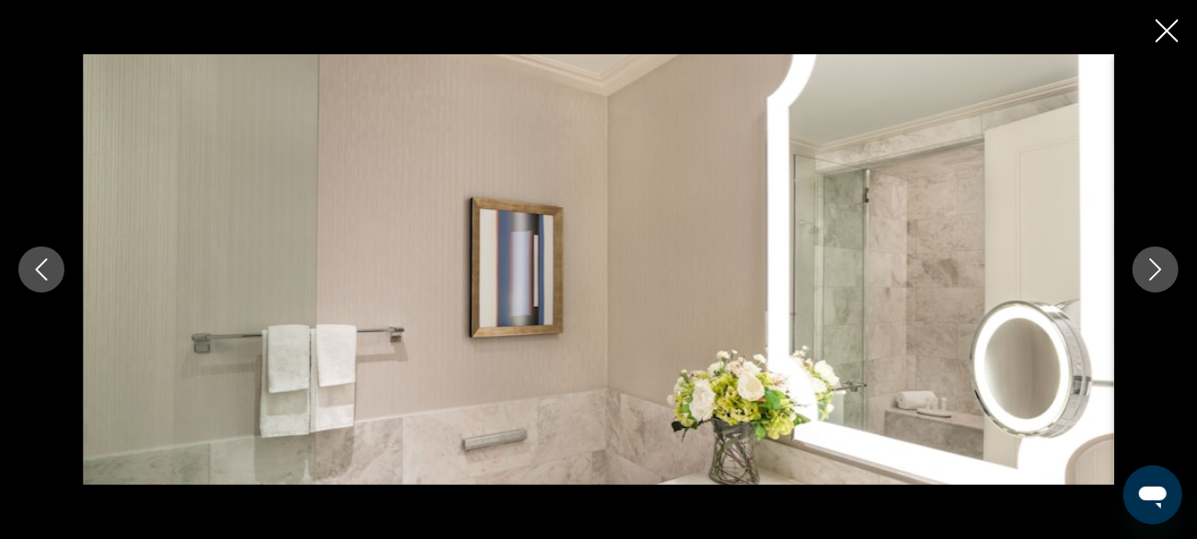
click at [1147, 269] on icon "Next image" at bounding box center [1156, 270] width 22 height 22
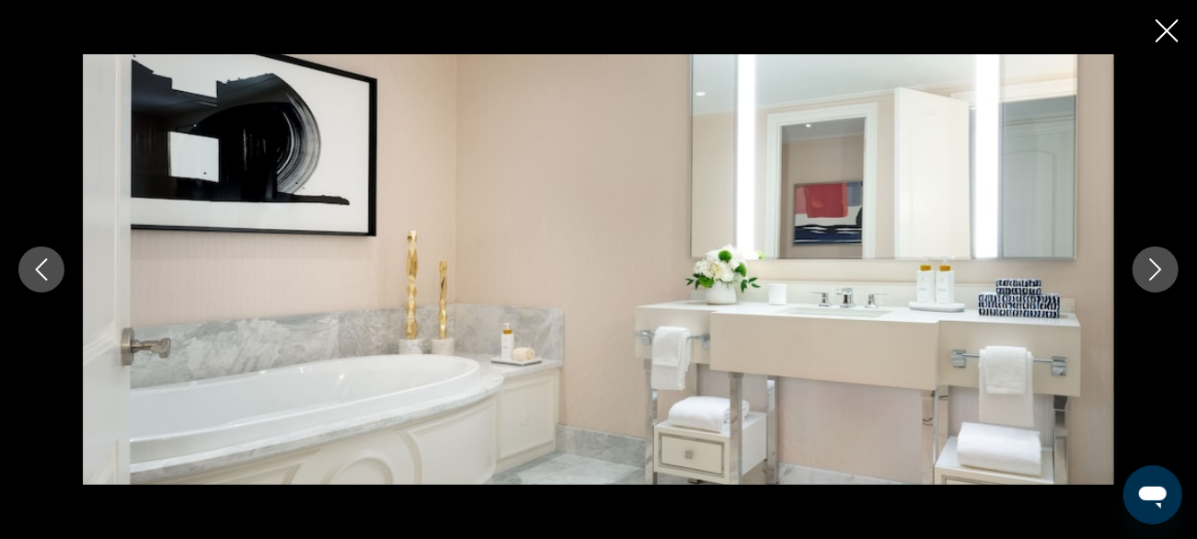
click at [1149, 272] on icon "Next image" at bounding box center [1156, 270] width 22 height 22
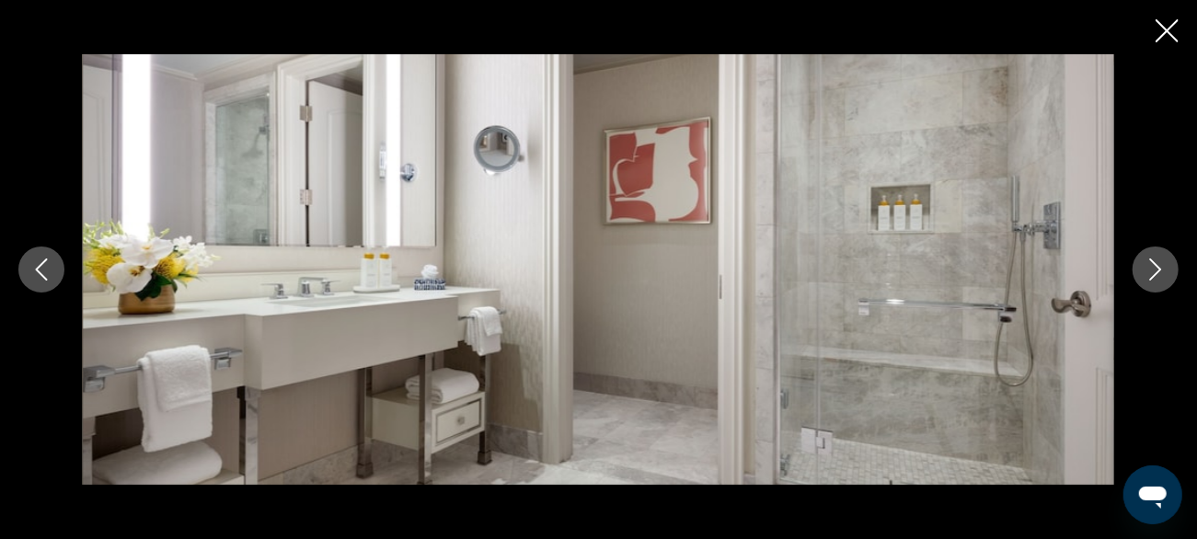
click at [1146, 266] on icon "Next image" at bounding box center [1156, 270] width 22 height 22
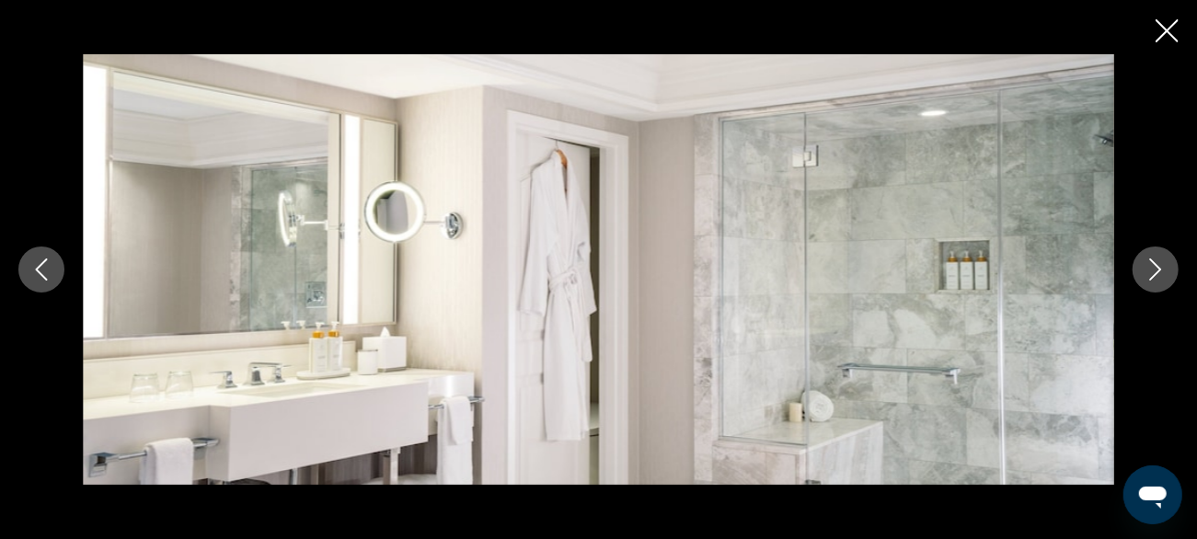
click at [1137, 271] on button "Next image" at bounding box center [1156, 270] width 46 height 46
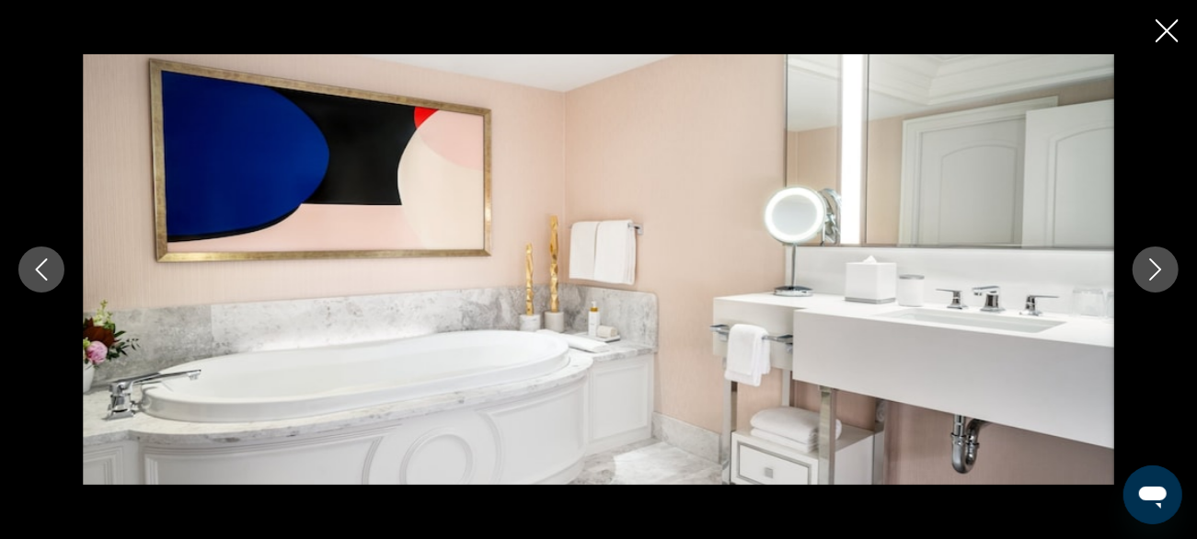
click at [1139, 272] on button "Next image" at bounding box center [1156, 270] width 46 height 46
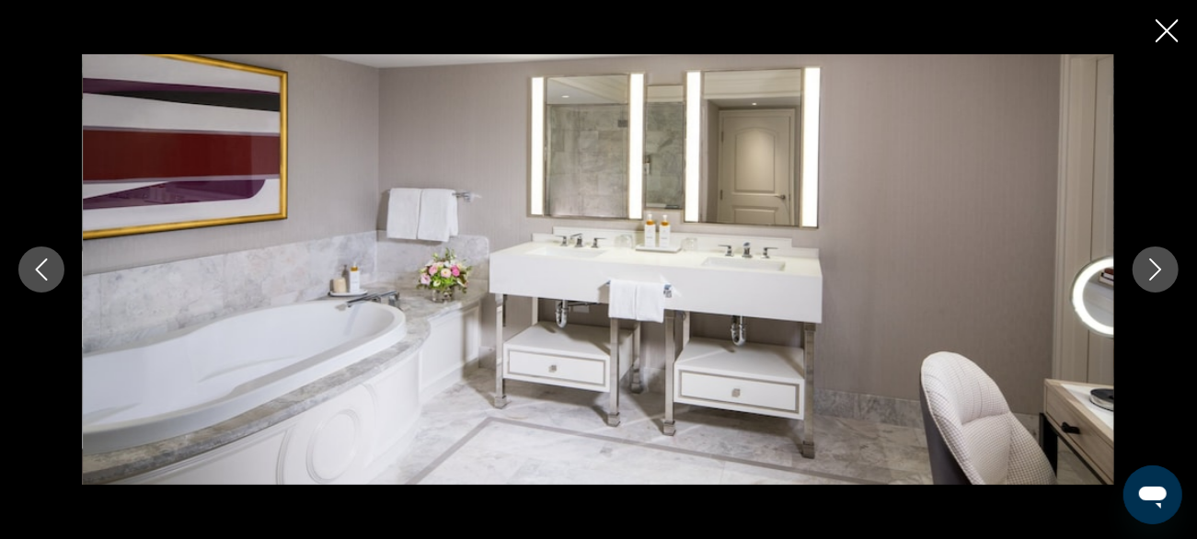
click at [1136, 276] on button "Next image" at bounding box center [1156, 270] width 46 height 46
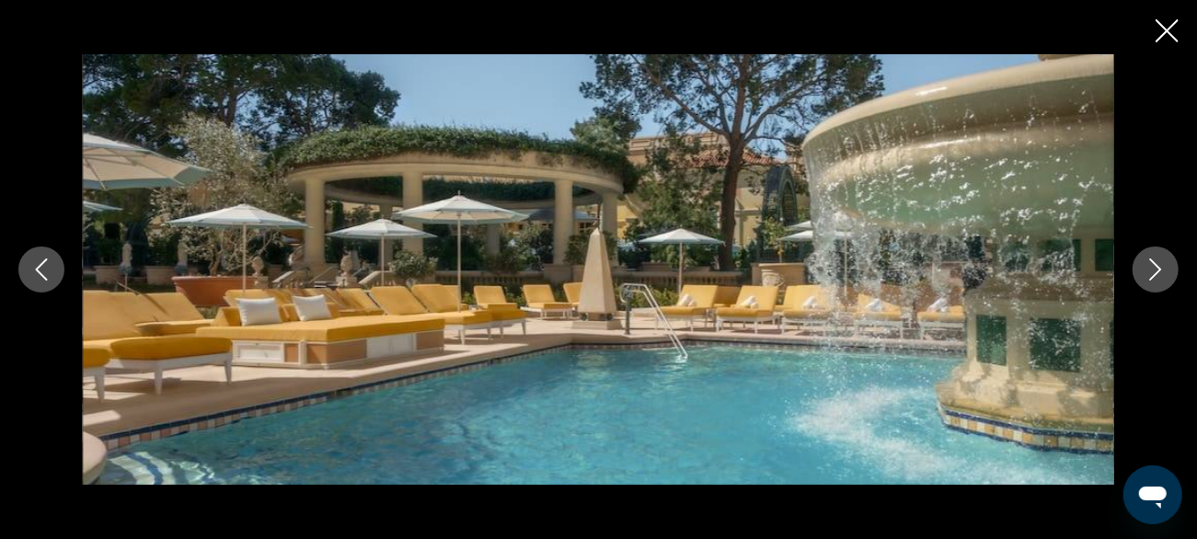
click at [1139, 279] on button "Next image" at bounding box center [1156, 270] width 46 height 46
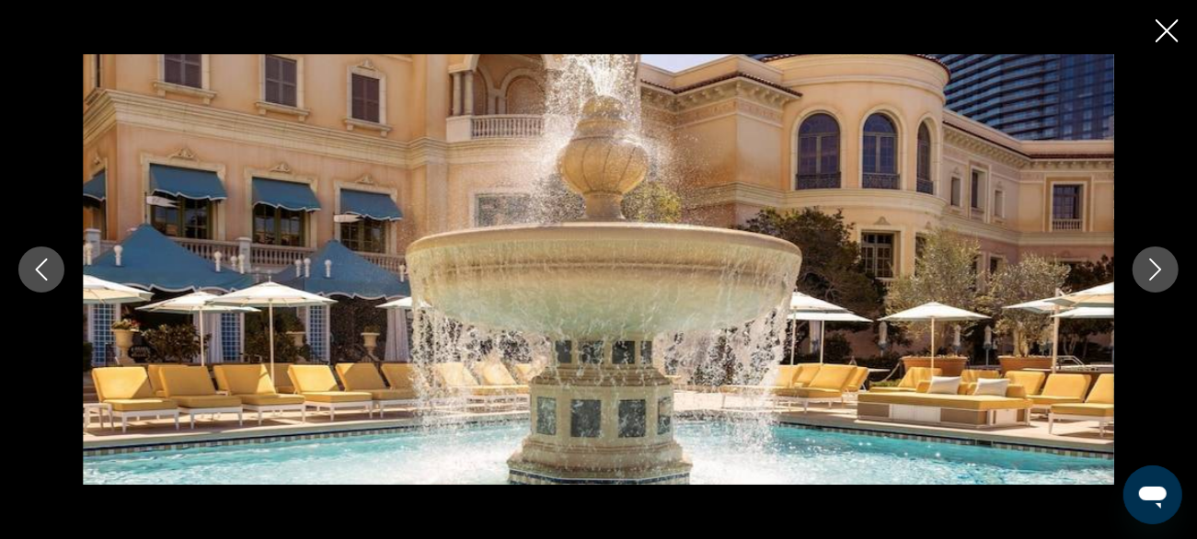
click at [1139, 277] on button "Next image" at bounding box center [1156, 270] width 46 height 46
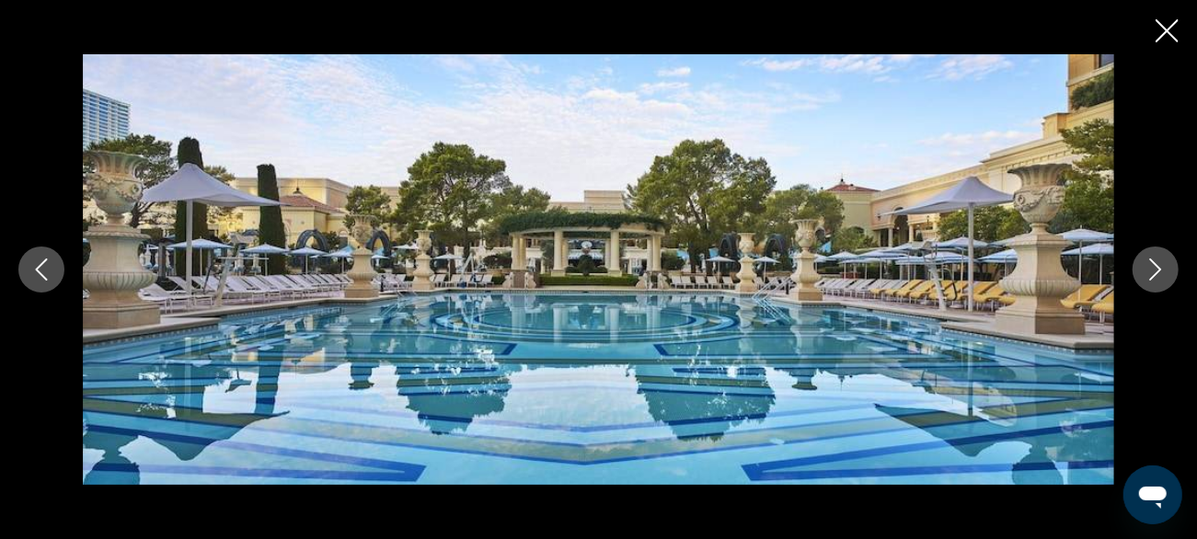
click at [1140, 279] on button "Next image" at bounding box center [1156, 270] width 46 height 46
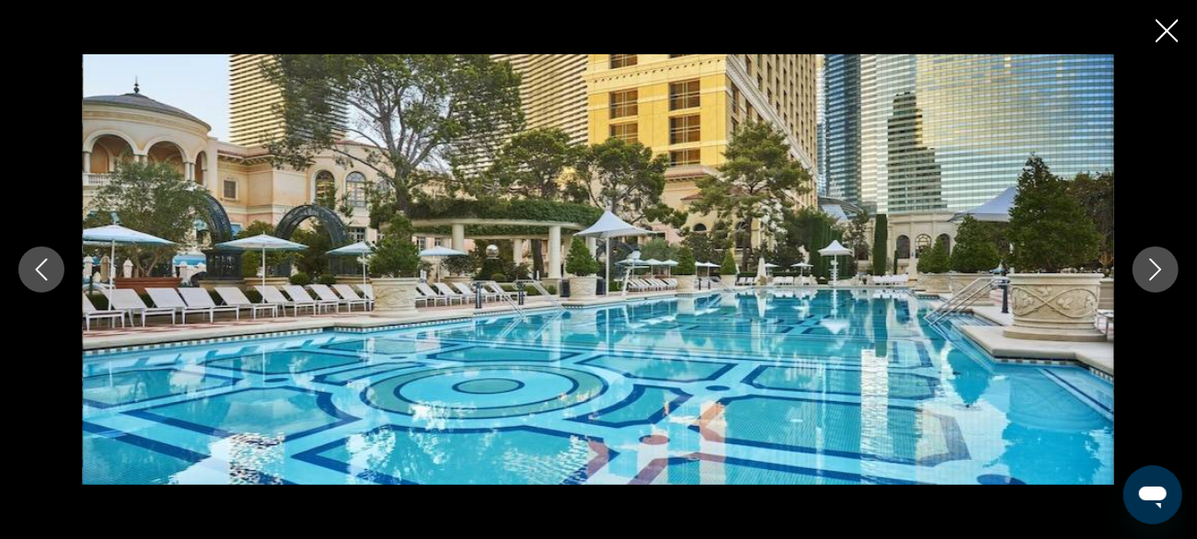
click at [1144, 276] on button "Next image" at bounding box center [1156, 270] width 46 height 46
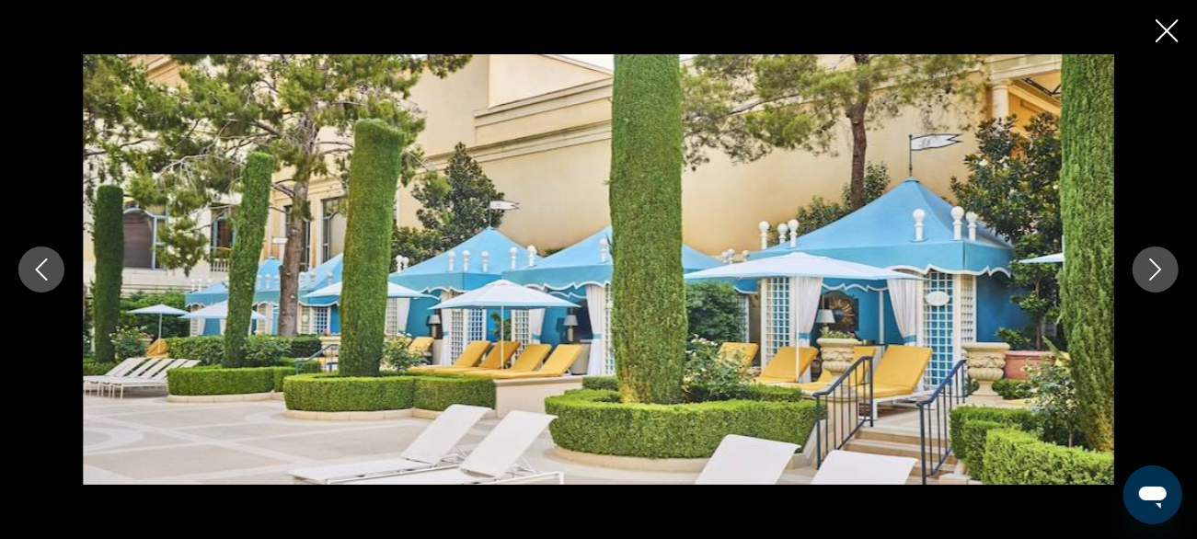
click at [1145, 273] on icon "Next image" at bounding box center [1156, 270] width 22 height 22
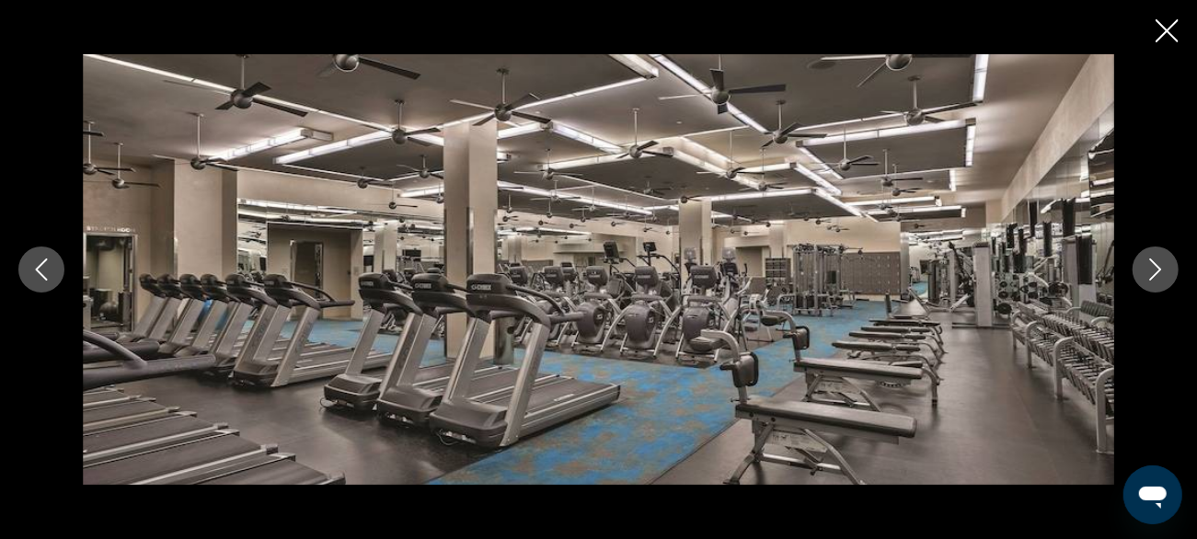
click at [1145, 272] on icon "Next image" at bounding box center [1156, 270] width 22 height 22
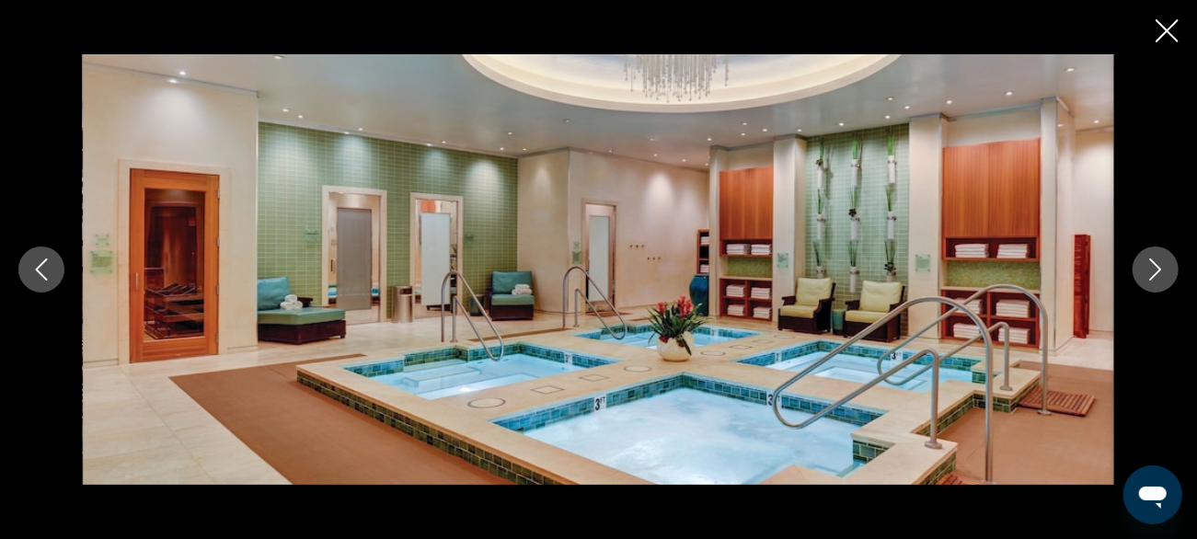
click at [1148, 273] on icon "Next image" at bounding box center [1156, 270] width 22 height 22
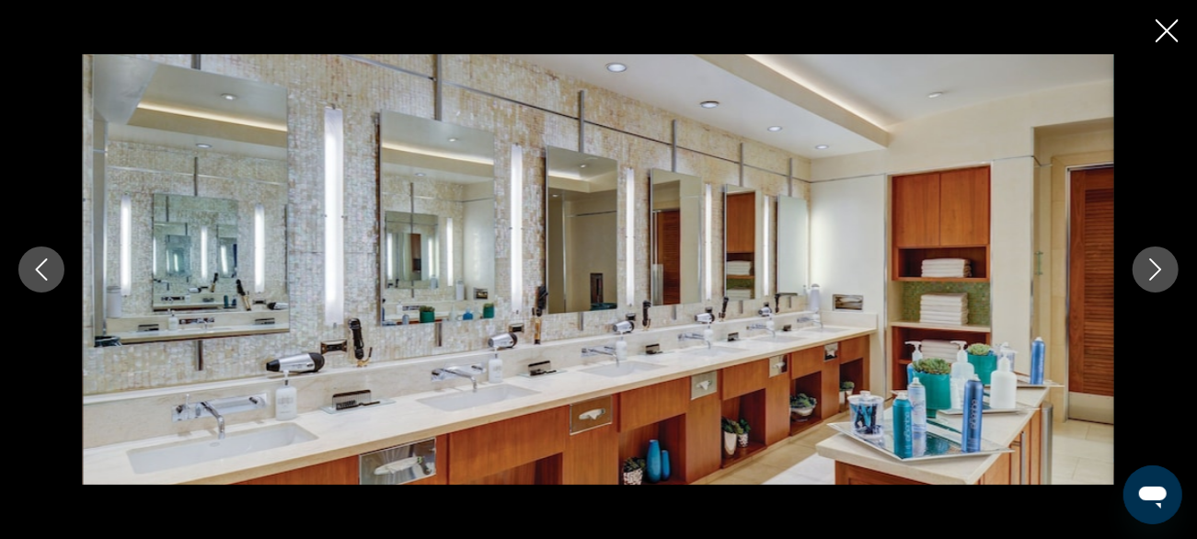
click at [1151, 273] on icon "Next image" at bounding box center [1156, 270] width 22 height 22
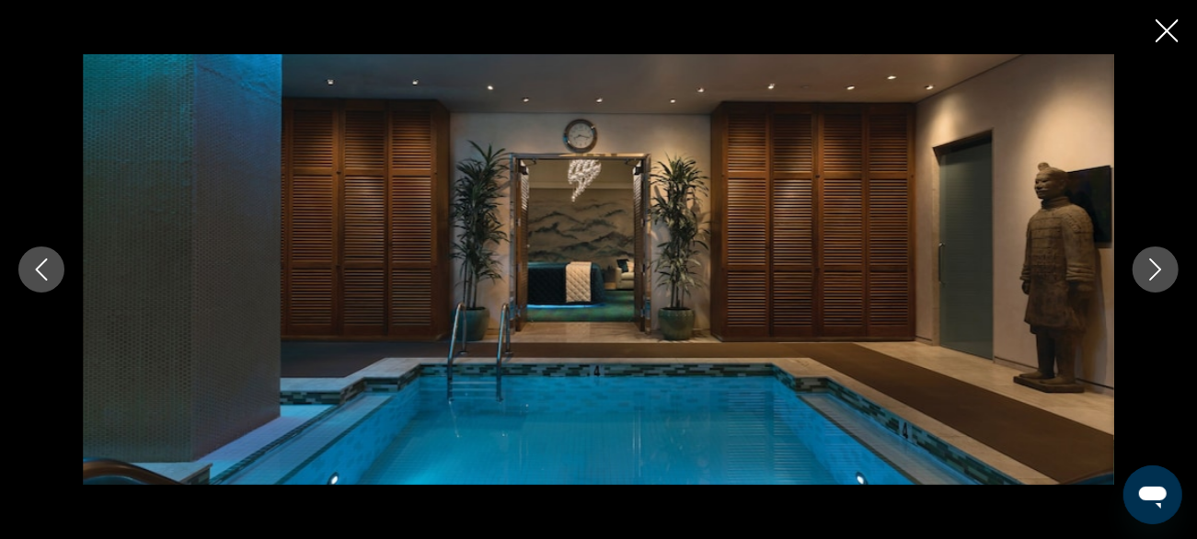
click at [1149, 271] on icon "Next image" at bounding box center [1156, 270] width 22 height 22
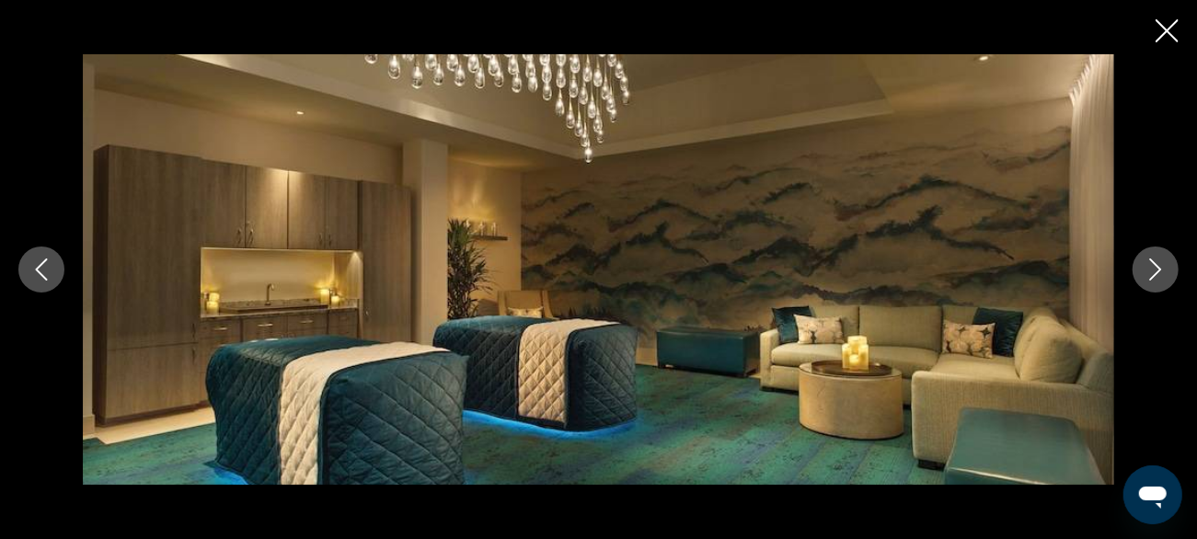
click at [1149, 272] on icon "Next image" at bounding box center [1156, 270] width 22 height 22
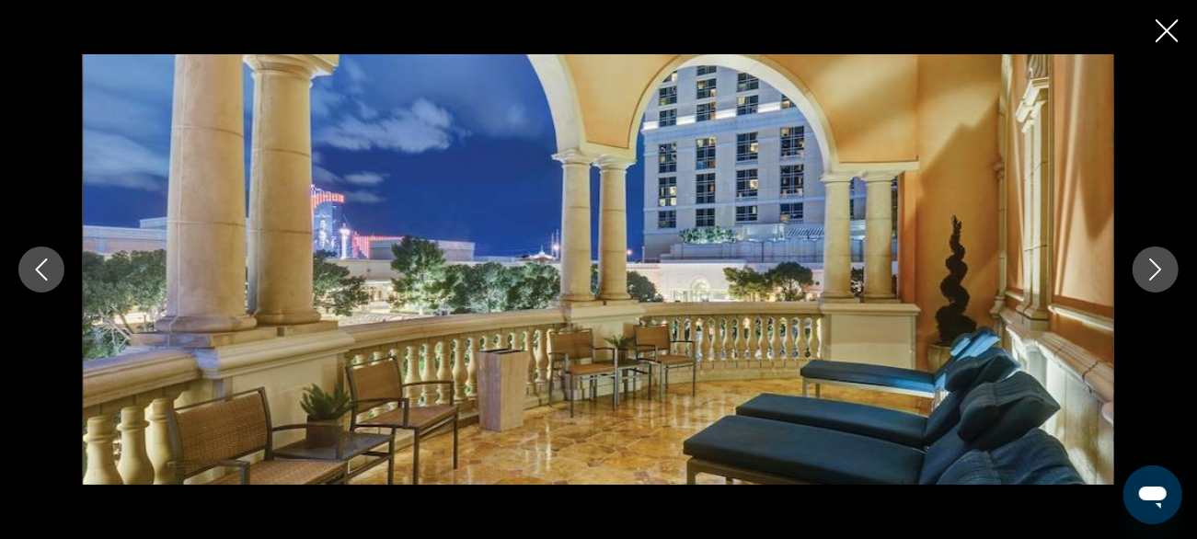
click at [1147, 272] on icon "Next image" at bounding box center [1156, 270] width 22 height 22
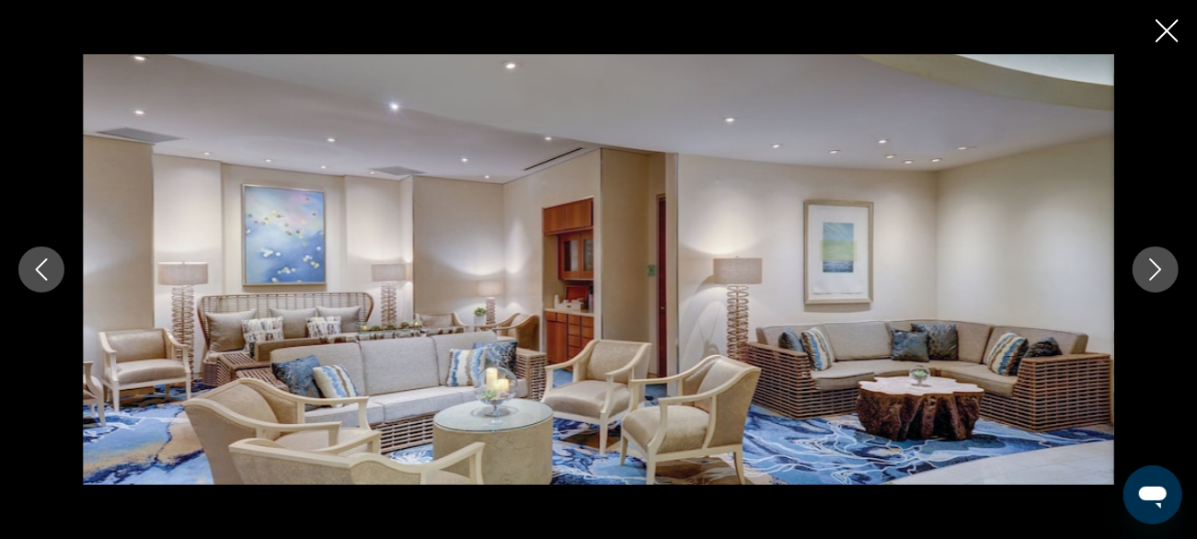
click at [1151, 272] on icon "Next image" at bounding box center [1156, 270] width 22 height 22
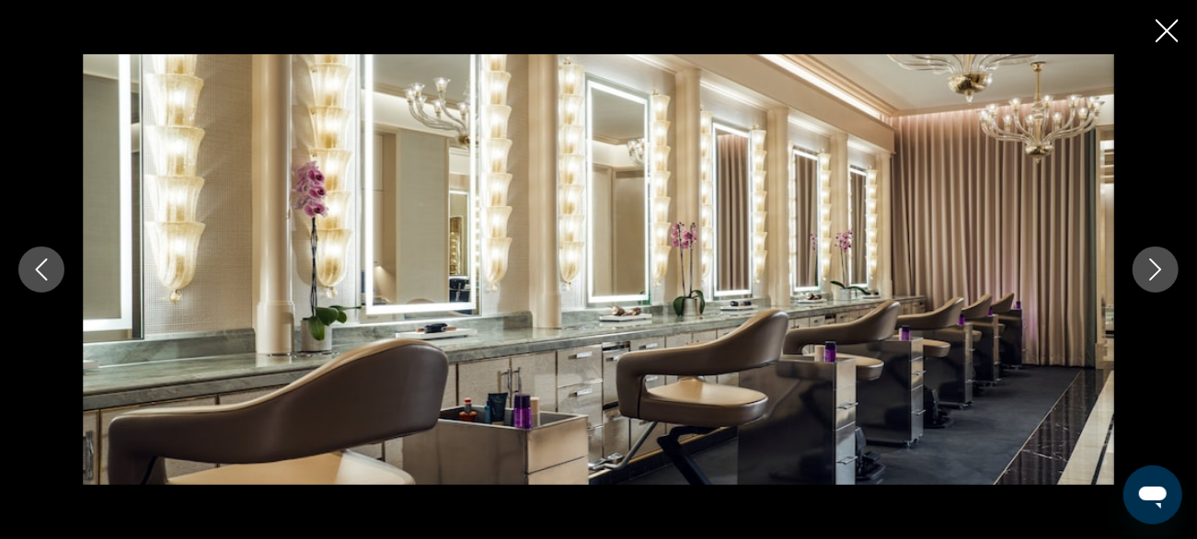
click at [1147, 272] on icon "Next image" at bounding box center [1156, 270] width 22 height 22
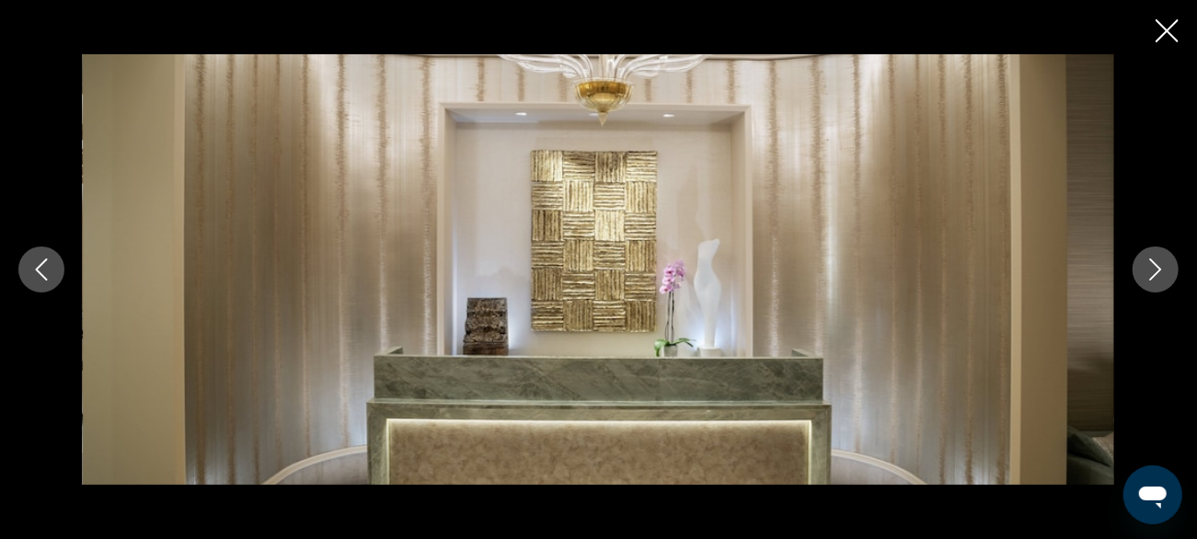
click at [1145, 280] on icon "Next image" at bounding box center [1156, 270] width 22 height 22
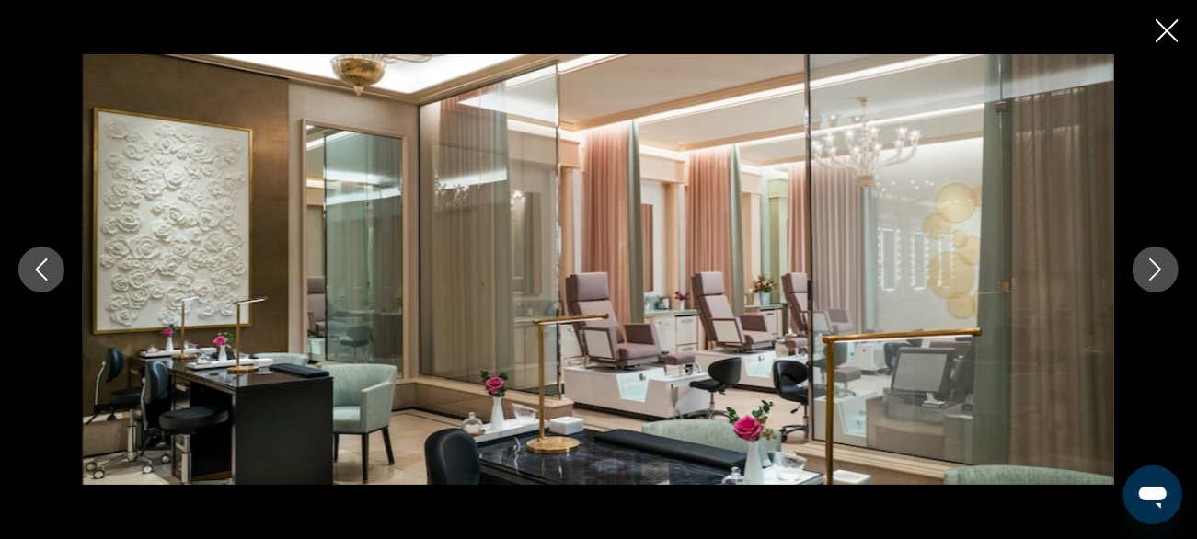
click at [1151, 275] on icon "Next image" at bounding box center [1156, 270] width 22 height 22
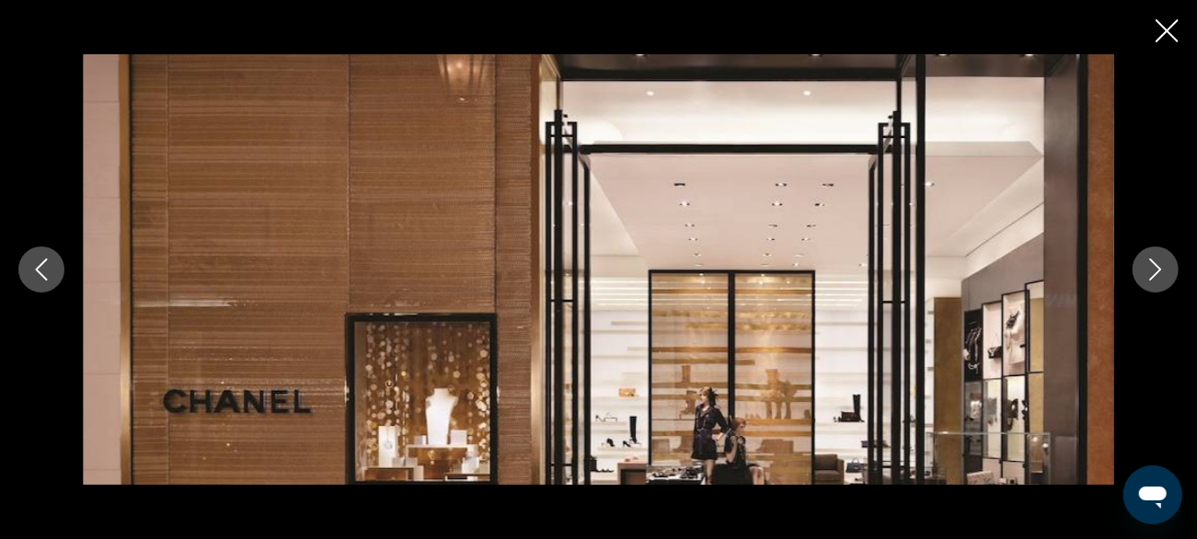
click at [1146, 280] on icon "Next image" at bounding box center [1156, 270] width 22 height 22
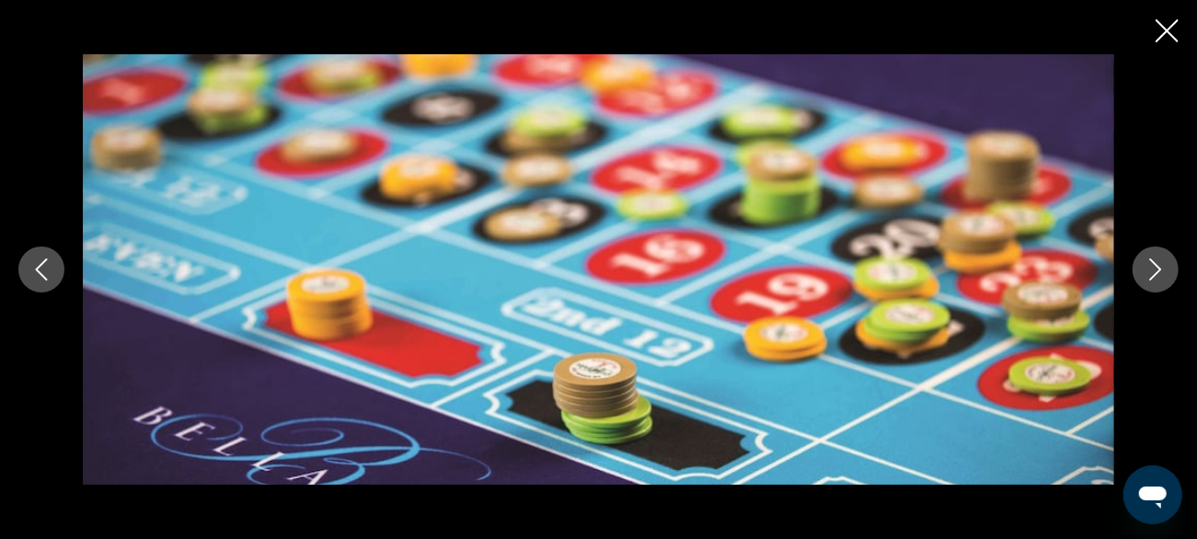
click at [1151, 270] on icon "Next image" at bounding box center [1156, 270] width 22 height 22
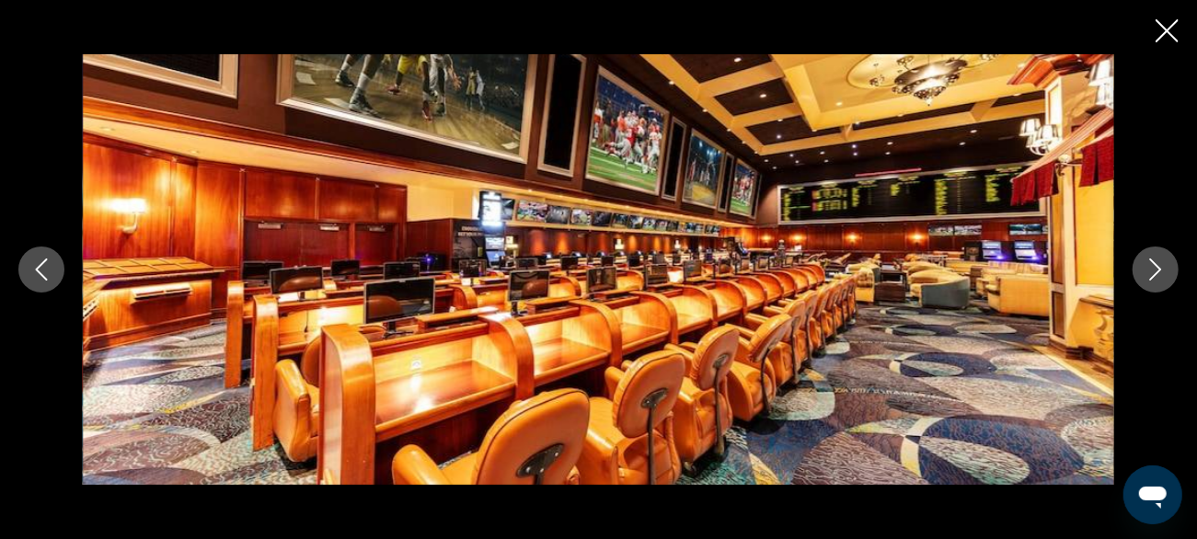
click at [1151, 273] on icon "Next image" at bounding box center [1156, 270] width 22 height 22
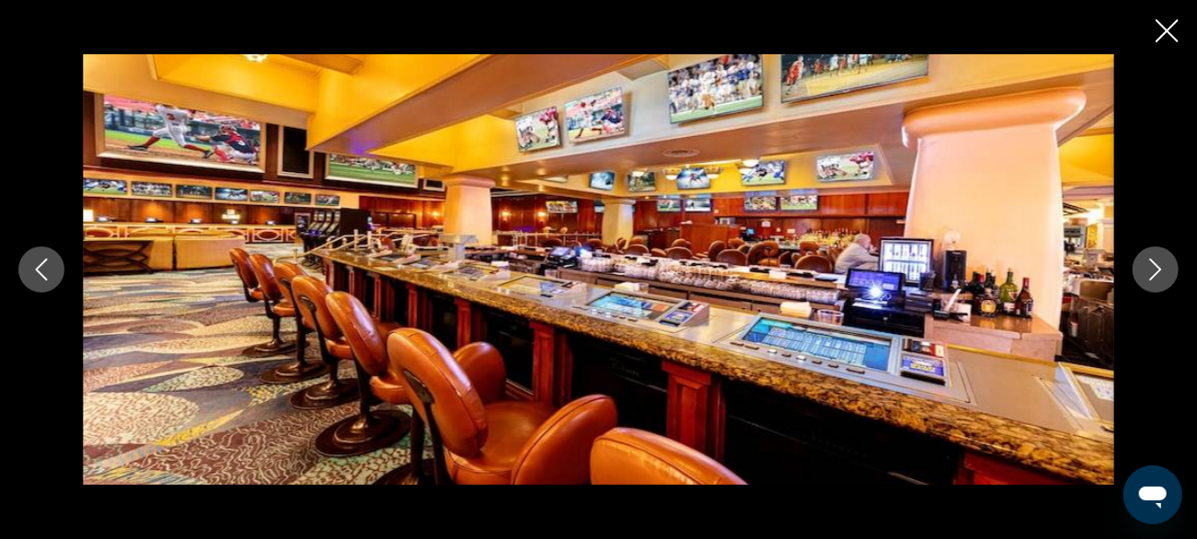
click at [1154, 265] on icon "Next image" at bounding box center [1156, 270] width 22 height 22
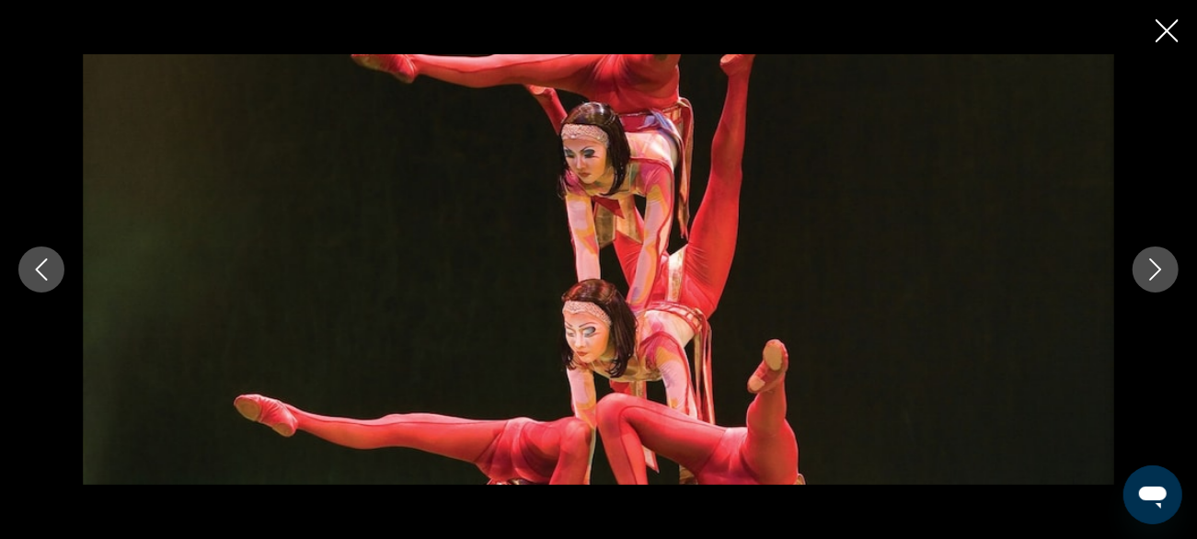
click at [1150, 272] on icon "Next image" at bounding box center [1156, 270] width 22 height 22
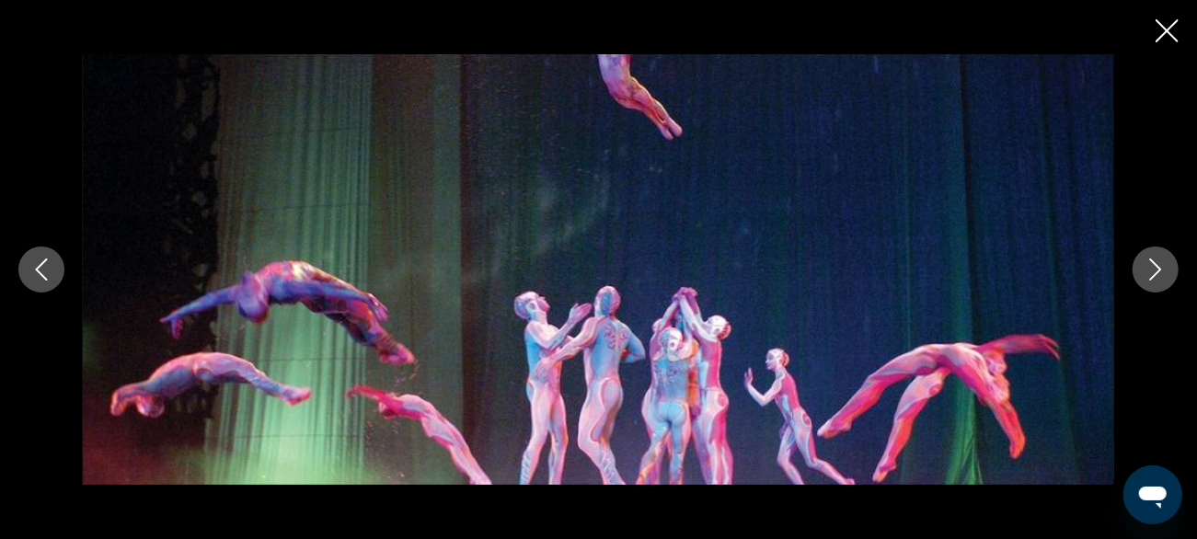
click at [1151, 271] on icon "Next image" at bounding box center [1156, 270] width 22 height 22
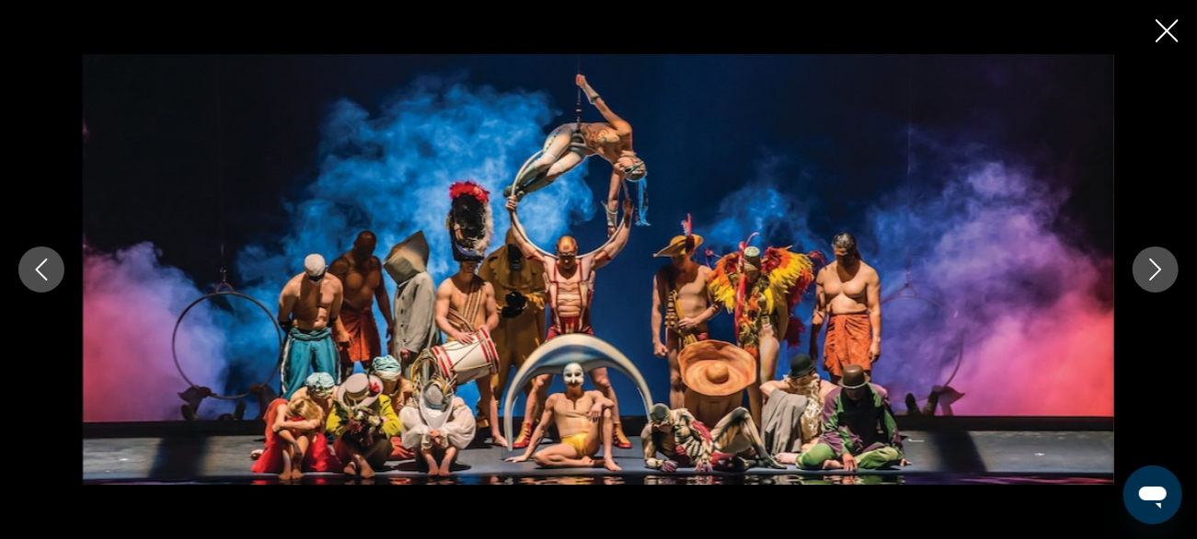
click at [1149, 264] on icon "Next image" at bounding box center [1156, 270] width 22 height 22
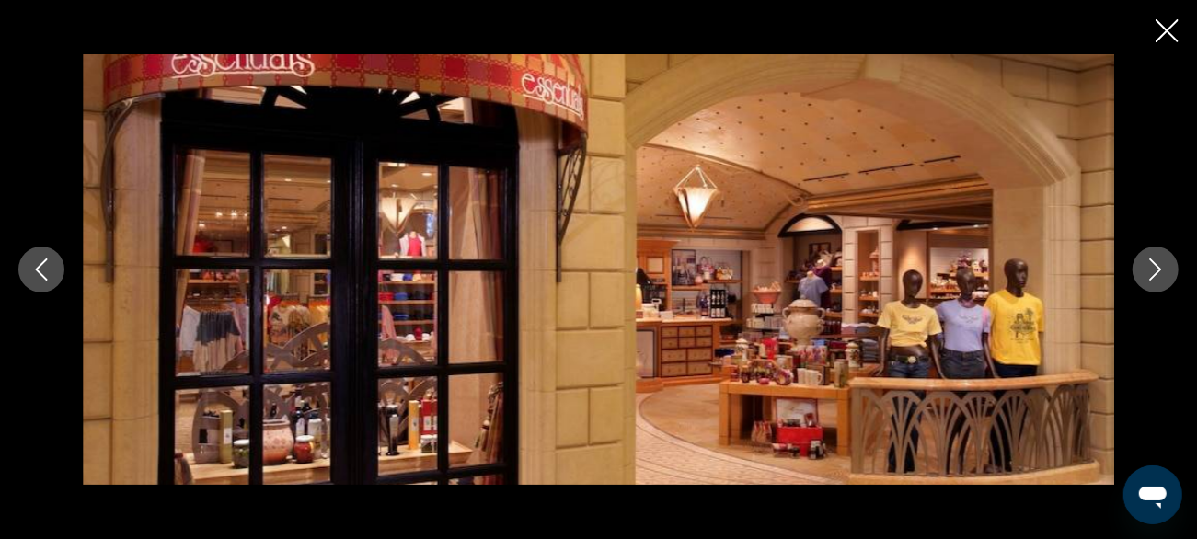
click at [1141, 265] on button "Next image" at bounding box center [1156, 270] width 46 height 46
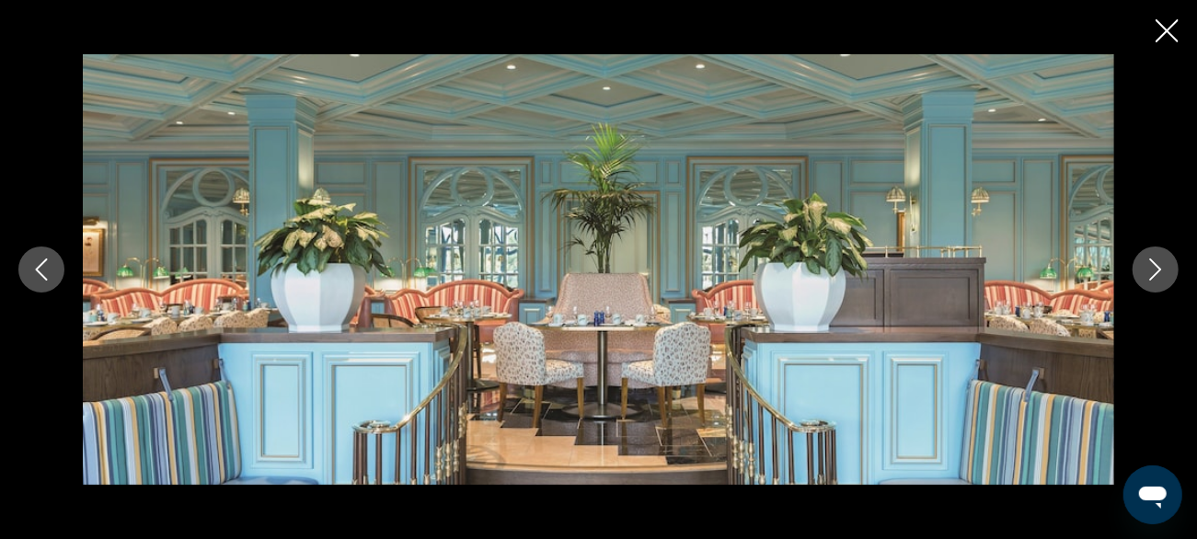
click at [1148, 266] on icon "Next image" at bounding box center [1156, 270] width 22 height 22
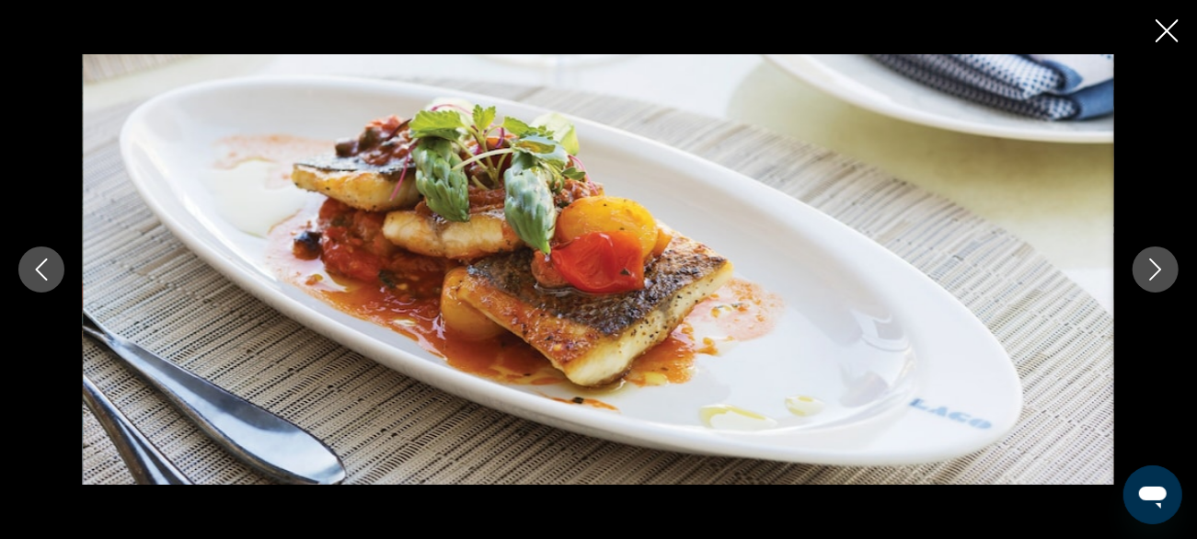
click at [1151, 262] on icon "Next image" at bounding box center [1156, 270] width 22 height 22
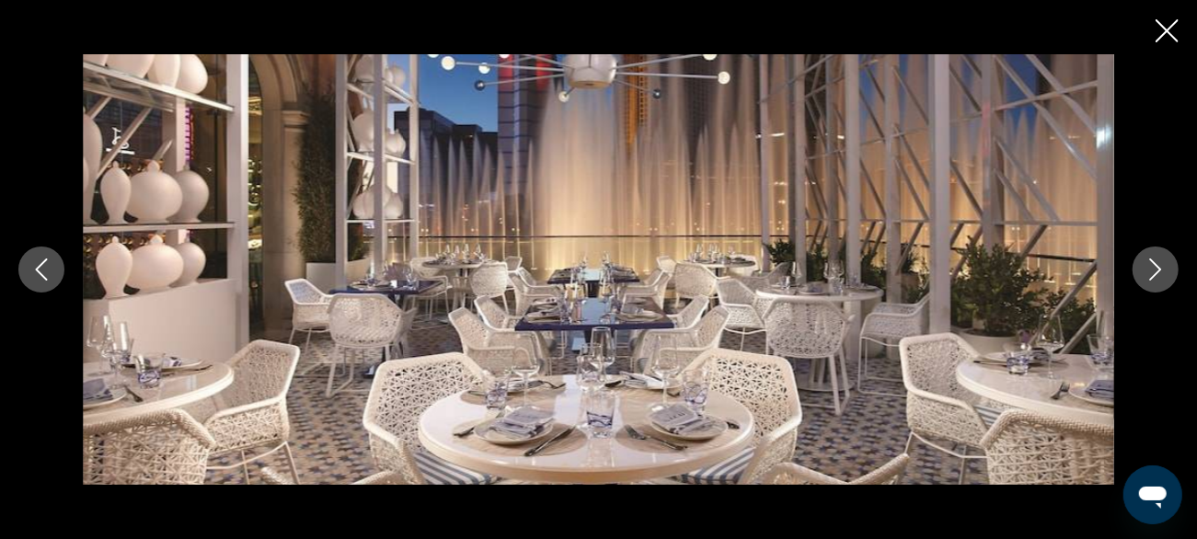
click at [1149, 269] on icon "Next image" at bounding box center [1156, 270] width 22 height 22
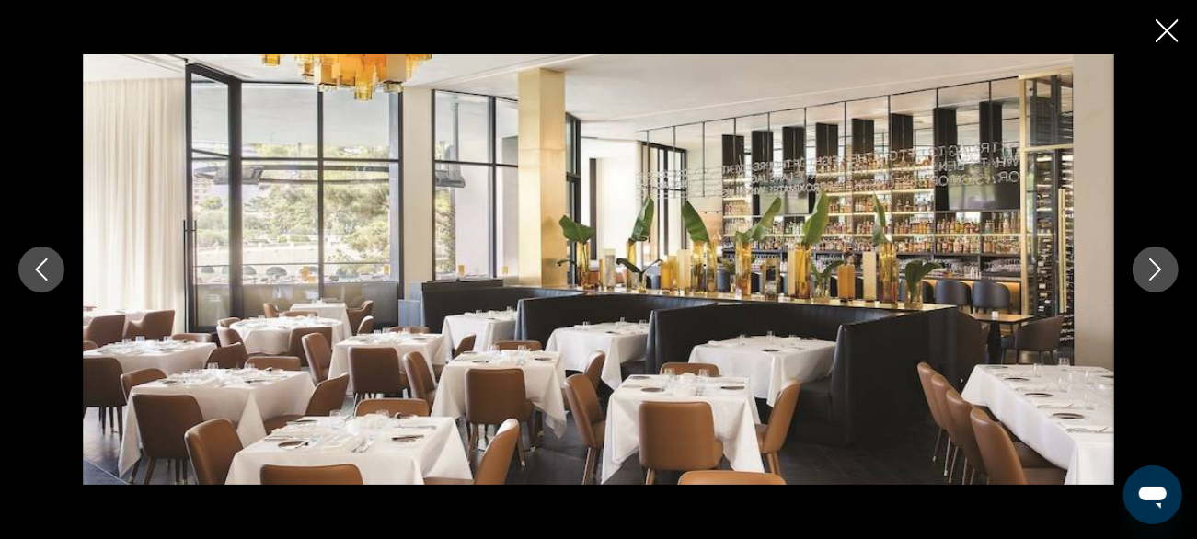
click at [1159, 260] on icon "Next image" at bounding box center [1156, 270] width 22 height 22
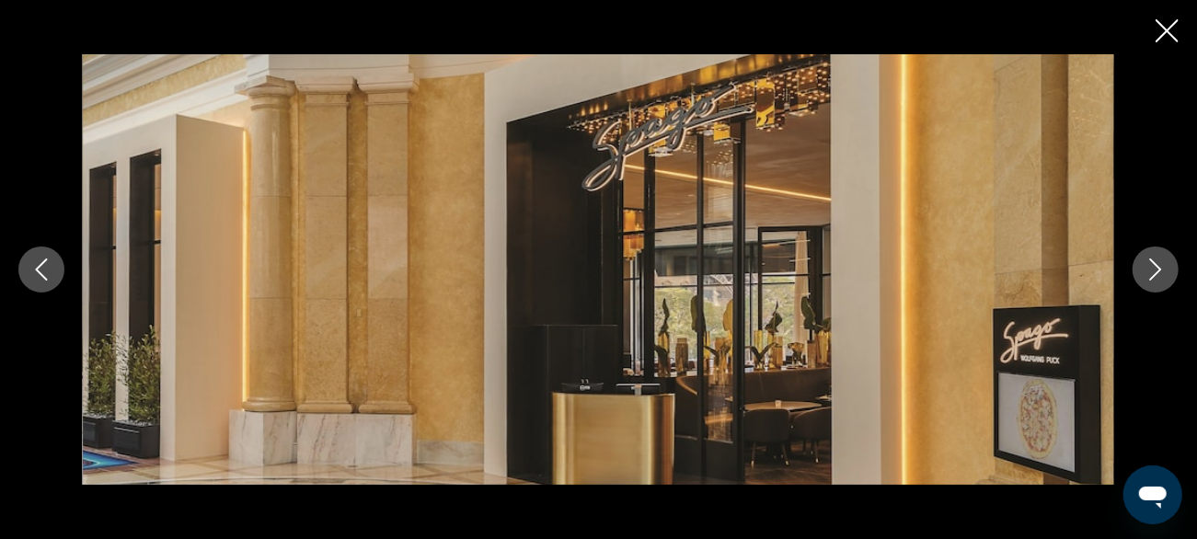
click at [1148, 270] on icon "Next image" at bounding box center [1156, 270] width 22 height 22
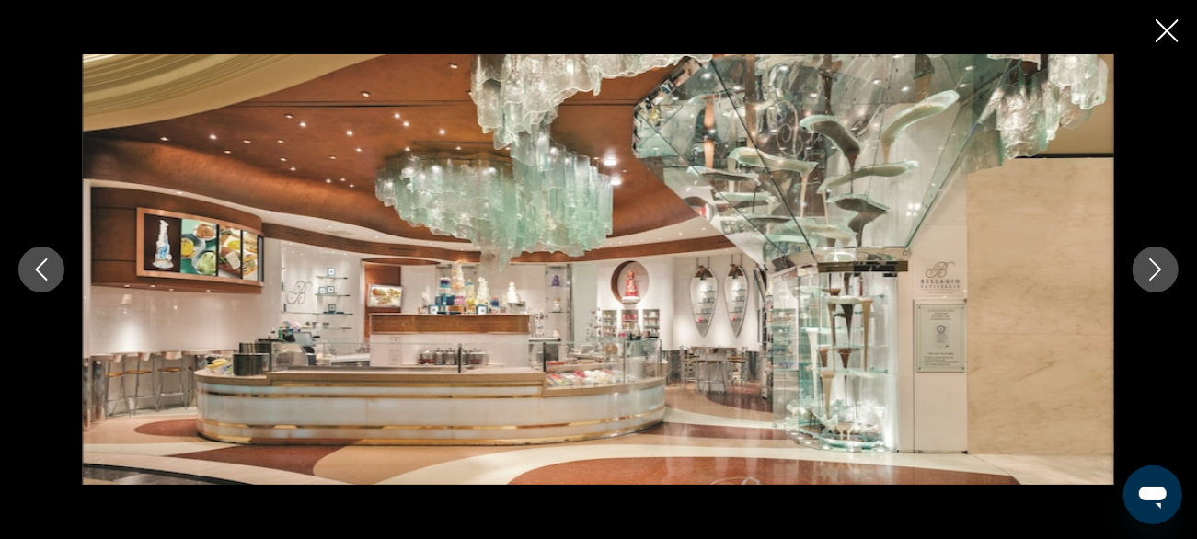
click at [1143, 272] on button "Next image" at bounding box center [1156, 270] width 46 height 46
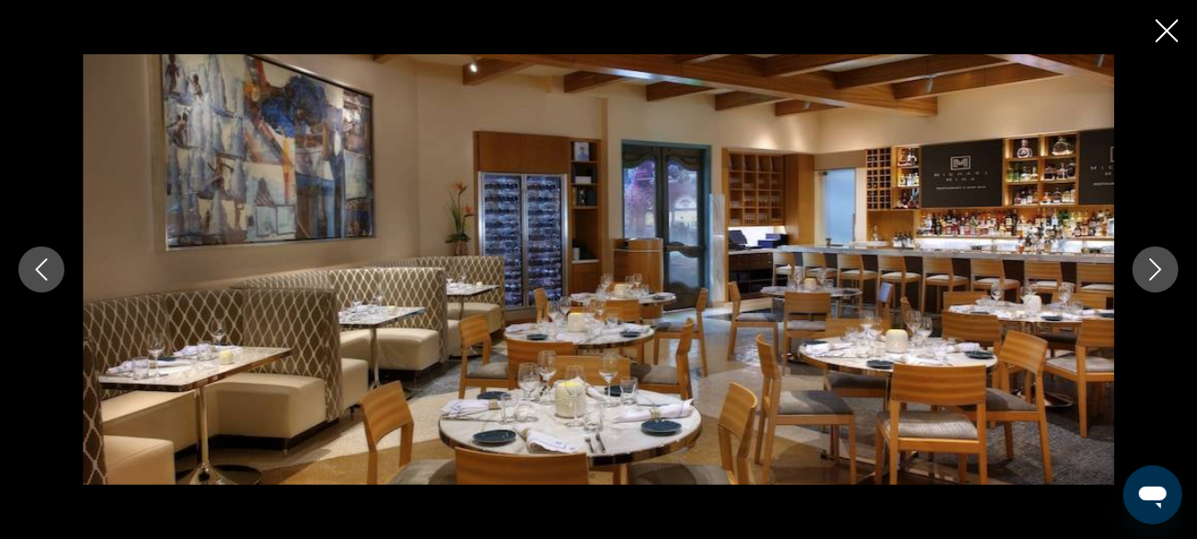
click at [1144, 271] on button "Next image" at bounding box center [1156, 270] width 46 height 46
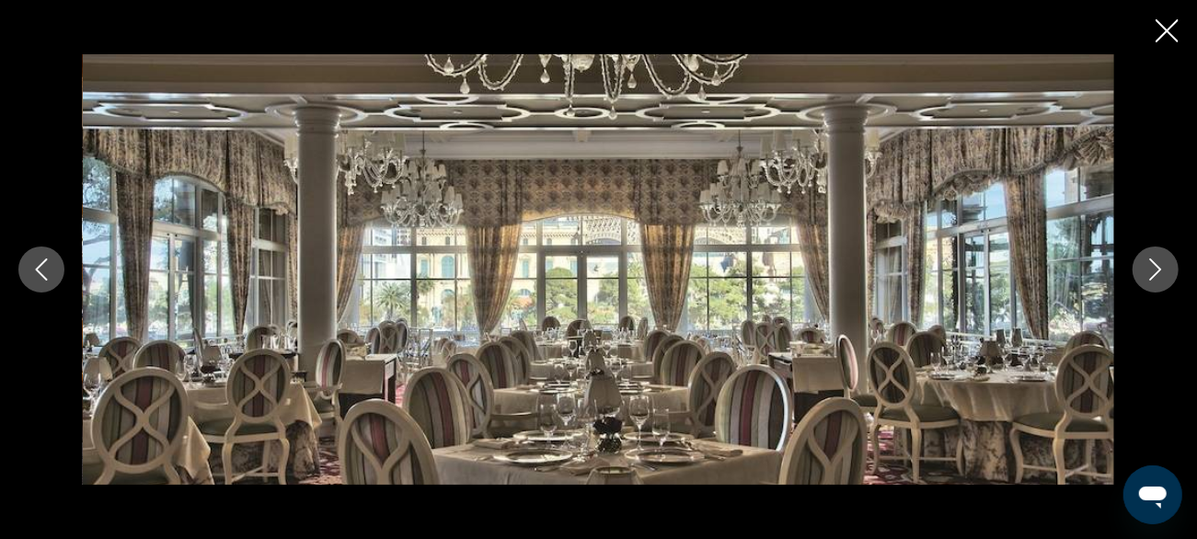
click at [1152, 263] on icon "Next image" at bounding box center [1156, 270] width 22 height 22
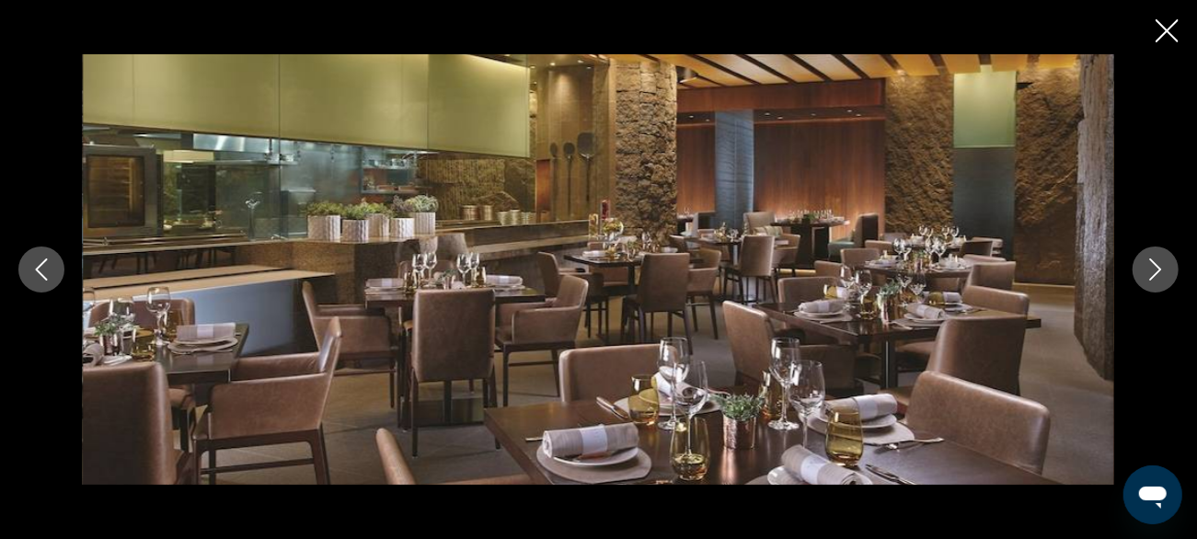
click at [1145, 270] on icon "Next image" at bounding box center [1156, 270] width 22 height 22
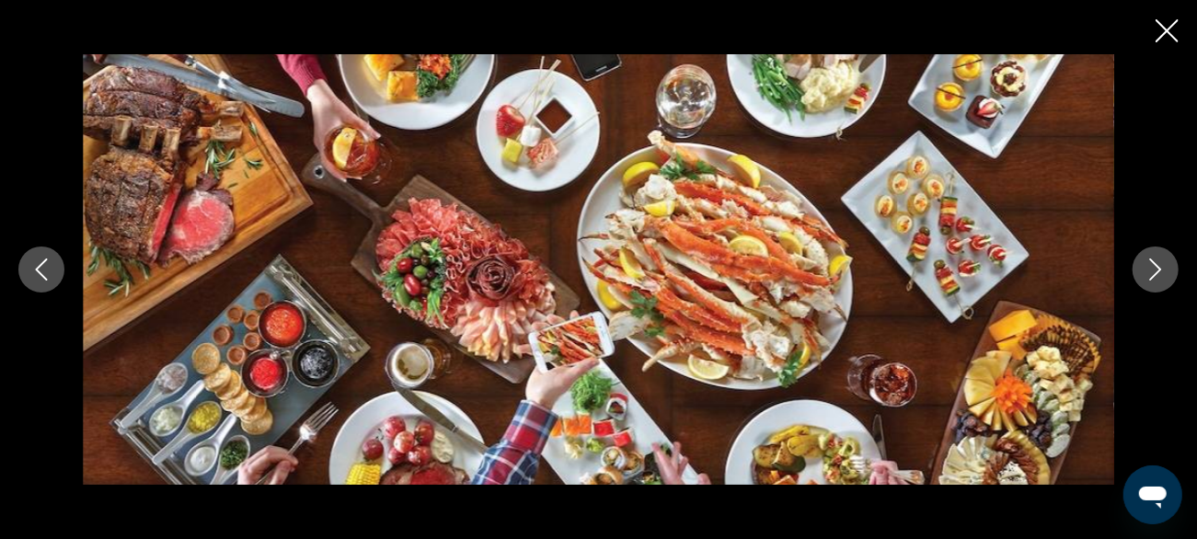
click at [1147, 262] on icon "Next image" at bounding box center [1156, 270] width 22 height 22
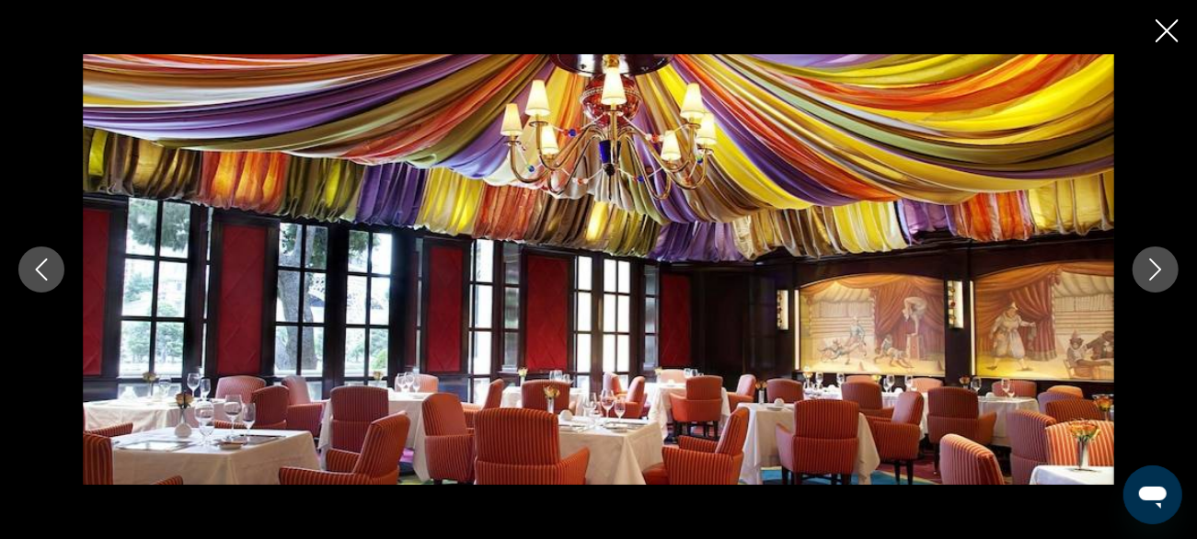
click at [1158, 260] on icon "Next image" at bounding box center [1156, 270] width 22 height 22
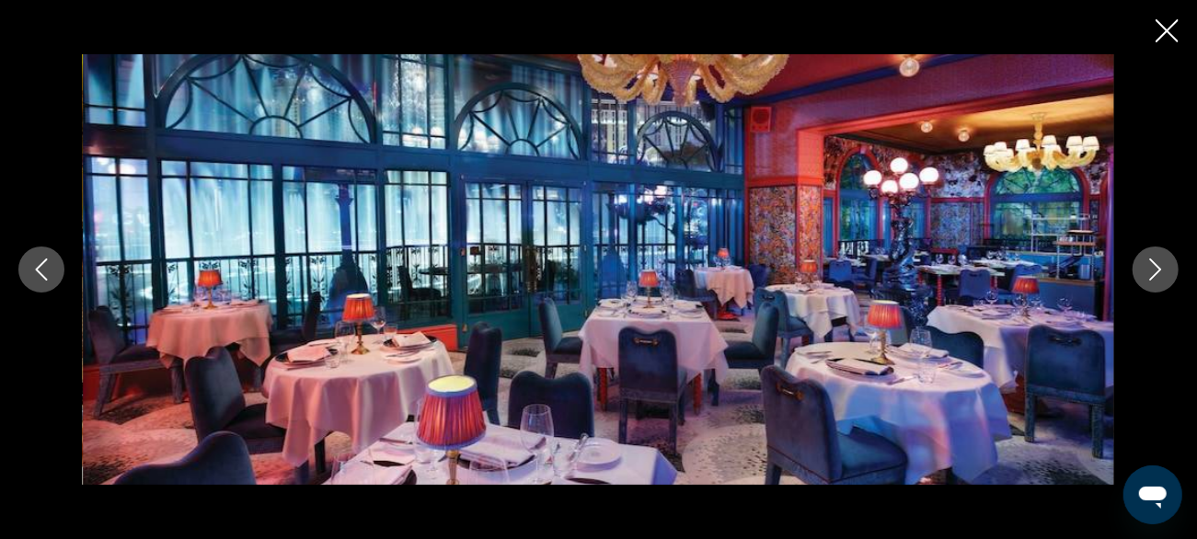
click at [1162, 262] on icon "Next image" at bounding box center [1156, 270] width 22 height 22
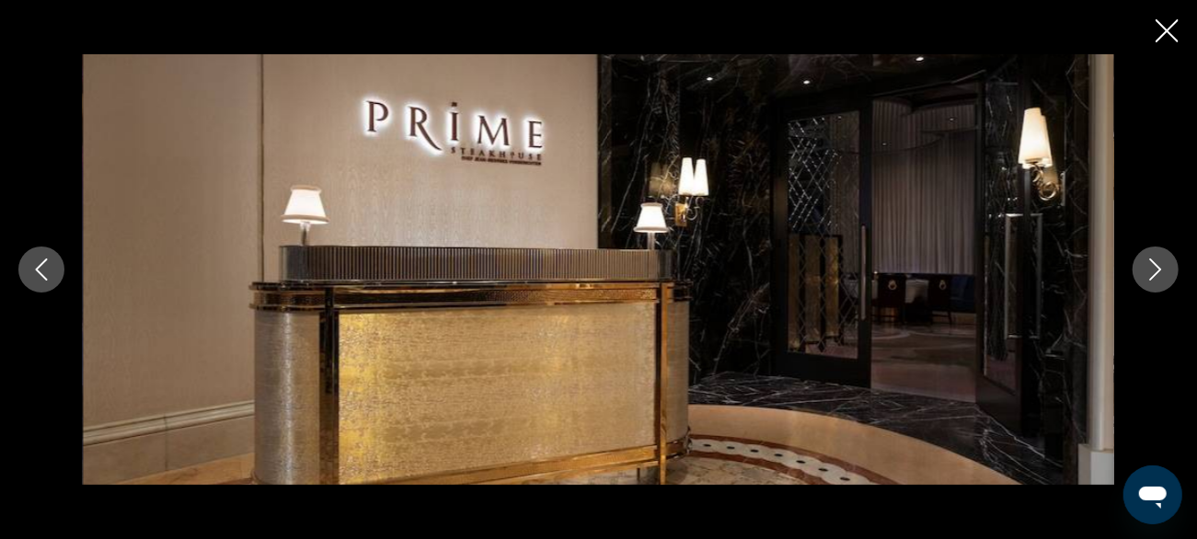
click at [1158, 261] on icon "Next image" at bounding box center [1156, 270] width 22 height 22
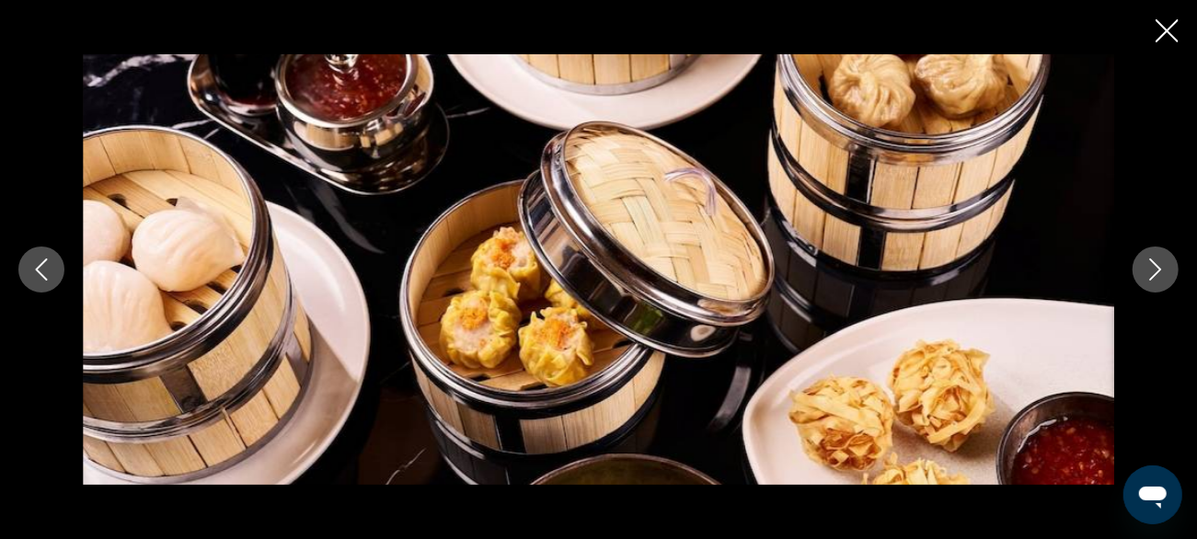
click at [1157, 262] on icon "Next image" at bounding box center [1156, 270] width 22 height 22
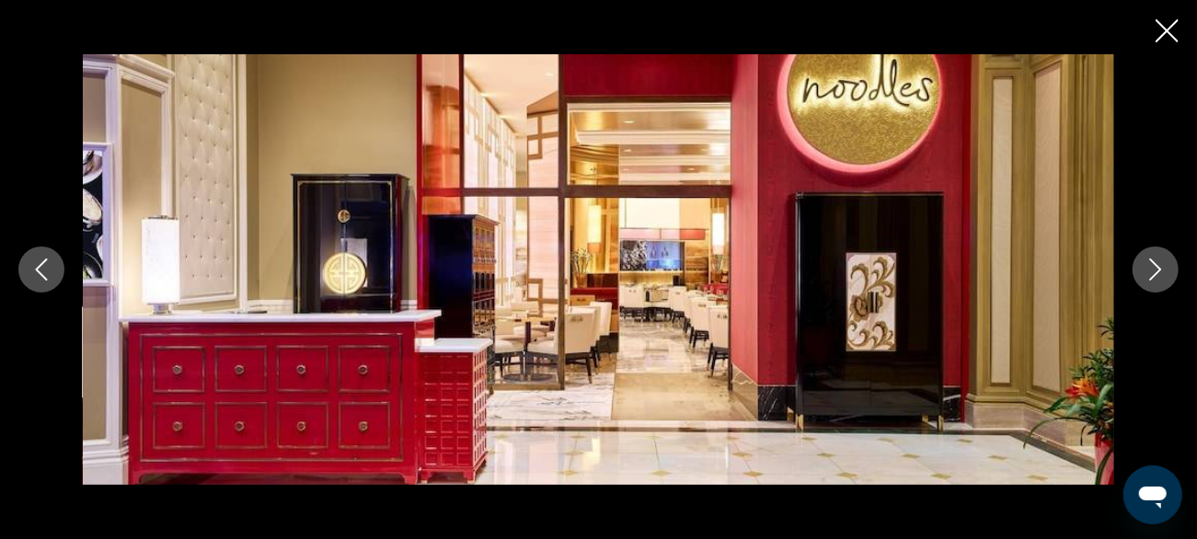
click at [1155, 261] on icon "Next image" at bounding box center [1156, 270] width 22 height 22
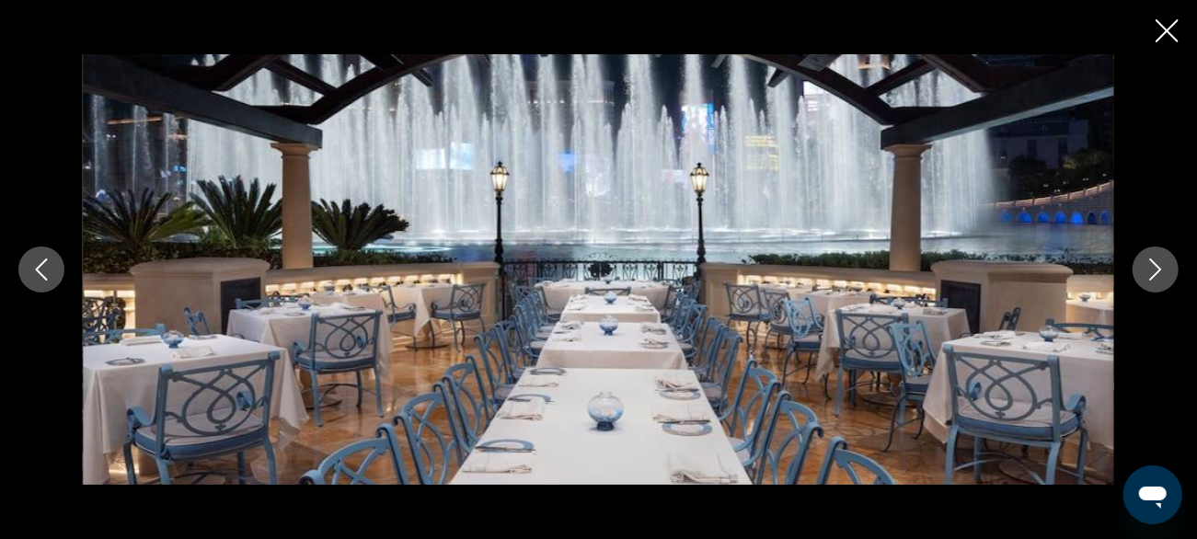
click at [1159, 262] on icon "Next image" at bounding box center [1156, 270] width 22 height 22
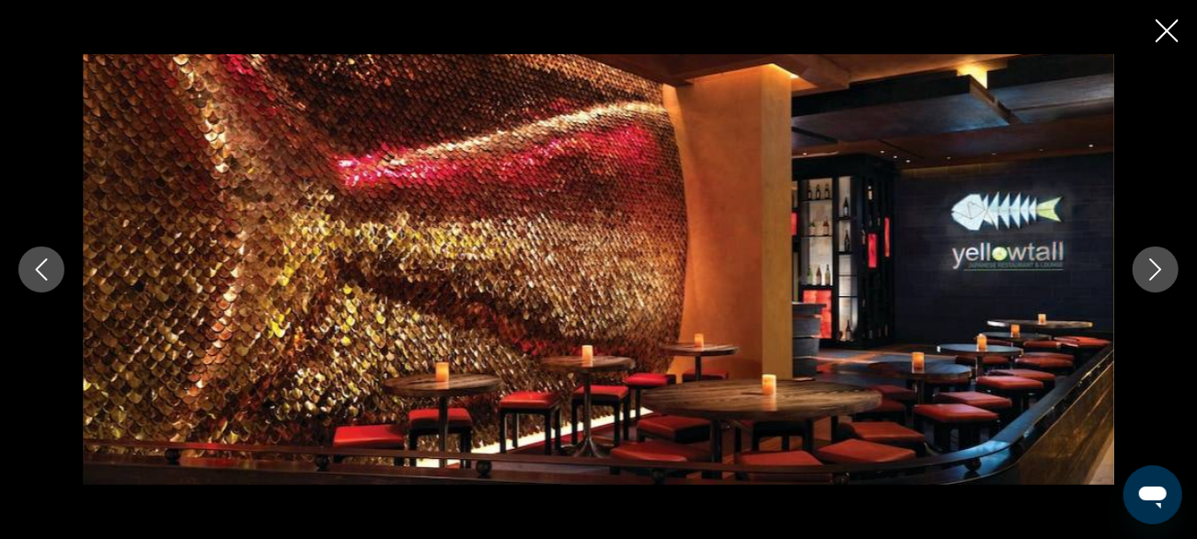
click at [1156, 268] on icon "Next image" at bounding box center [1156, 270] width 22 height 22
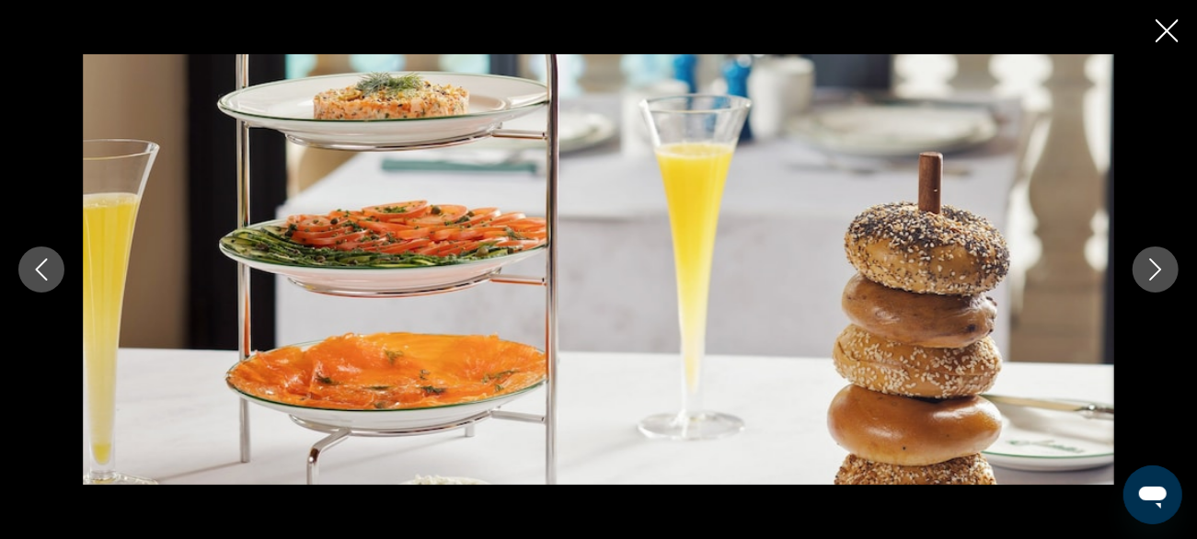
click at [1163, 263] on icon "Next image" at bounding box center [1156, 270] width 22 height 22
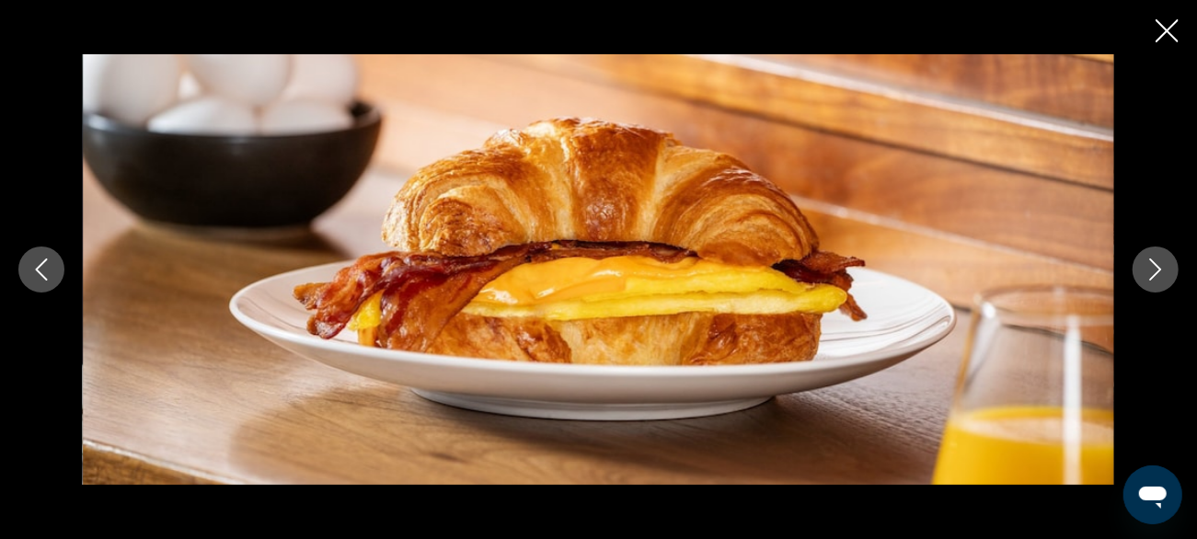
scroll to position [2061, 0]
click at [1167, 54] on div "Main content" at bounding box center [598, 270] width 1197 height 432
click at [1166, 54] on div "Main content" at bounding box center [598, 270] width 1197 height 432
click at [1164, 54] on div "Main content" at bounding box center [598, 270] width 1197 height 432
click at [1165, 54] on div "Main content" at bounding box center [598, 270] width 1197 height 432
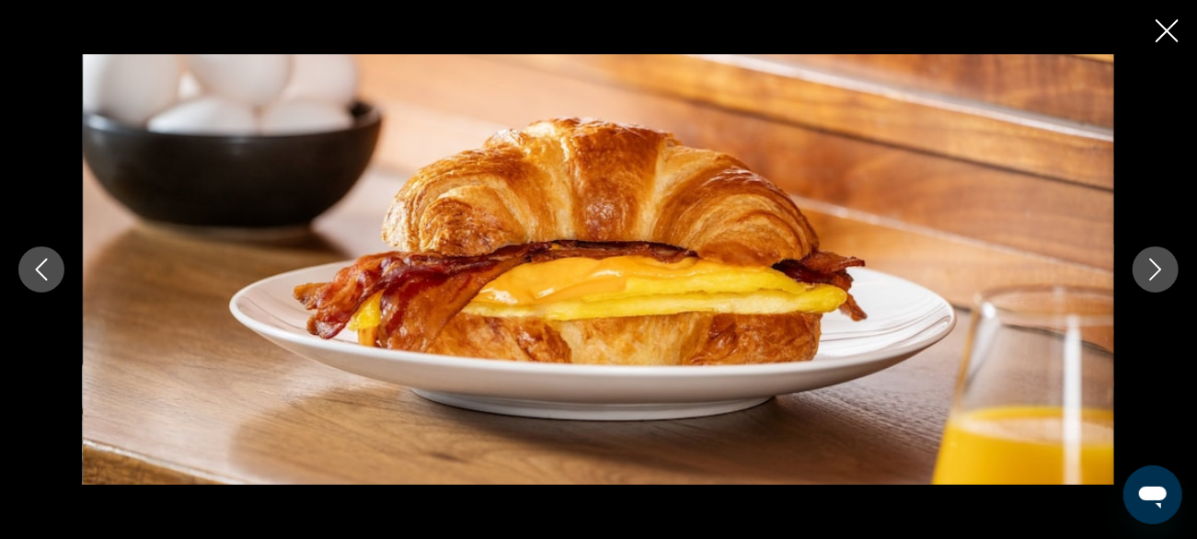
scroll to position [2461, 0]
click at [1161, 54] on div "Main content" at bounding box center [598, 270] width 1197 height 432
click at [1166, 54] on div "Main content" at bounding box center [598, 270] width 1197 height 432
click at [1167, 54] on div "Main content" at bounding box center [598, 270] width 1197 height 432
click at [1165, 54] on div "Main content" at bounding box center [598, 270] width 1197 height 432
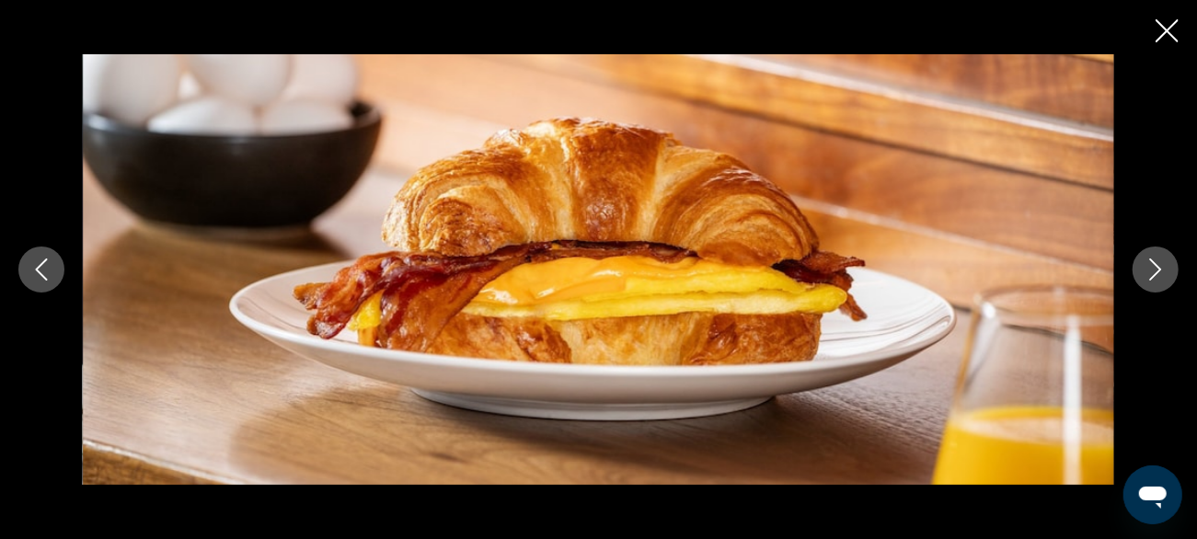
click at [1166, 54] on div "Main content" at bounding box center [598, 270] width 1197 height 432
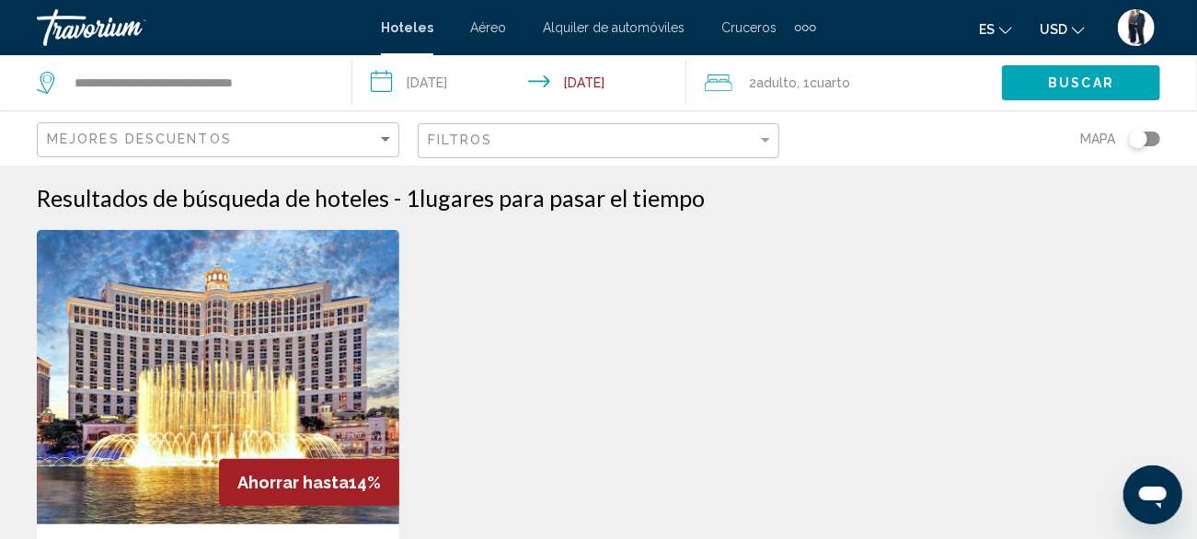
click at [262, 364] on img "Main content" at bounding box center [218, 377] width 363 height 295
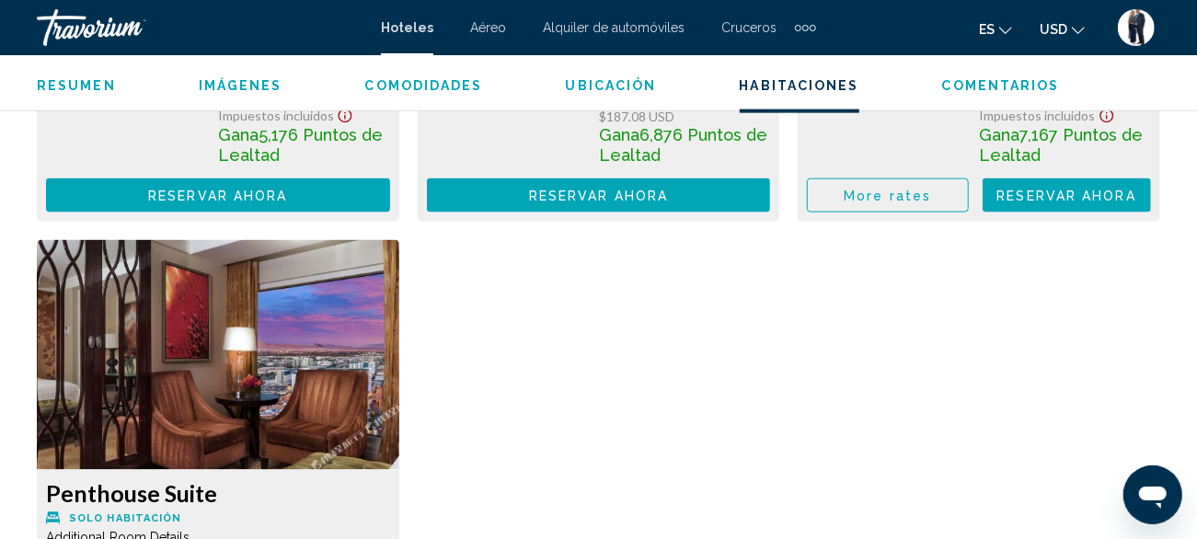
scroll to position [4772, 0]
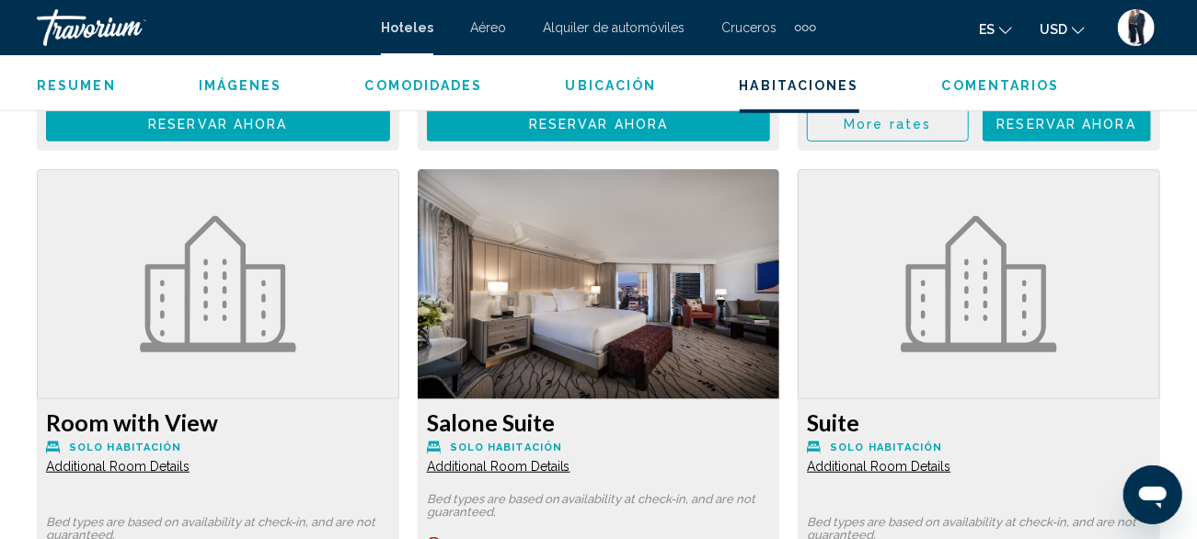
scroll to position [4174, 0]
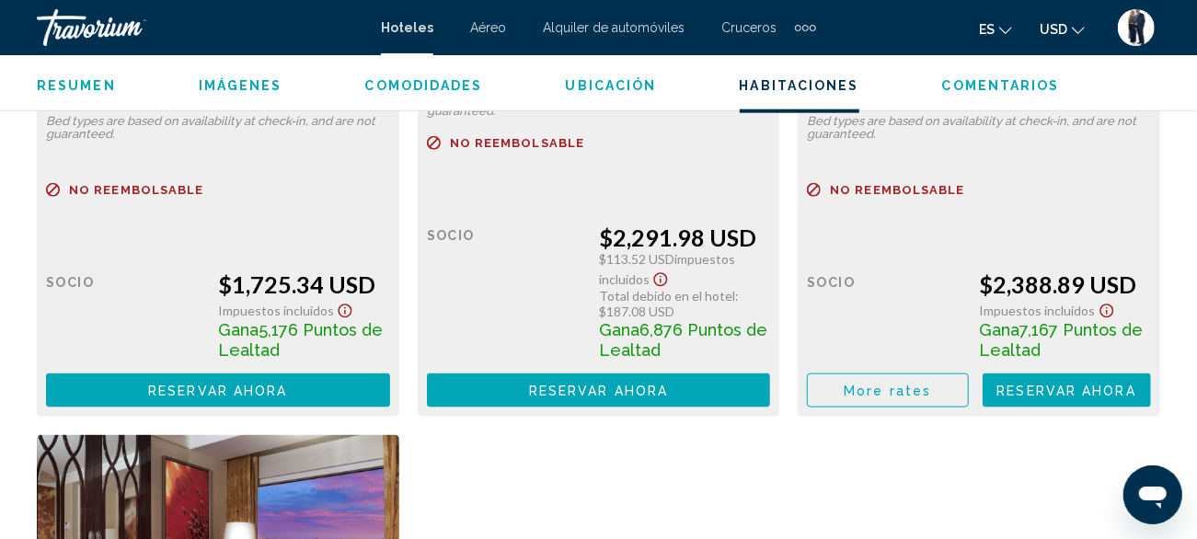
scroll to position [4574, 0]
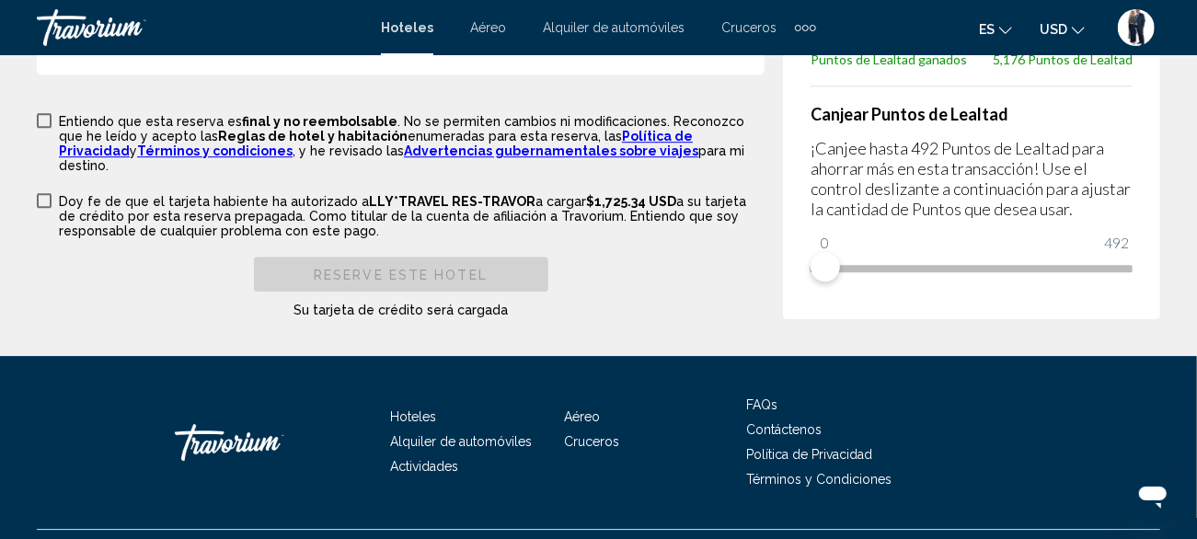
scroll to position [2758, 0]
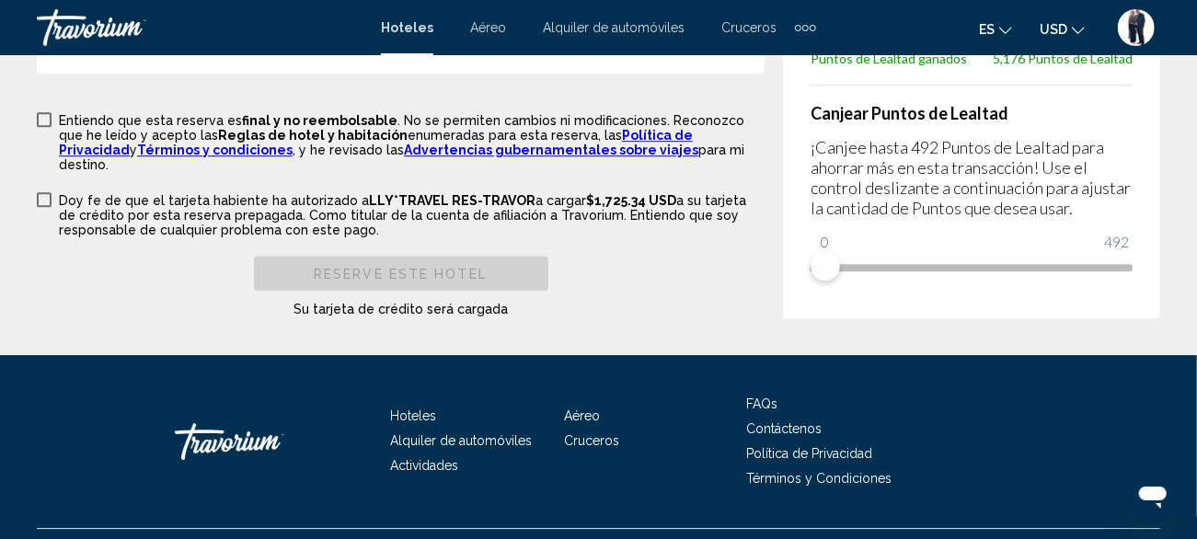
click at [764, 436] on span "Contáctenos" at bounding box center [783, 429] width 75 height 15
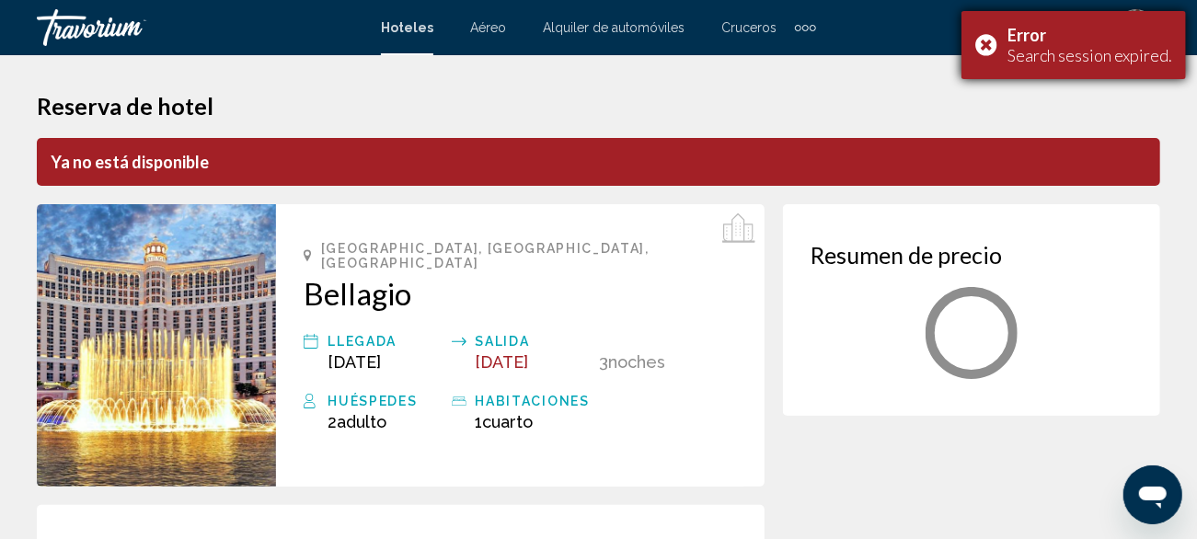
click at [987, 41] on div "Error Search session expired." at bounding box center [1074, 45] width 225 height 68
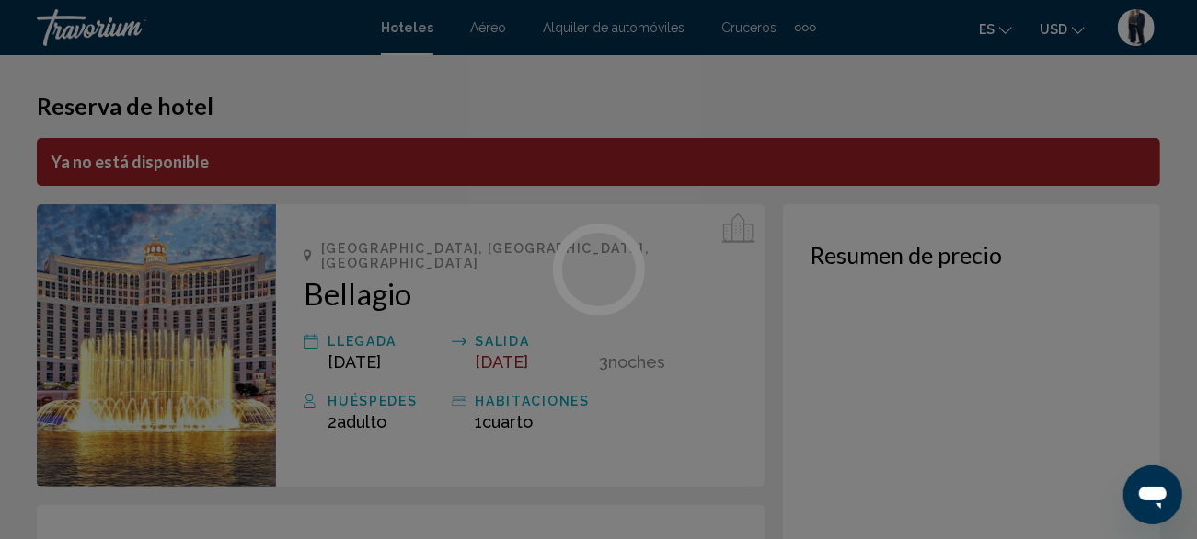
scroll to position [222, 0]
